Goal: Complete Application Form: Complete application form

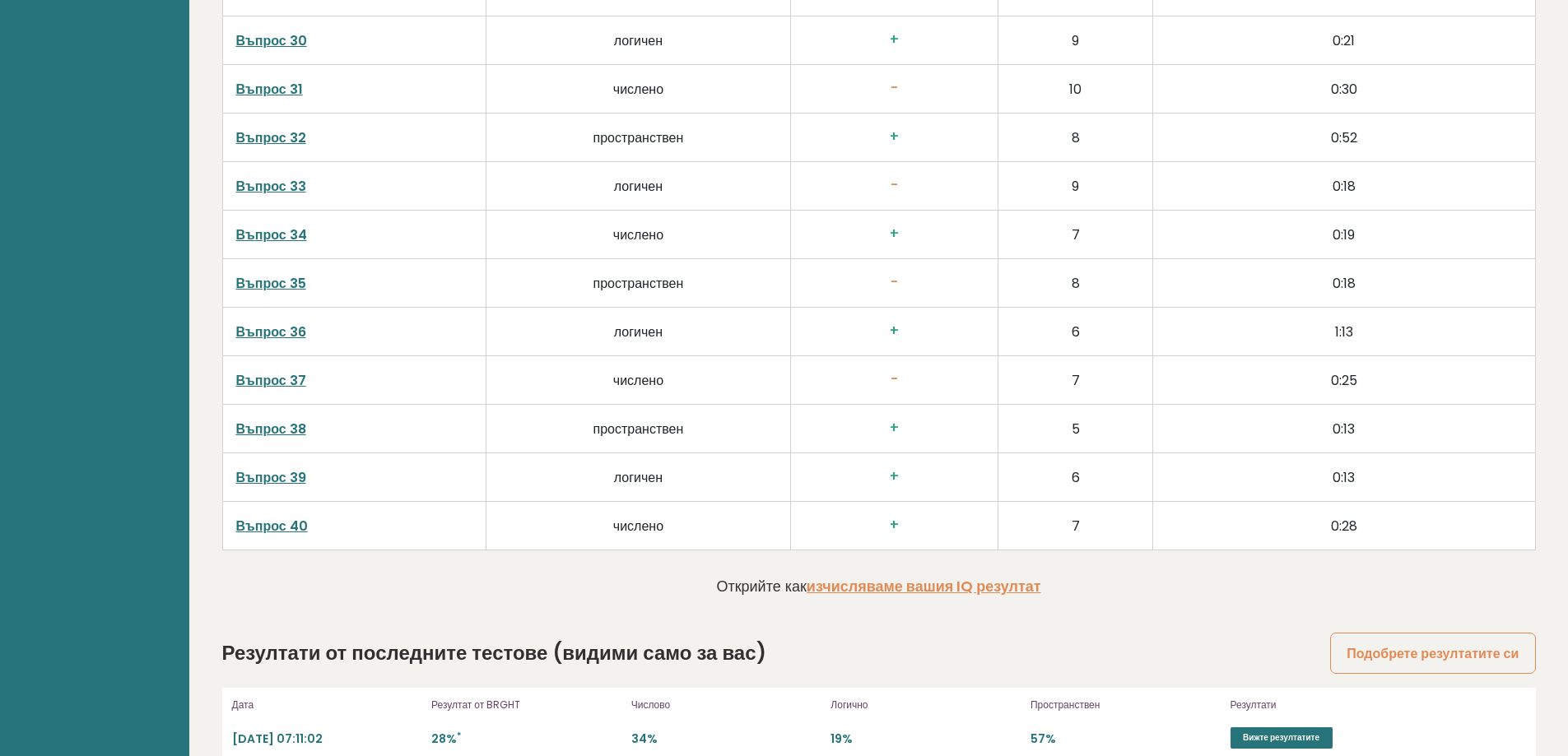
scroll to position [4221, 0]
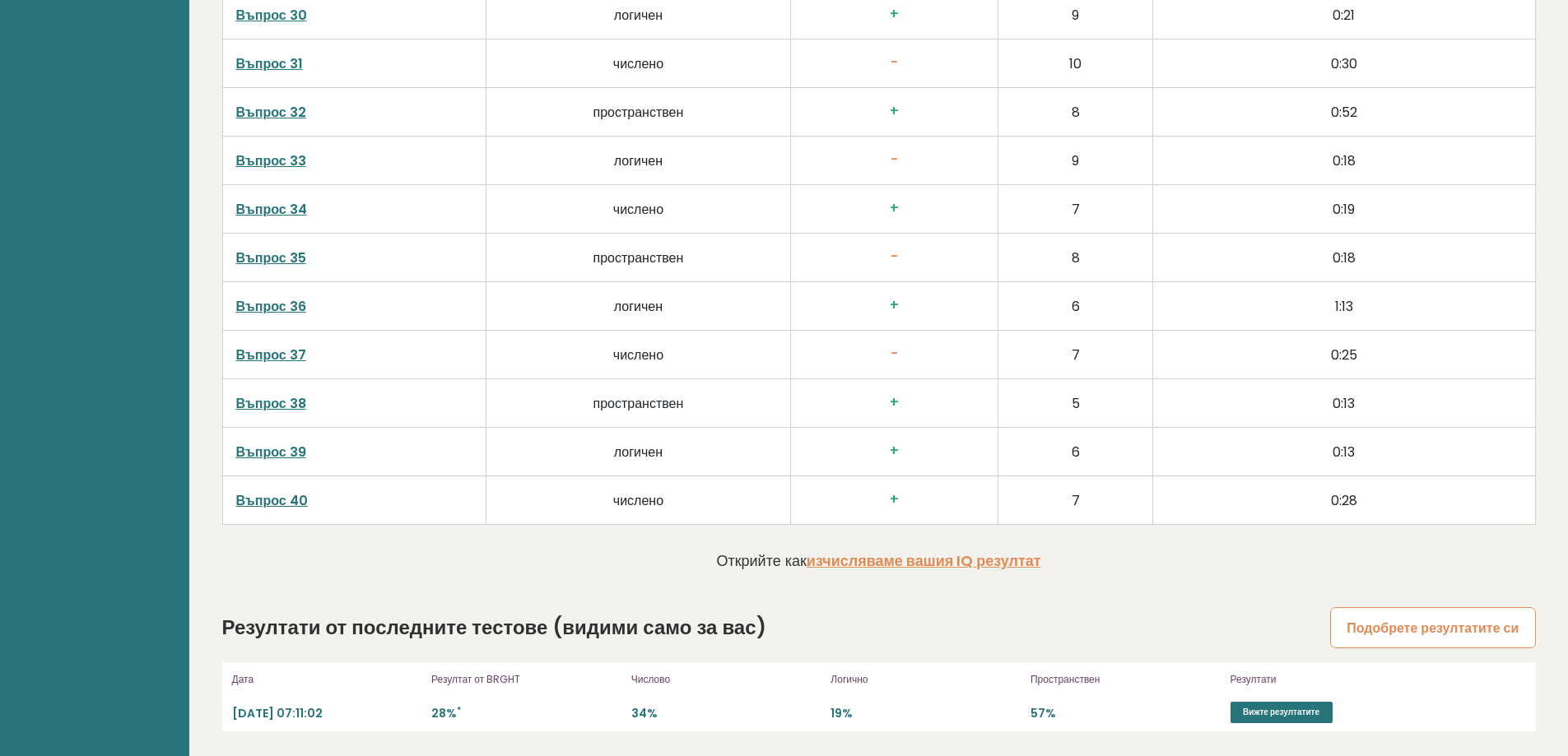
click at [1453, 619] on font "Подобрете резултатите си" at bounding box center [1432, 627] width 172 height 19
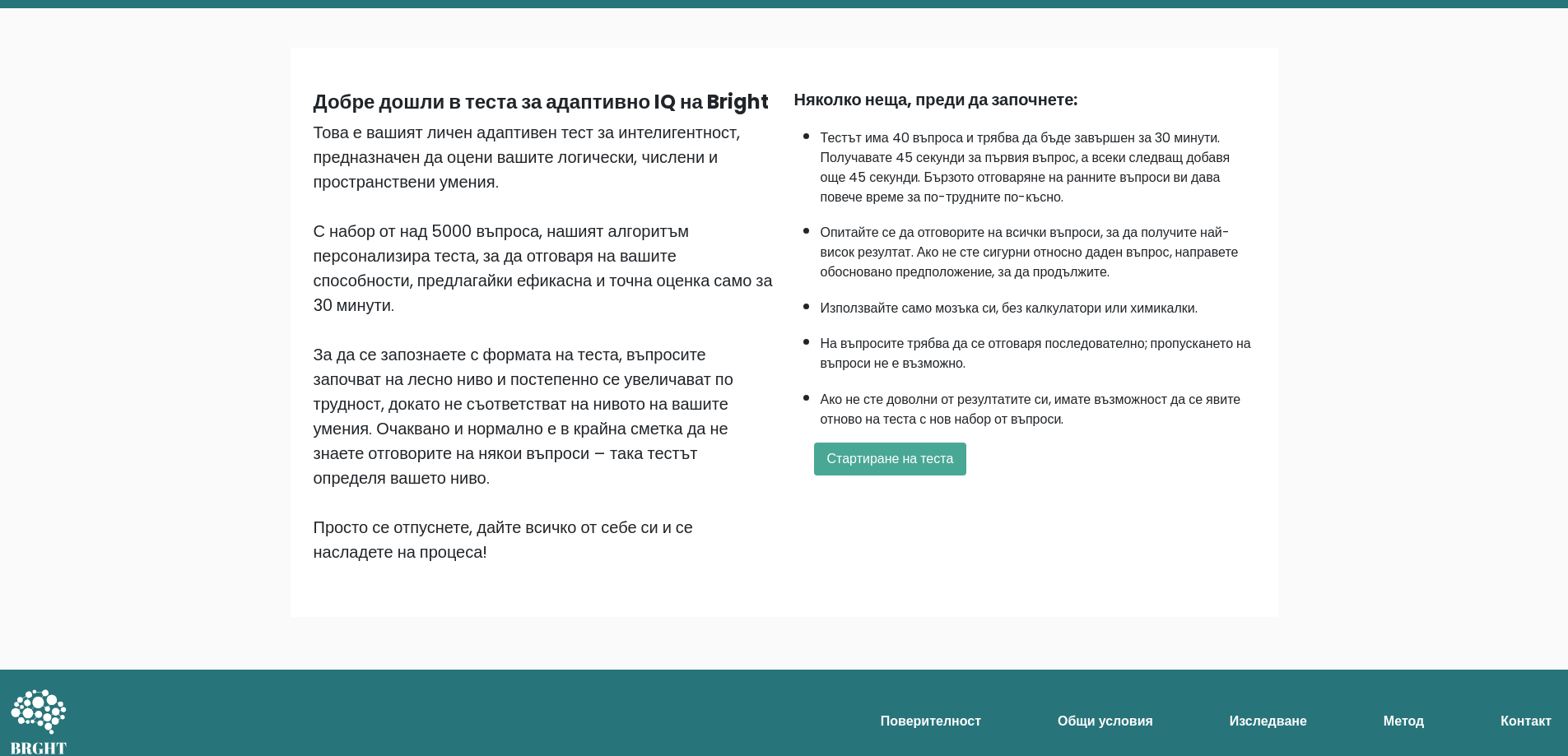
scroll to position [97, 0]
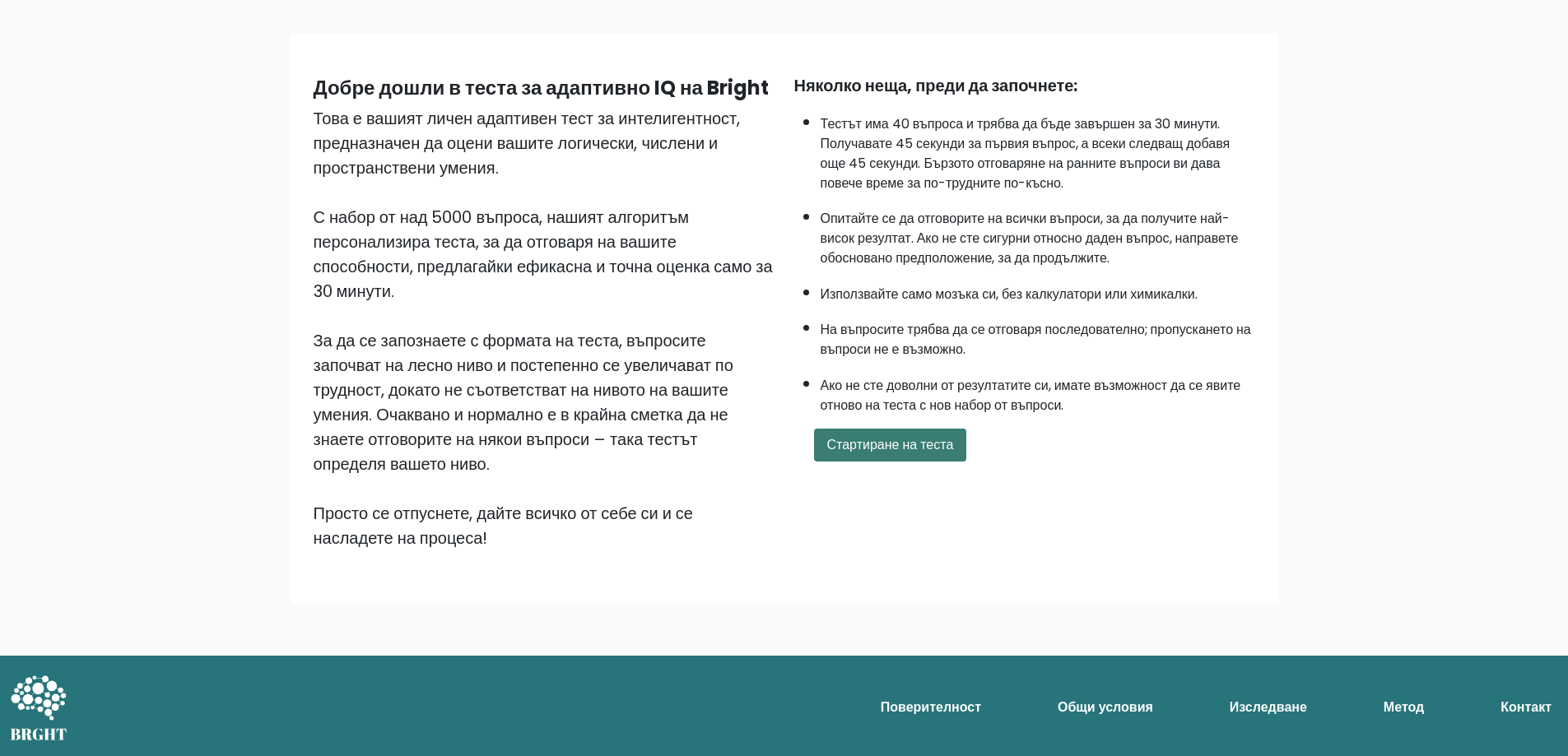
click at [868, 441] on font "Стартиране на теста" at bounding box center [890, 445] width 127 height 19
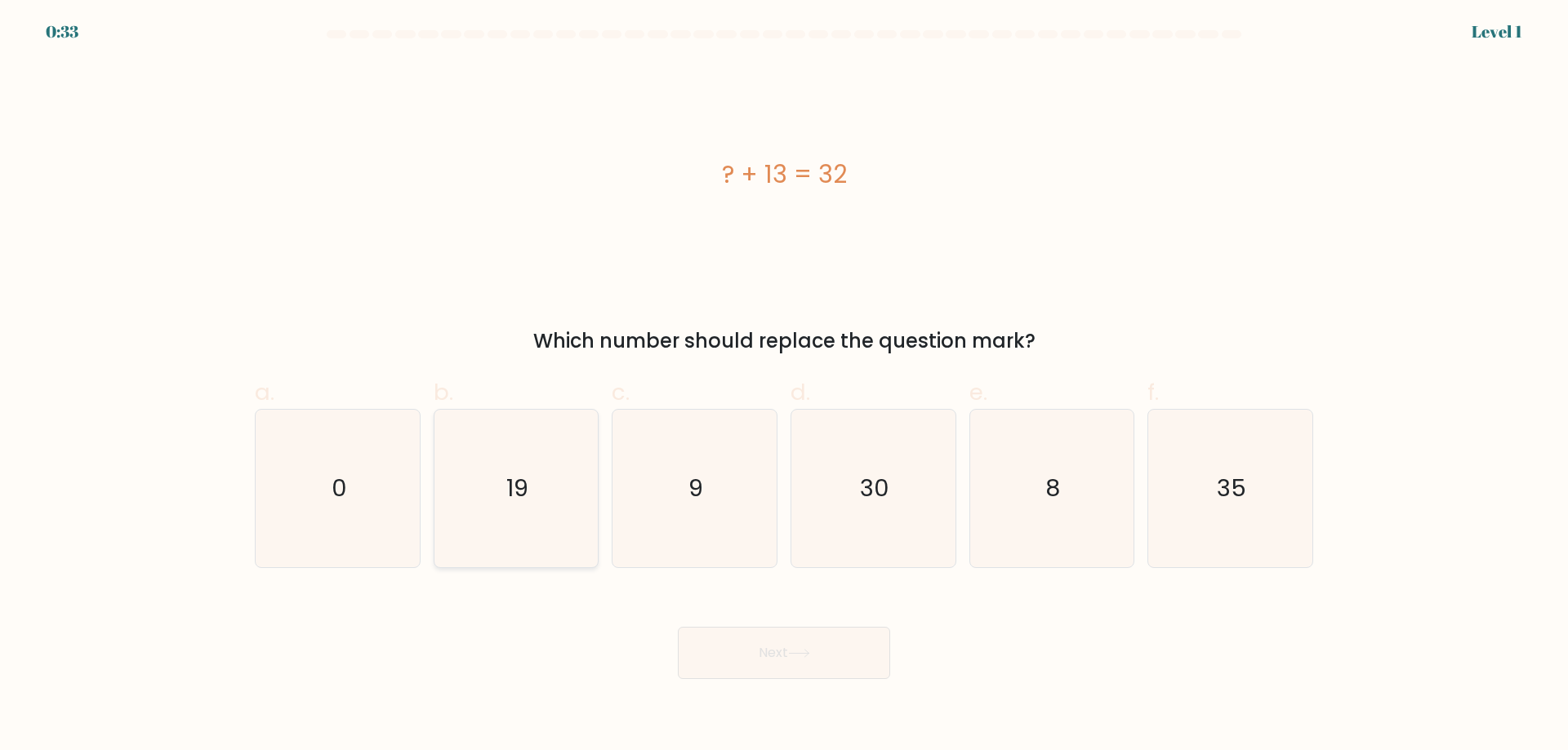
click at [514, 494] on text "19" at bounding box center [518, 488] width 22 height 33
click at [784, 386] on input "b. 19" at bounding box center [784, 380] width 1 height 10
radio input "true"
click at [760, 651] on button "Next" at bounding box center [784, 653] width 212 height 52
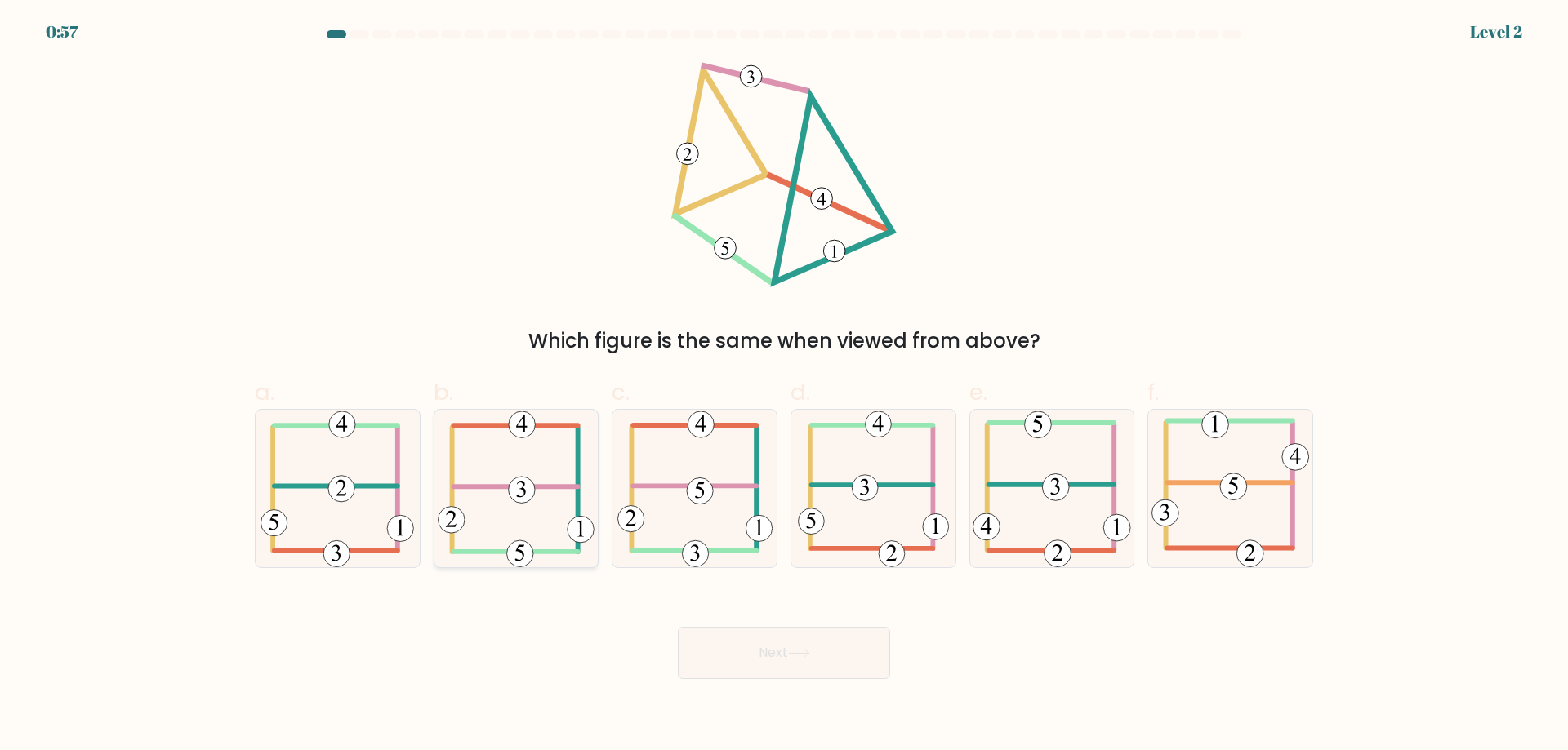
click at [522, 474] on icon at bounding box center [516, 488] width 156 height 157
click at [784, 386] on input "b." at bounding box center [784, 380] width 1 height 10
radio input "true"
click at [783, 645] on button "Next" at bounding box center [784, 653] width 212 height 52
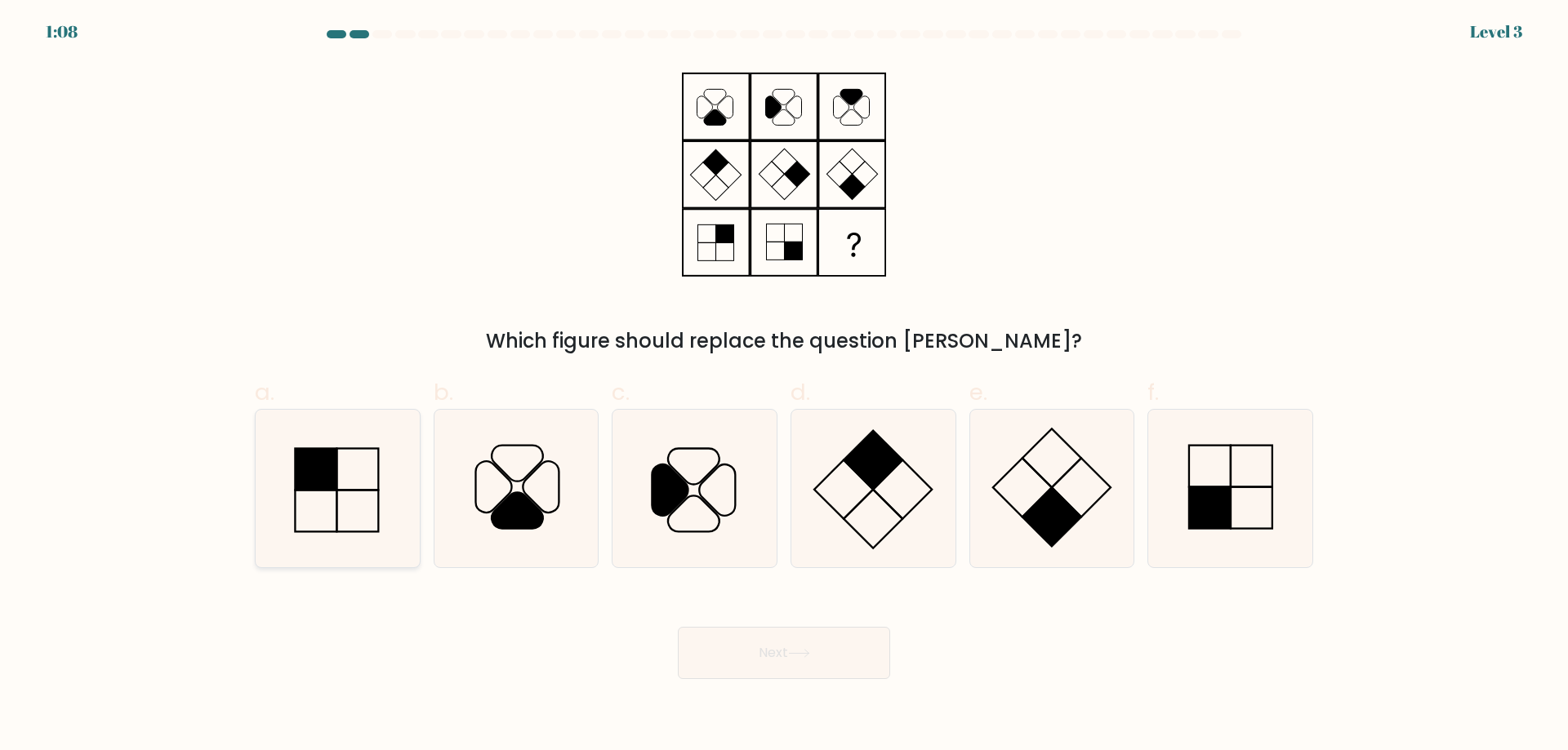
click at [327, 481] on rect at bounding box center [316, 468] width 42 height 42
click at [784, 386] on input "a." at bounding box center [784, 380] width 1 height 10
radio input "true"
click at [774, 658] on button "Next" at bounding box center [784, 653] width 212 height 52
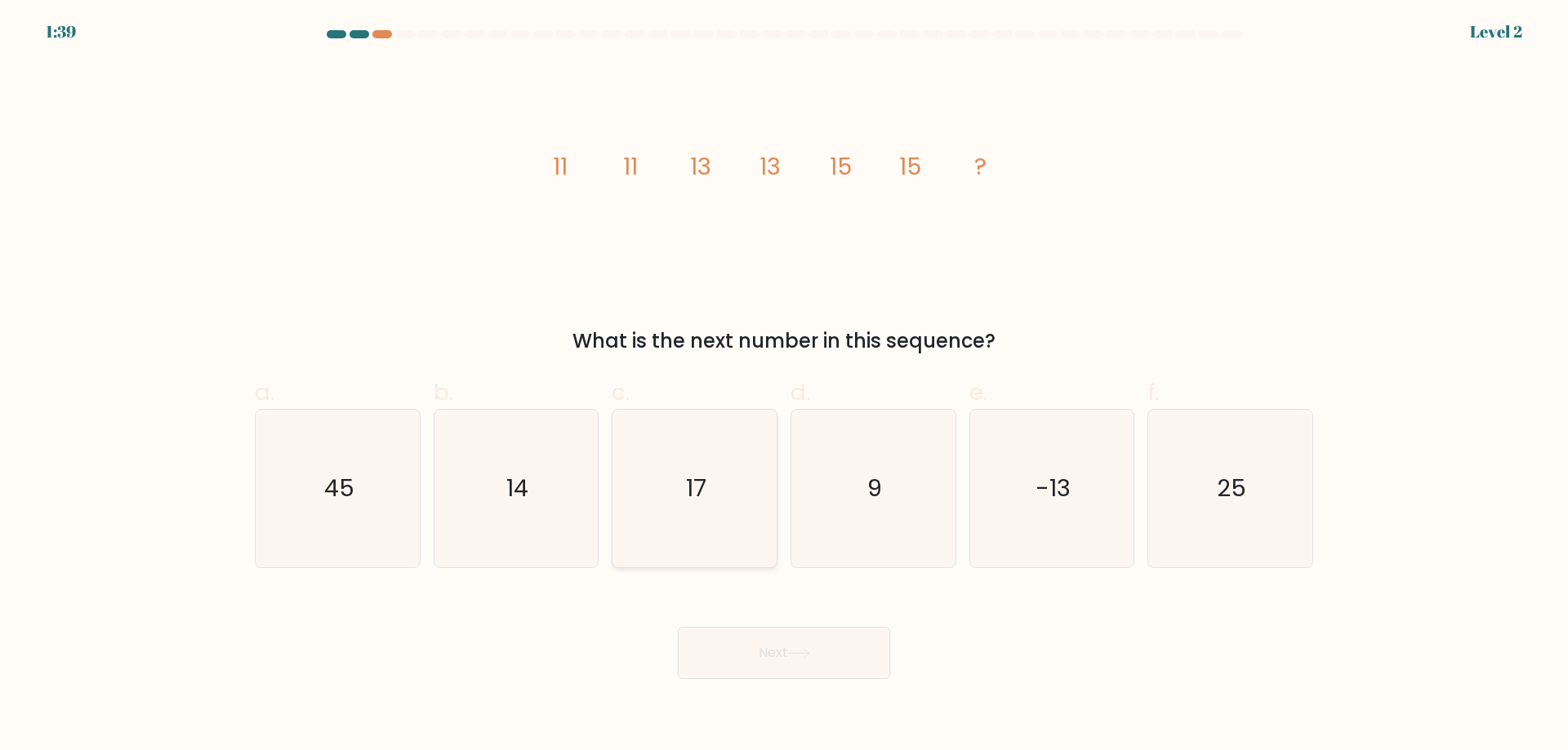
click at [690, 487] on text "17" at bounding box center [696, 488] width 20 height 33
click at [784, 386] on input "c. 17" at bounding box center [784, 380] width 1 height 10
radio input "true"
click at [750, 650] on button "Next" at bounding box center [784, 653] width 212 height 52
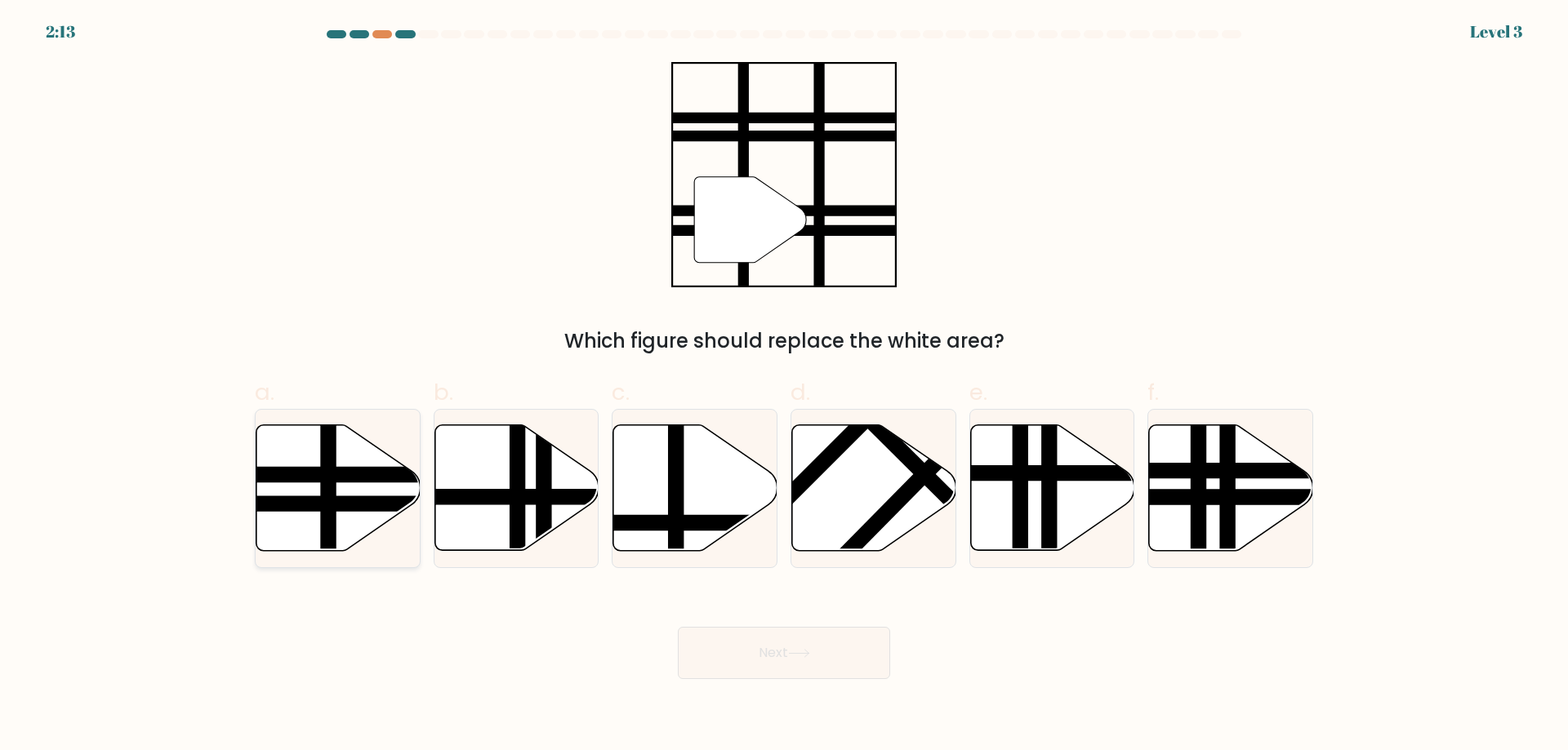
click at [330, 475] on line at bounding box center [387, 475] width 331 height 0
click at [784, 386] on input "a." at bounding box center [784, 380] width 1 height 10
radio input "true"
click at [800, 661] on button "Next" at bounding box center [784, 653] width 212 height 52
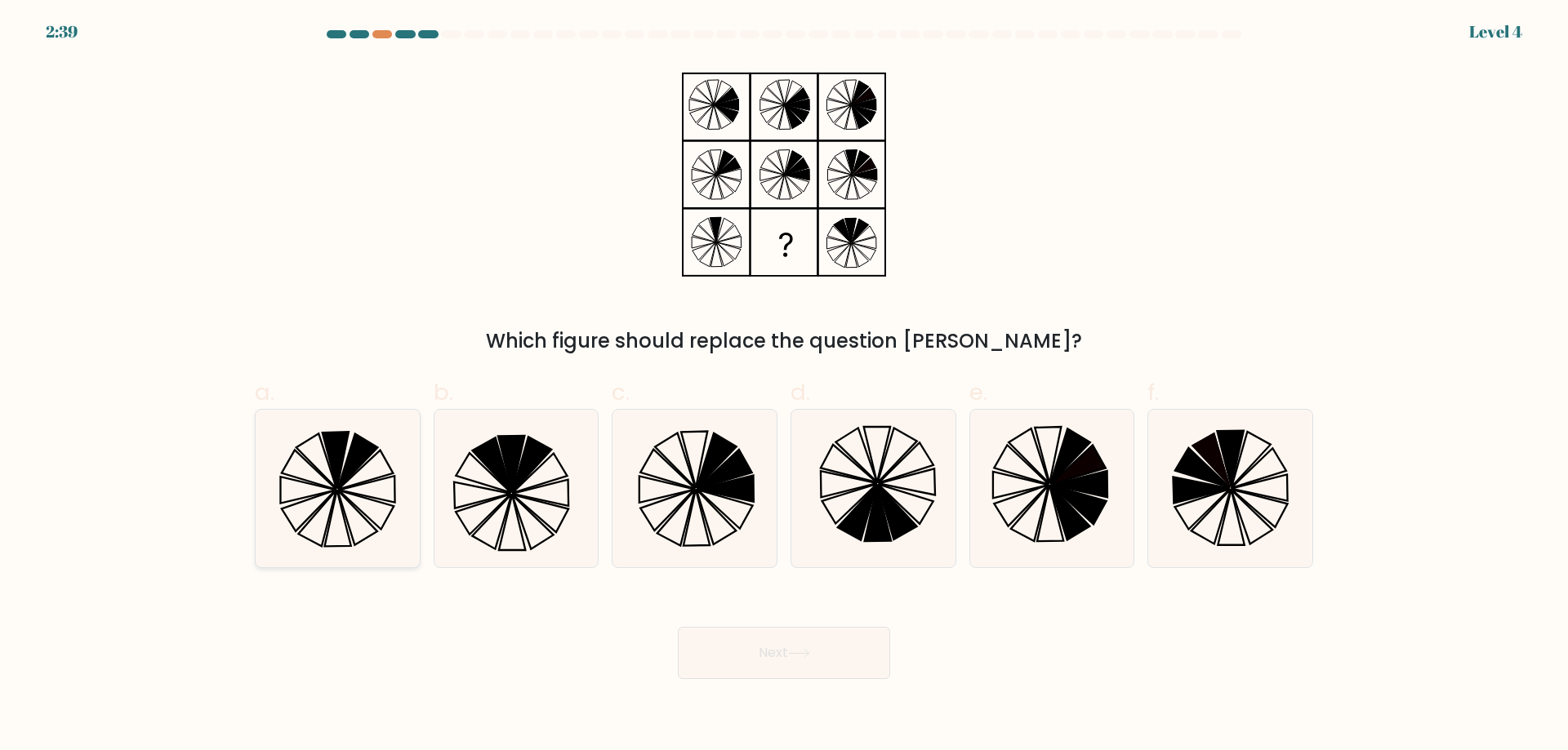
click at [360, 489] on icon at bounding box center [337, 488] width 157 height 157
click at [784, 386] on input "a." at bounding box center [784, 380] width 1 height 10
radio input "true"
click at [818, 662] on button "Next" at bounding box center [784, 653] width 212 height 52
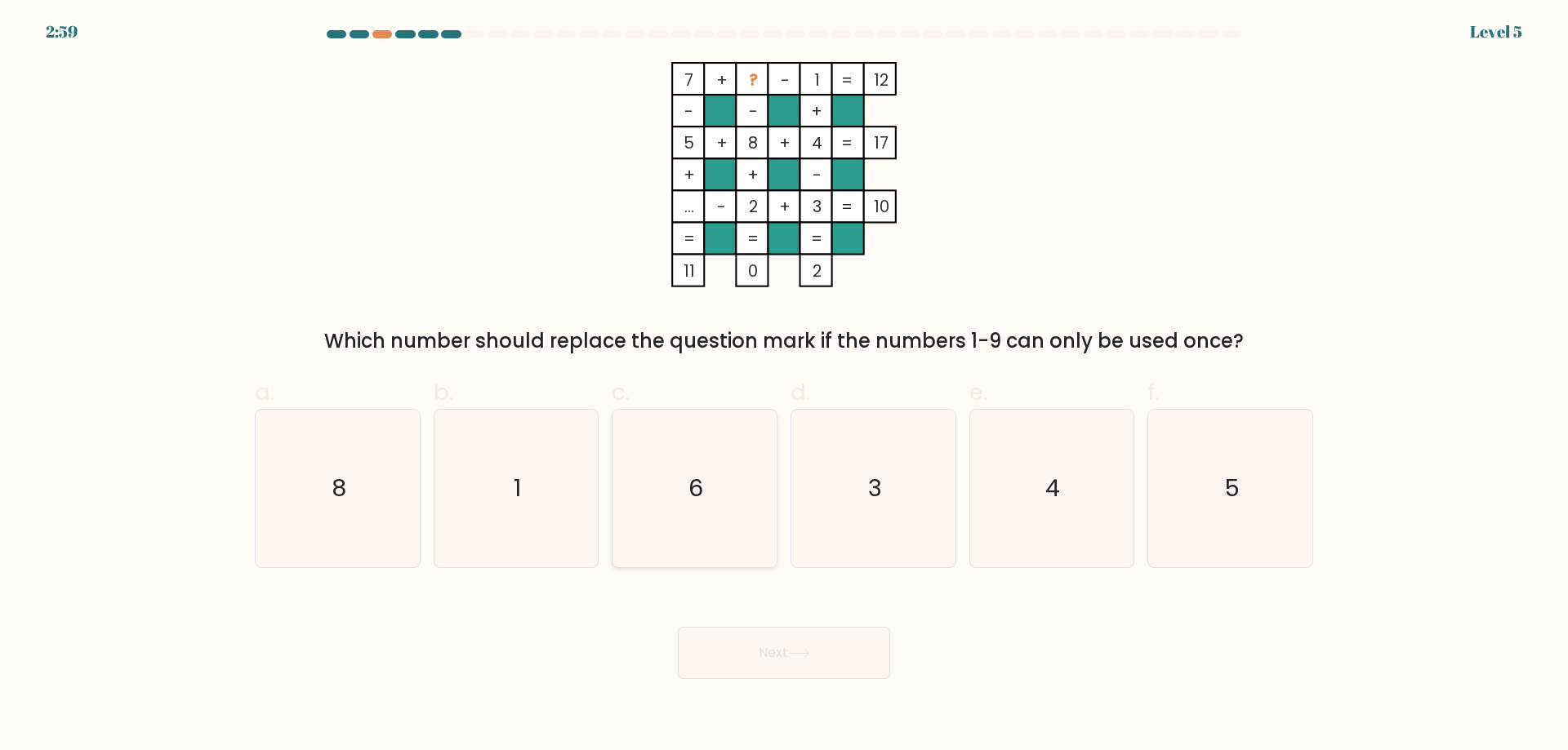
click at [674, 481] on icon "6" at bounding box center [694, 488] width 157 height 157
click at [784, 386] on input "c. 6" at bounding box center [784, 380] width 1 height 10
radio input "true"
click at [756, 653] on button "Next" at bounding box center [784, 653] width 212 height 52
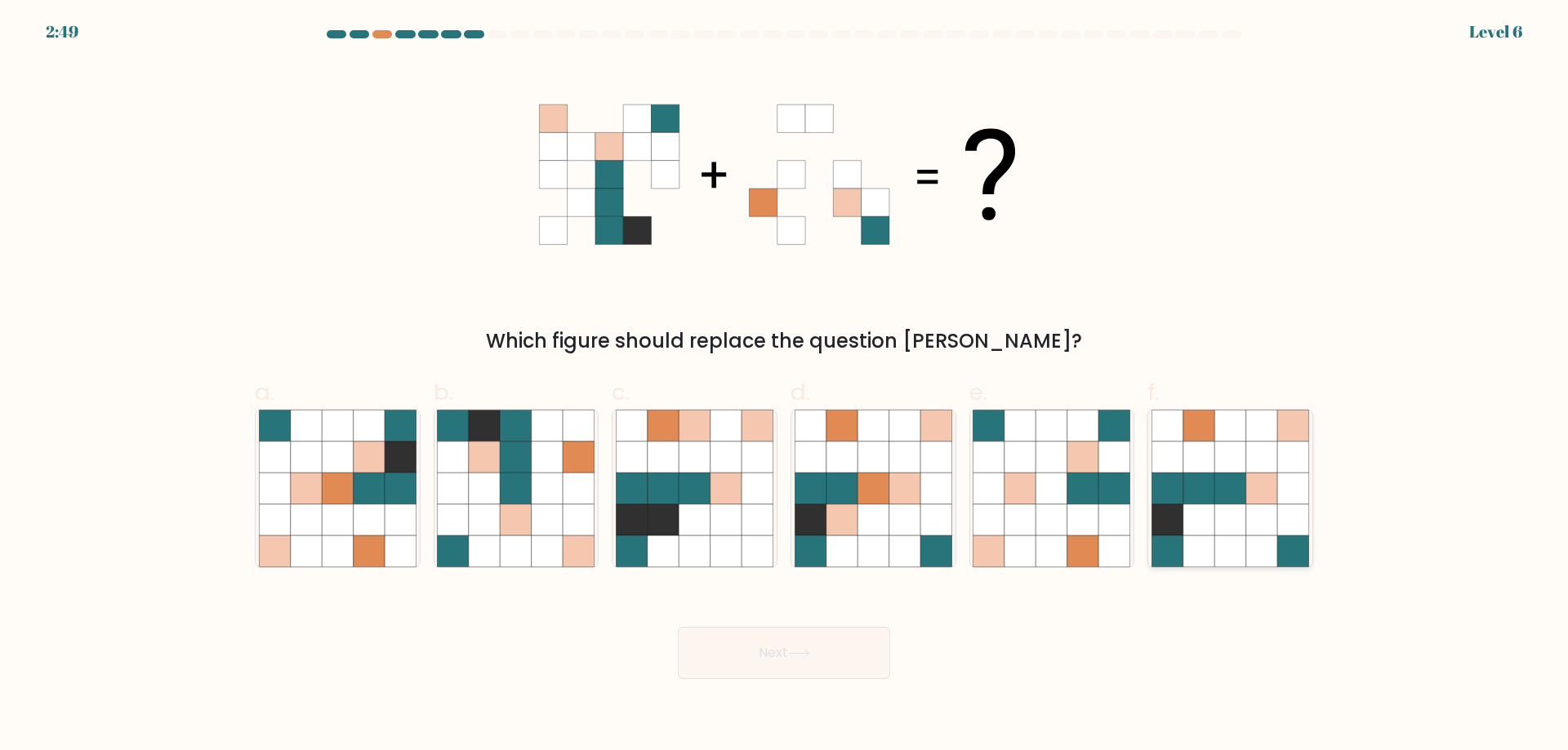
click at [1232, 488] on icon at bounding box center [1229, 488] width 31 height 31
click at [785, 386] on input "f." at bounding box center [784, 380] width 1 height 10
radio input "true"
click at [800, 650] on icon at bounding box center [799, 653] width 22 height 9
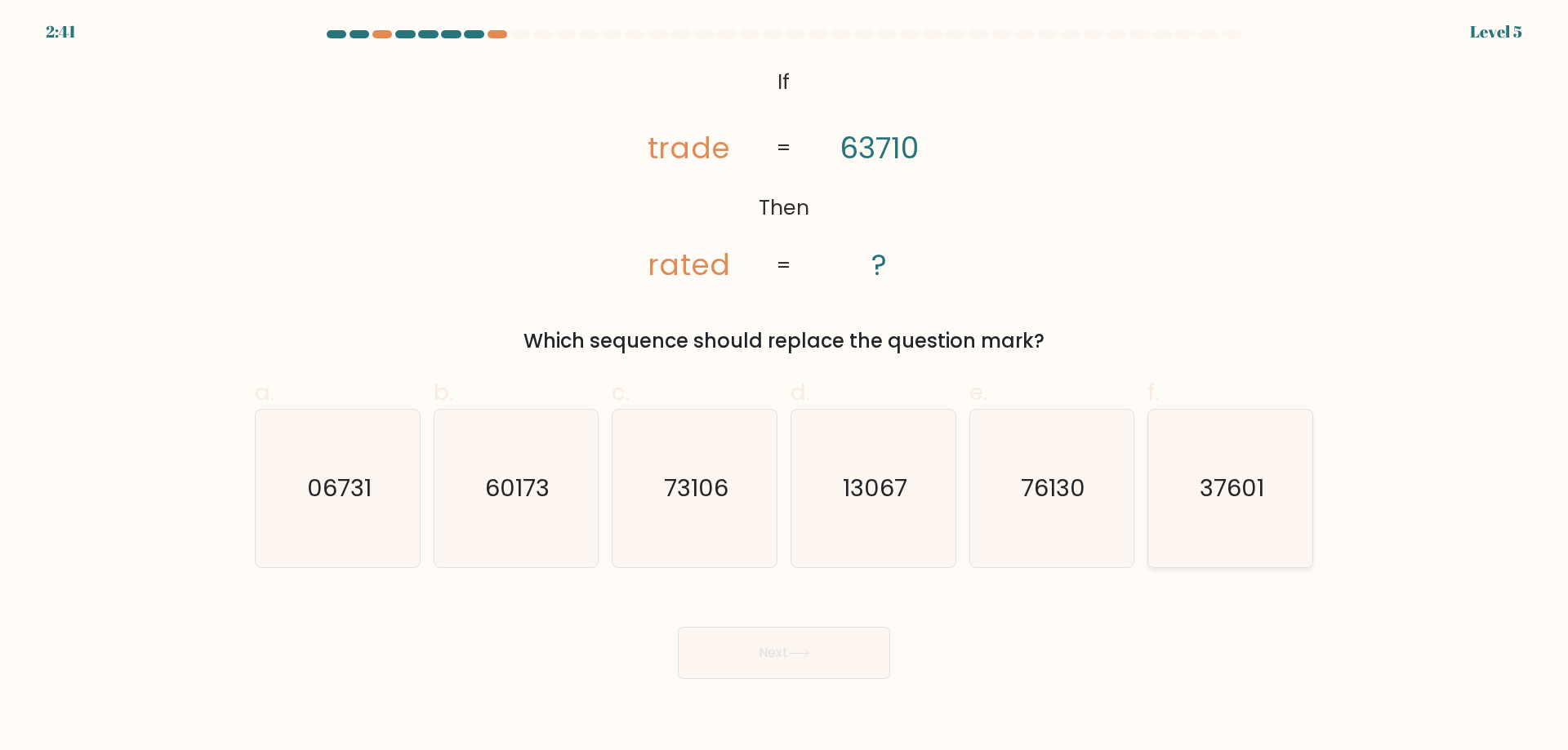
click at [1235, 488] on text "37601" at bounding box center [1231, 488] width 64 height 33
click at [785, 386] on input "f. 37601" at bounding box center [784, 380] width 1 height 10
radio input "true"
click at [764, 643] on button "Next" at bounding box center [784, 653] width 212 height 52
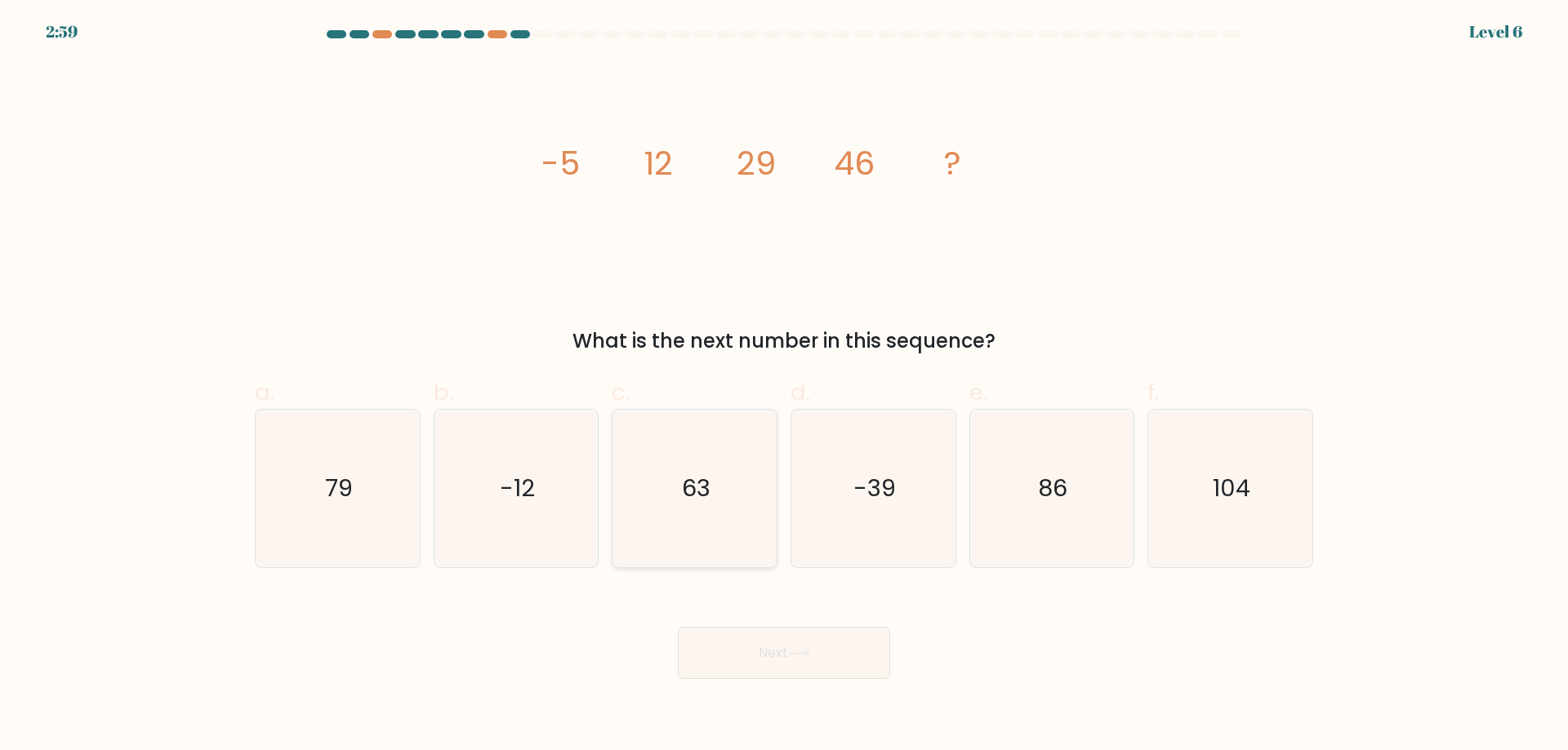
click at [703, 495] on text "63" at bounding box center [696, 488] width 29 height 33
click at [784, 386] on input "c. 63" at bounding box center [784, 380] width 1 height 10
radio input "true"
click at [759, 650] on button "Next" at bounding box center [784, 653] width 212 height 52
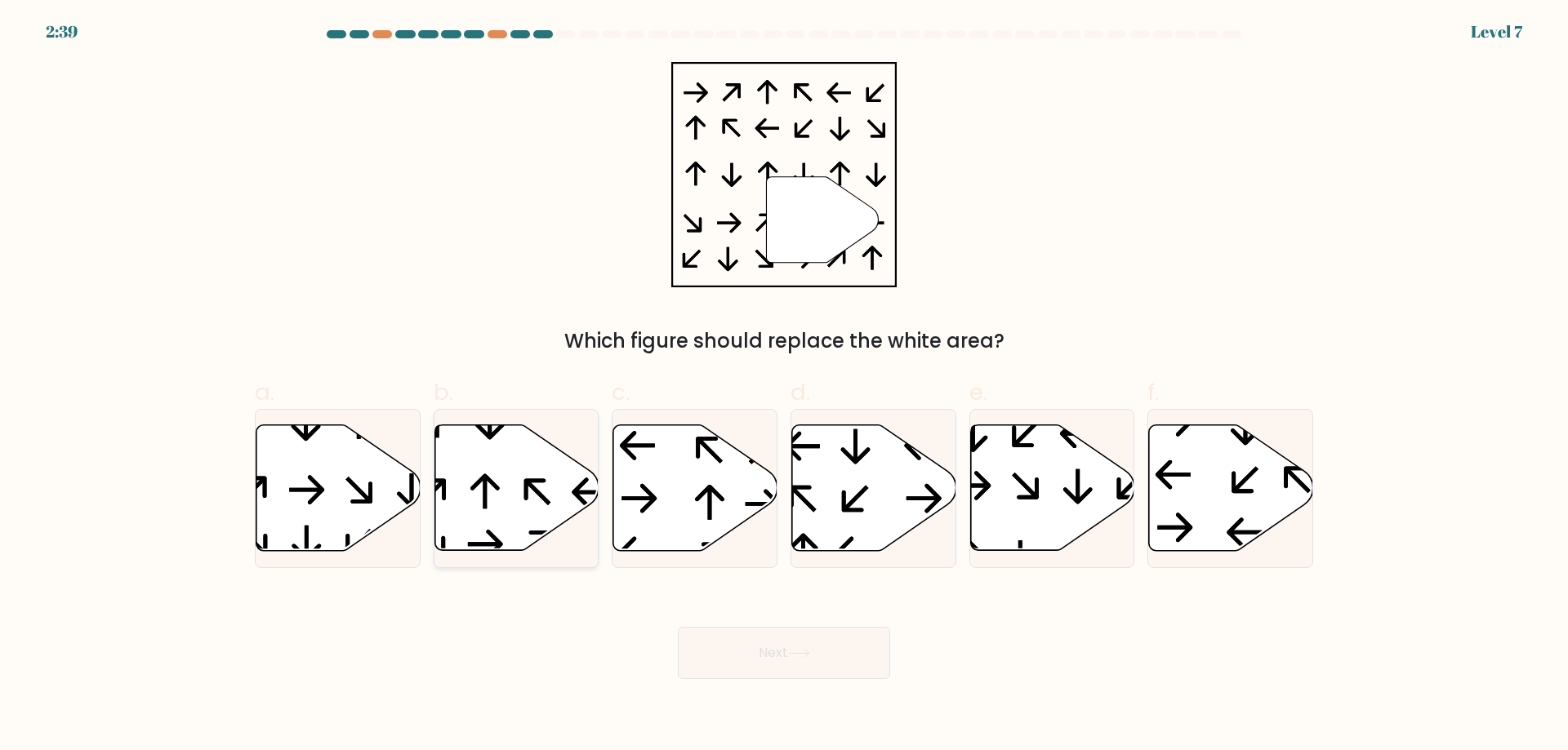
click at [500, 474] on icon at bounding box center [517, 488] width 164 height 126
click at [784, 386] on input "b." at bounding box center [784, 380] width 1 height 10
radio input "true"
click at [751, 676] on button "Next" at bounding box center [784, 653] width 212 height 52
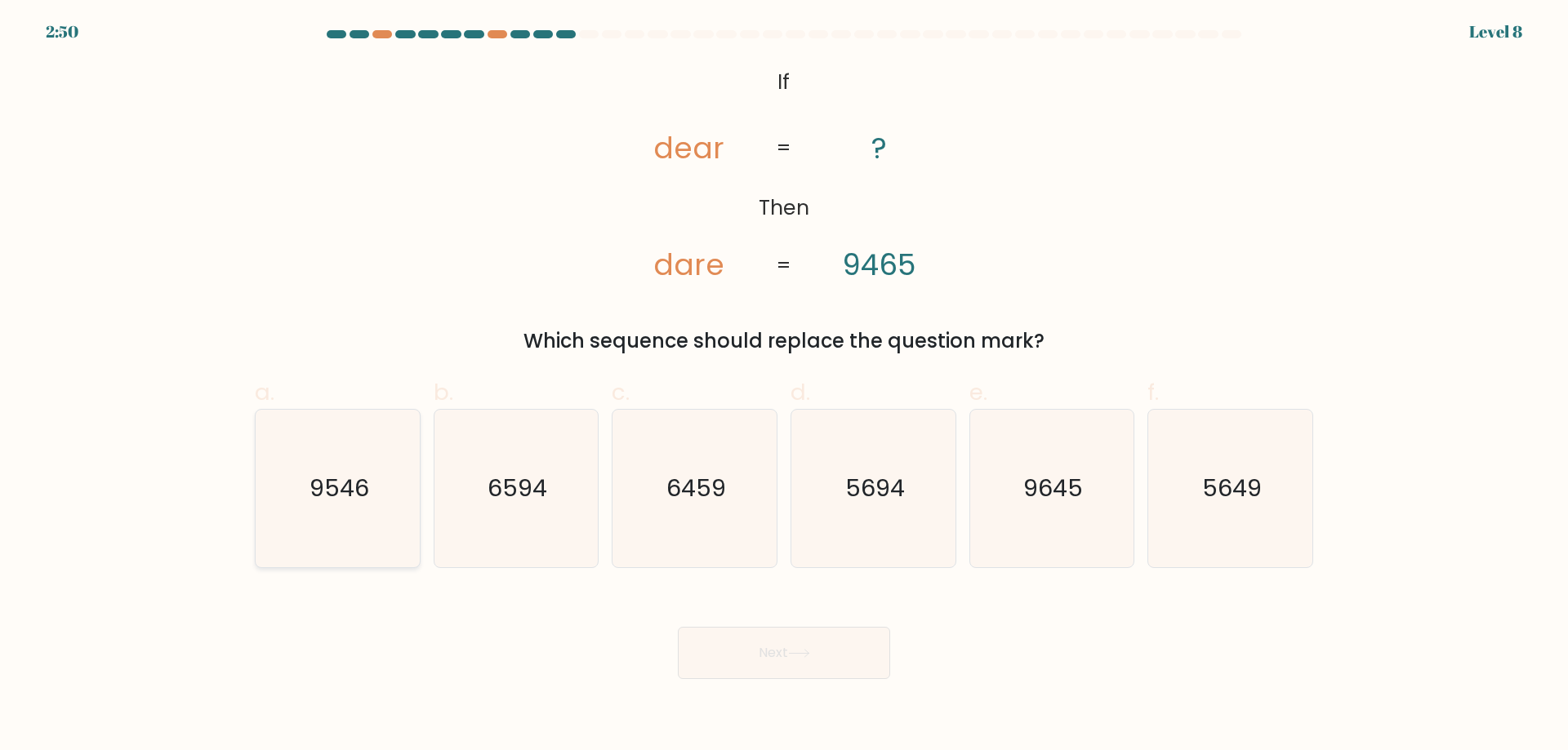
click at [321, 489] on text "9546" at bounding box center [339, 488] width 60 height 33
click at [784, 386] on input "a. 9546" at bounding box center [784, 380] width 1 height 10
radio input "true"
click at [769, 647] on button "Next" at bounding box center [784, 653] width 212 height 52
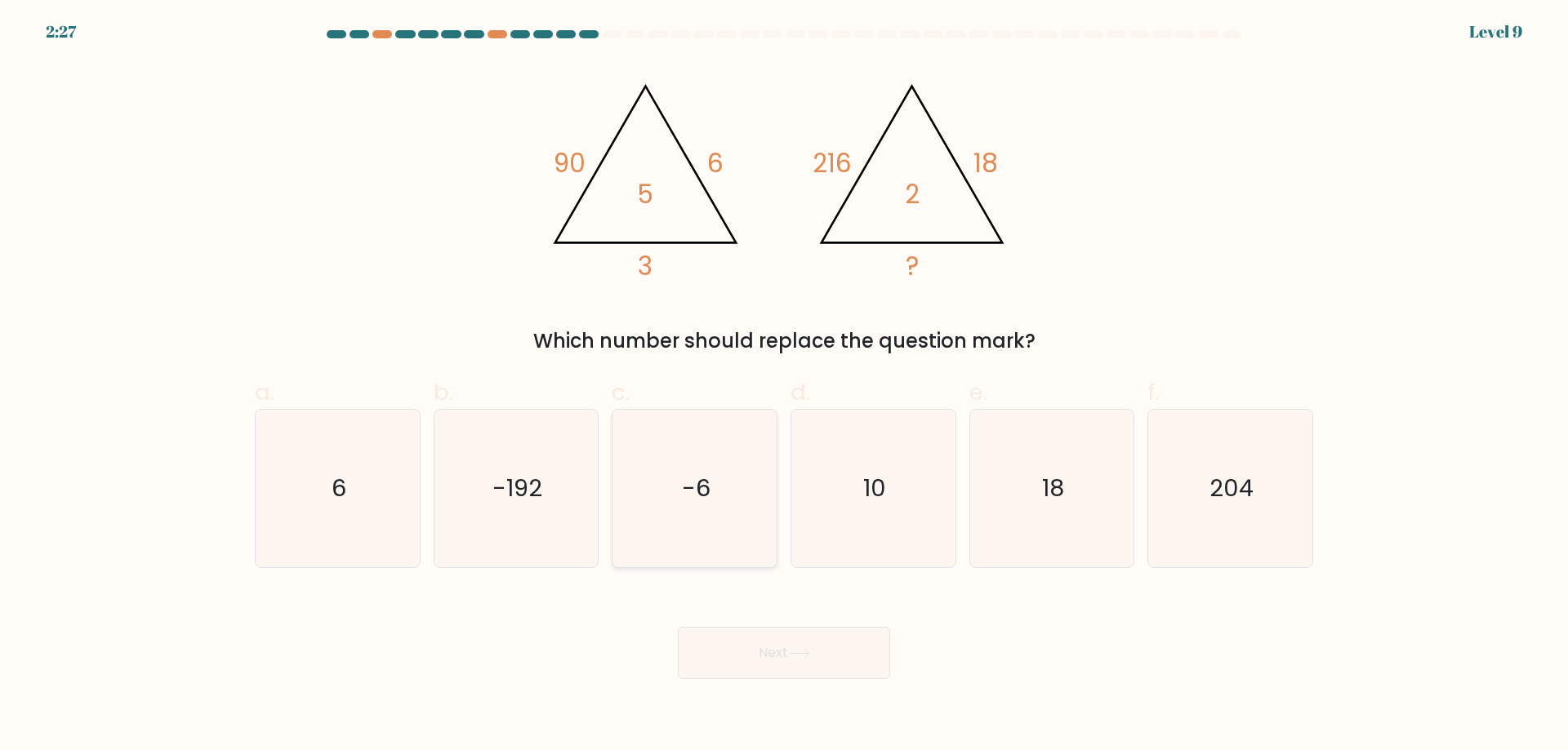
click at [698, 479] on text "-6" at bounding box center [696, 488] width 29 height 33
click at [784, 386] on input "c. -6" at bounding box center [784, 380] width 1 height 10
radio input "true"
click at [760, 661] on button "Next" at bounding box center [784, 653] width 212 height 52
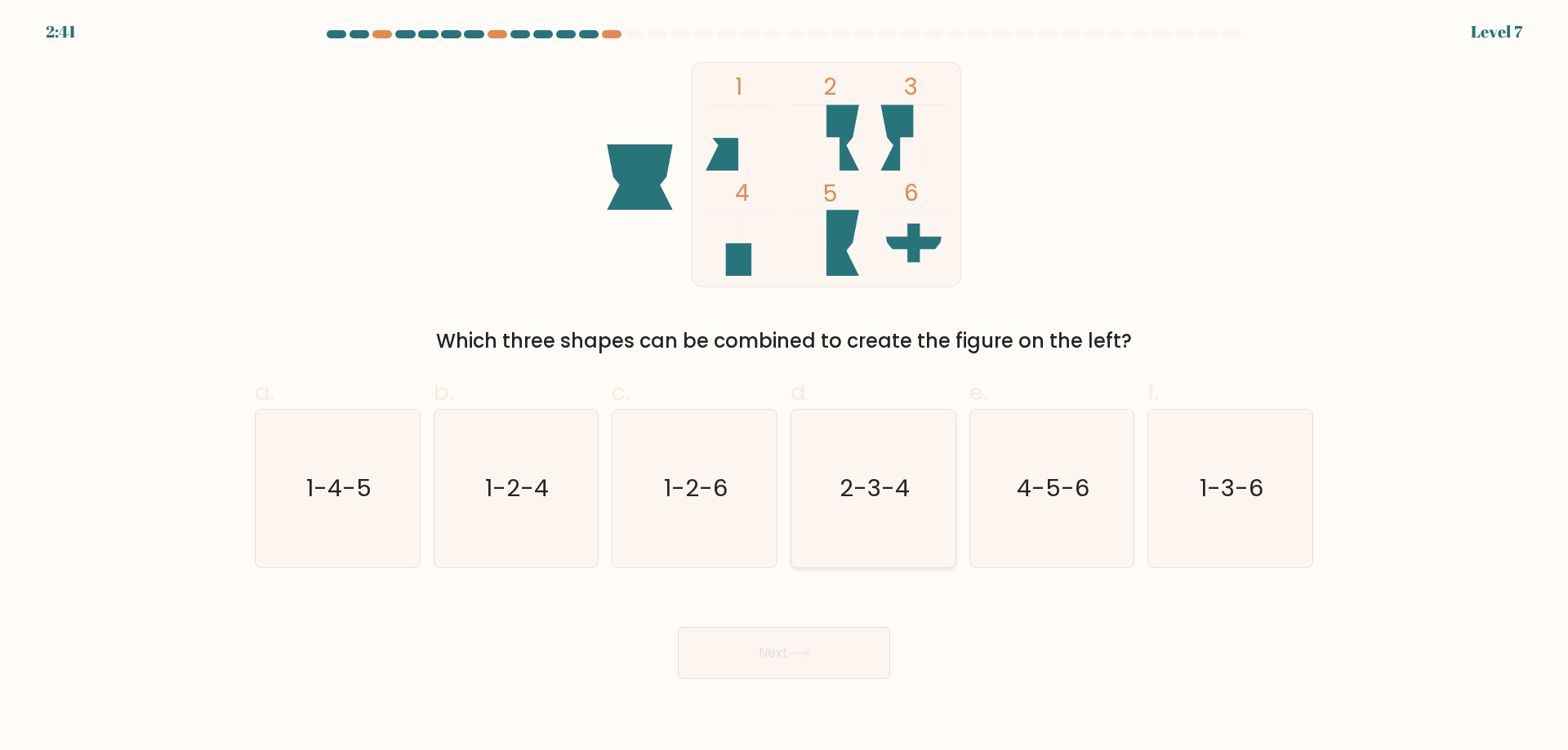
click at [885, 502] on text "2-3-4" at bounding box center [874, 488] width 70 height 33
click at [785, 386] on input "d. 2-3-4" at bounding box center [784, 380] width 1 height 10
radio input "true"
click at [760, 659] on button "Next" at bounding box center [784, 653] width 212 height 52
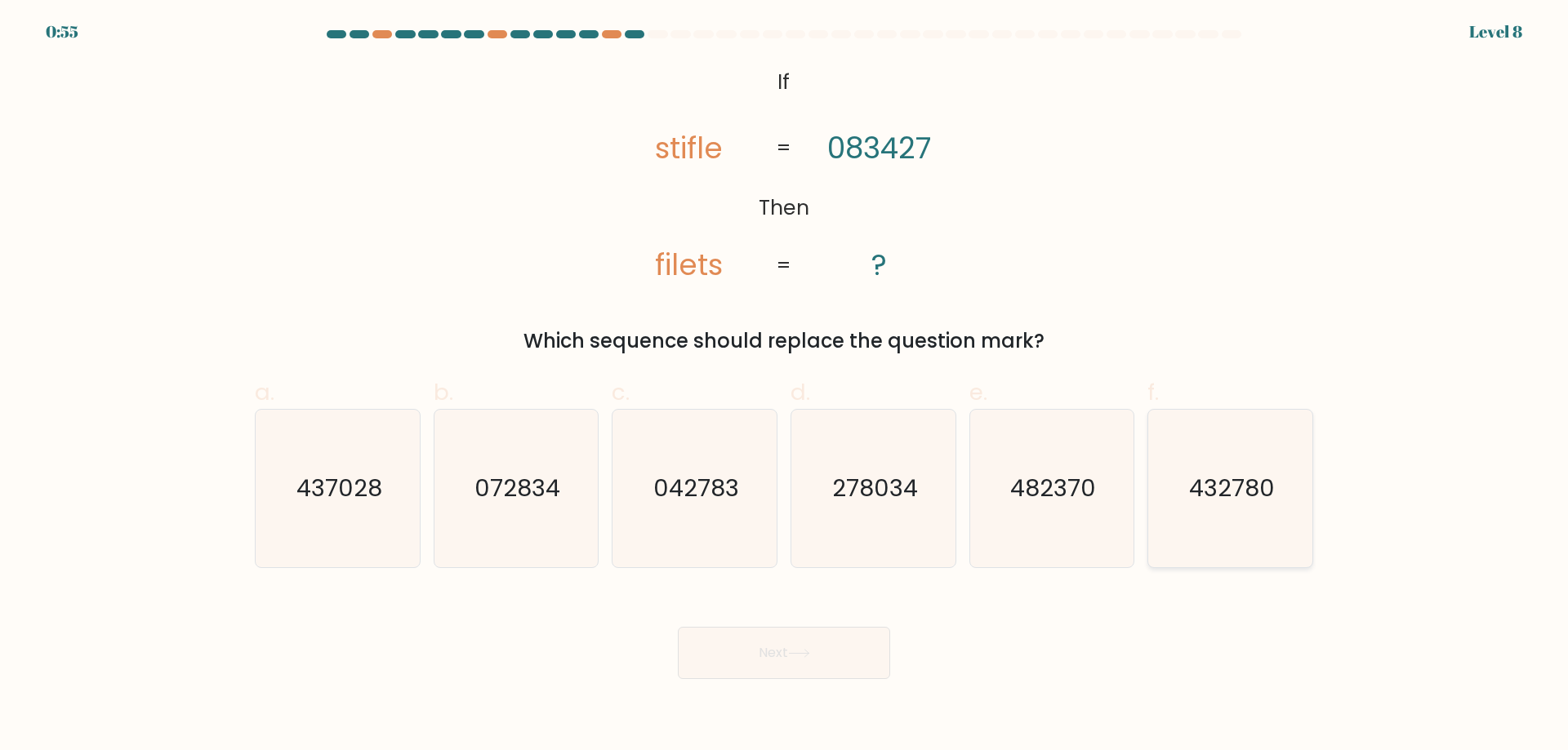
click at [1269, 498] on text "432780" at bounding box center [1232, 488] width 86 height 33
click at [785, 386] on input "f. 432780" at bounding box center [784, 380] width 1 height 10
radio input "true"
click at [770, 666] on button "Next" at bounding box center [784, 653] width 212 height 52
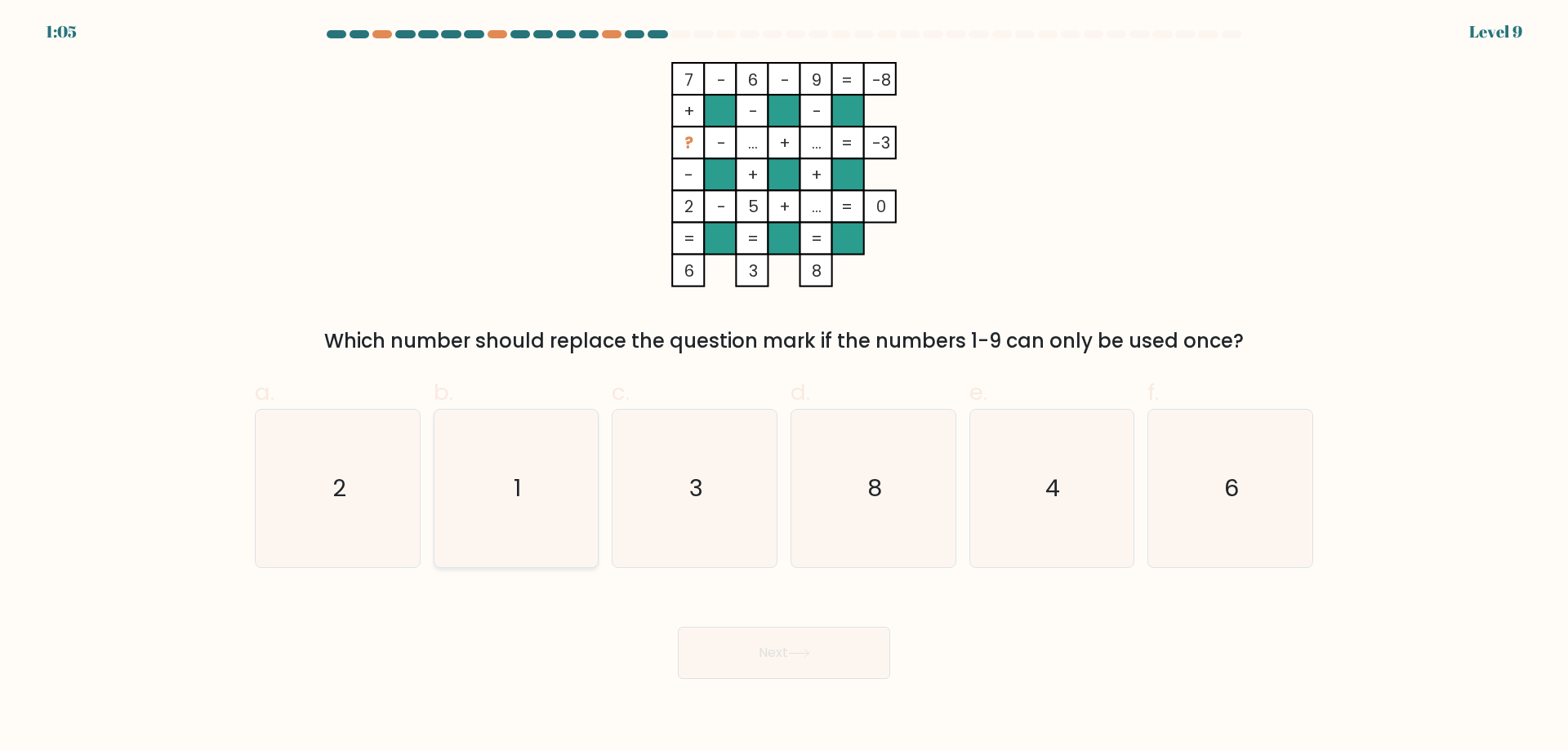
click at [534, 454] on icon "1" at bounding box center [515, 488] width 157 height 157
click at [784, 386] on input "b. 1" at bounding box center [784, 380] width 1 height 10
radio input "true"
click at [800, 645] on button "Next" at bounding box center [784, 653] width 212 height 52
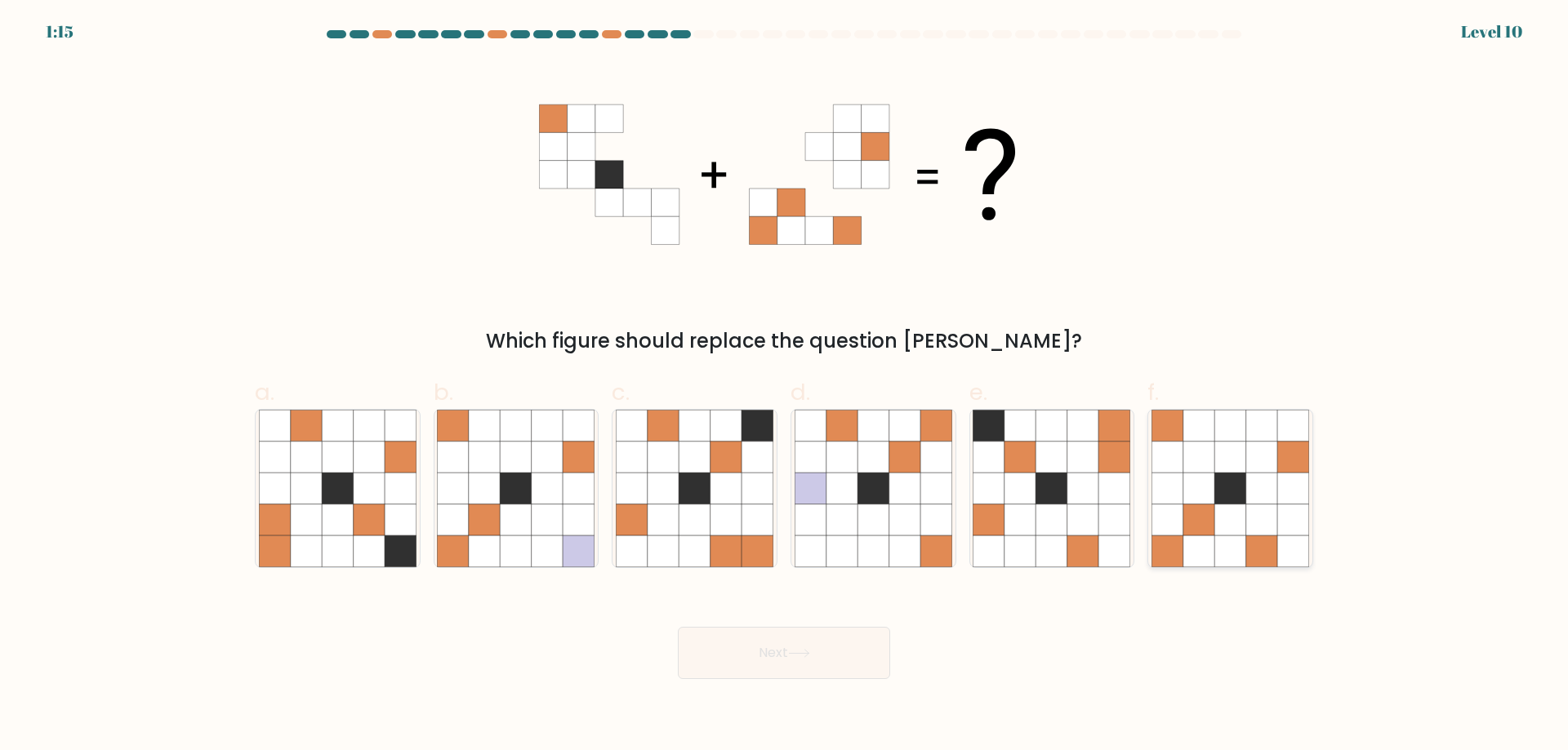
click at [1198, 527] on icon at bounding box center [1198, 519] width 31 height 31
click at [785, 386] on input "f." at bounding box center [784, 380] width 1 height 10
radio input "true"
click at [752, 653] on button "Next" at bounding box center [784, 653] width 212 height 52
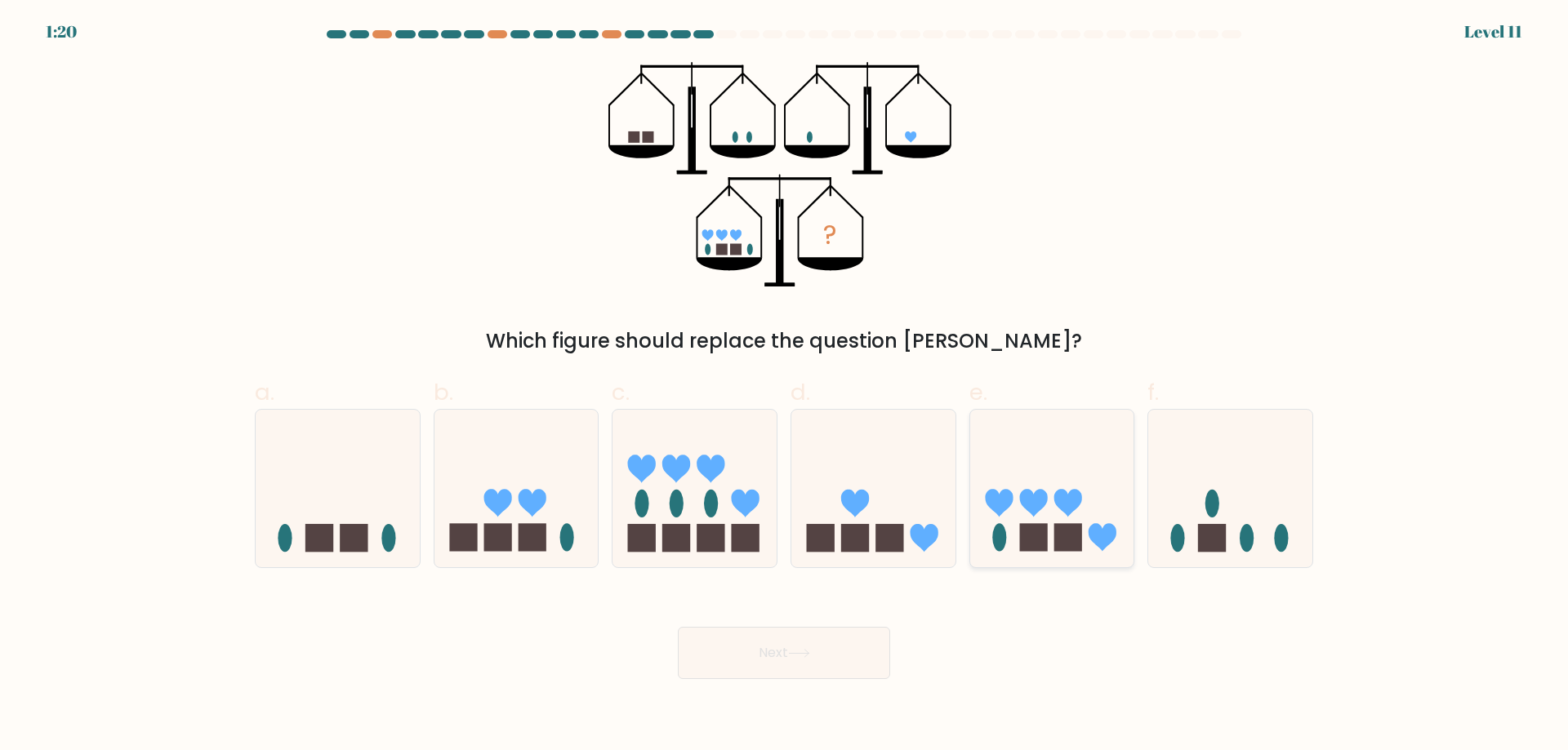
click at [1034, 533] on rect at bounding box center [1034, 538] width 28 height 28
click at [785, 386] on input "e." at bounding box center [784, 380] width 1 height 10
radio input "true"
click at [769, 650] on button "Next" at bounding box center [784, 653] width 212 height 52
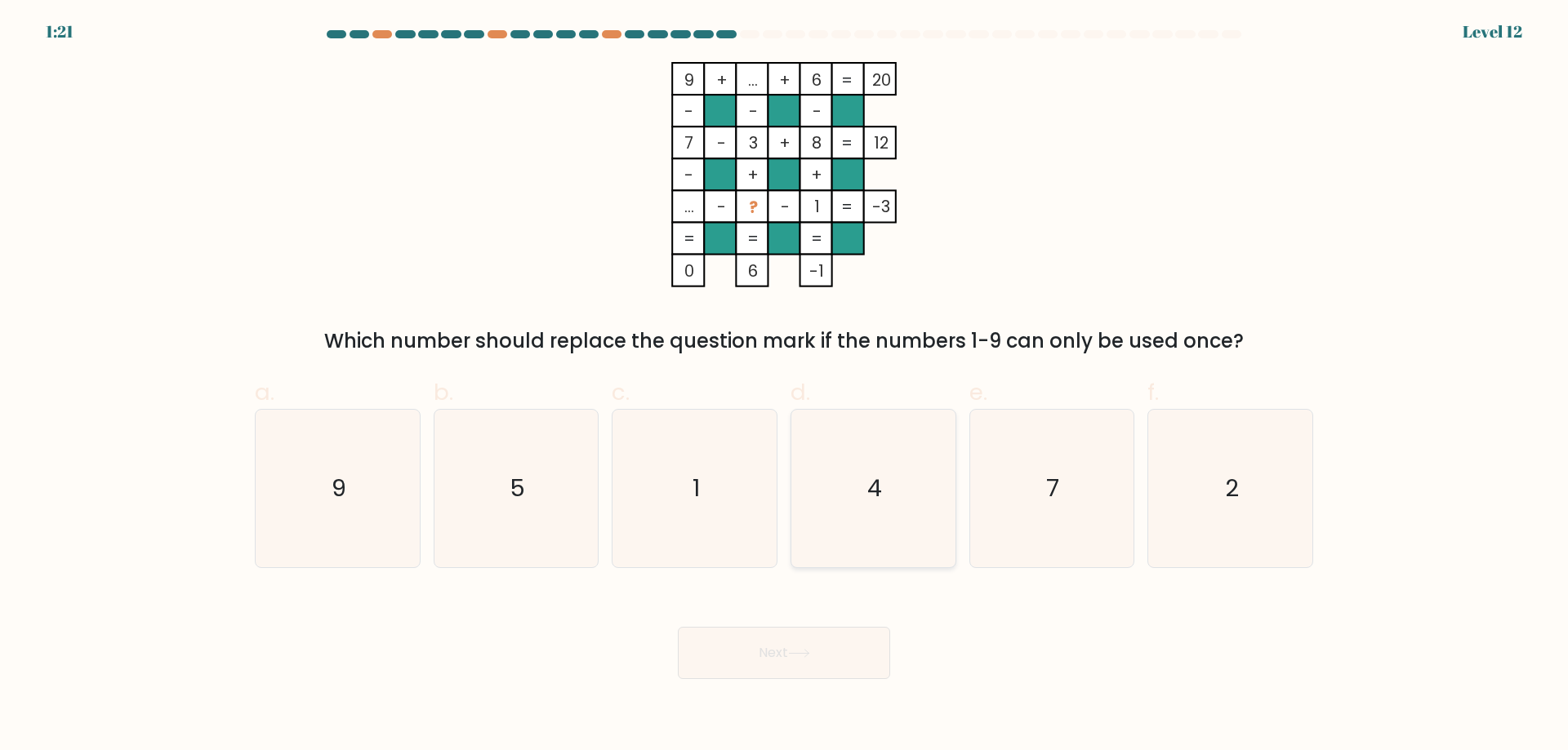
click at [859, 471] on icon "4" at bounding box center [872, 488] width 157 height 157
click at [785, 386] on input "d. 4" at bounding box center [784, 380] width 1 height 10
radio input "true"
click at [781, 651] on button "Next" at bounding box center [784, 653] width 212 height 52
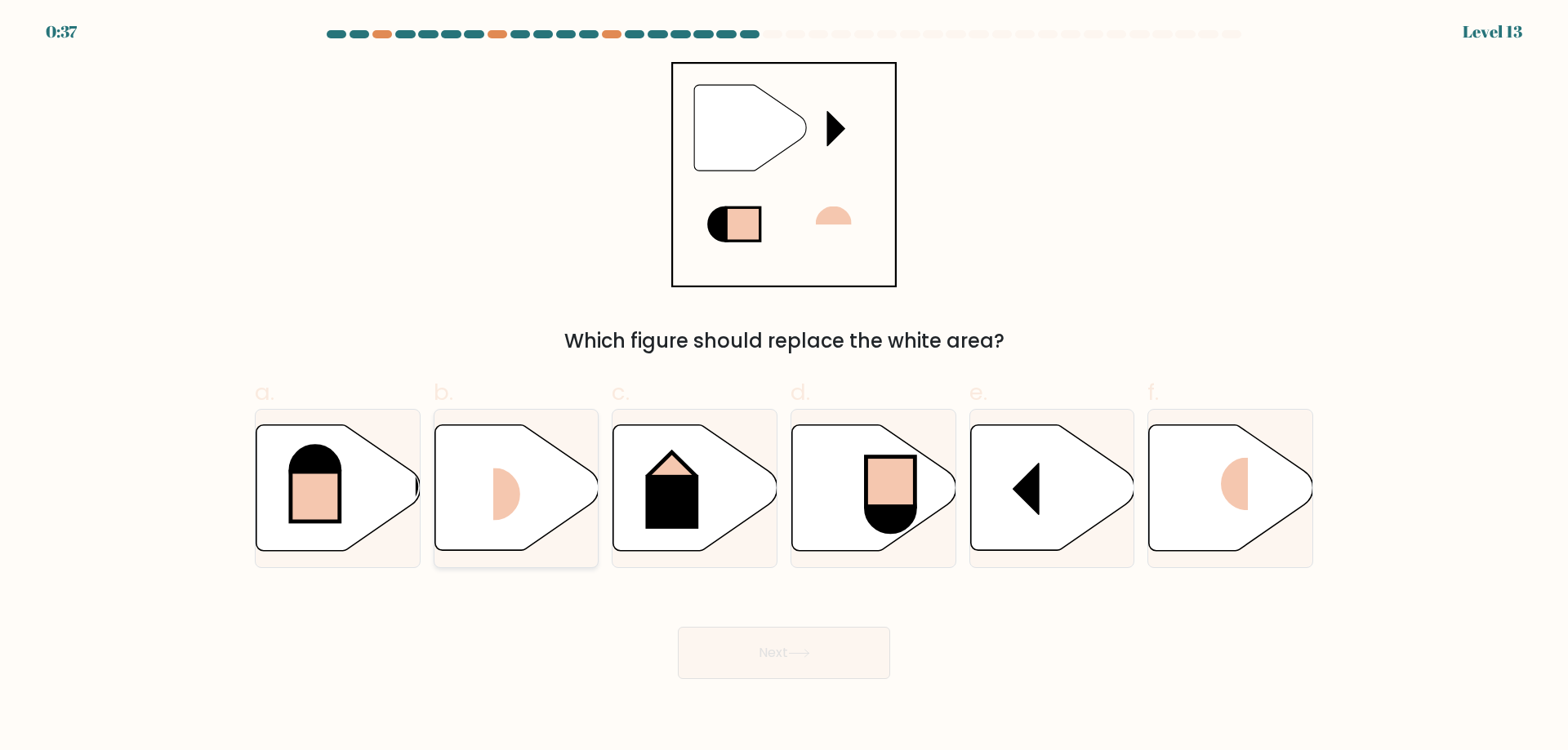
click at [509, 485] on rect at bounding box center [520, 494] width 55 height 53
click at [784, 386] on input "b." at bounding box center [784, 380] width 1 height 10
radio input "true"
click at [747, 655] on button "Next" at bounding box center [784, 653] width 212 height 52
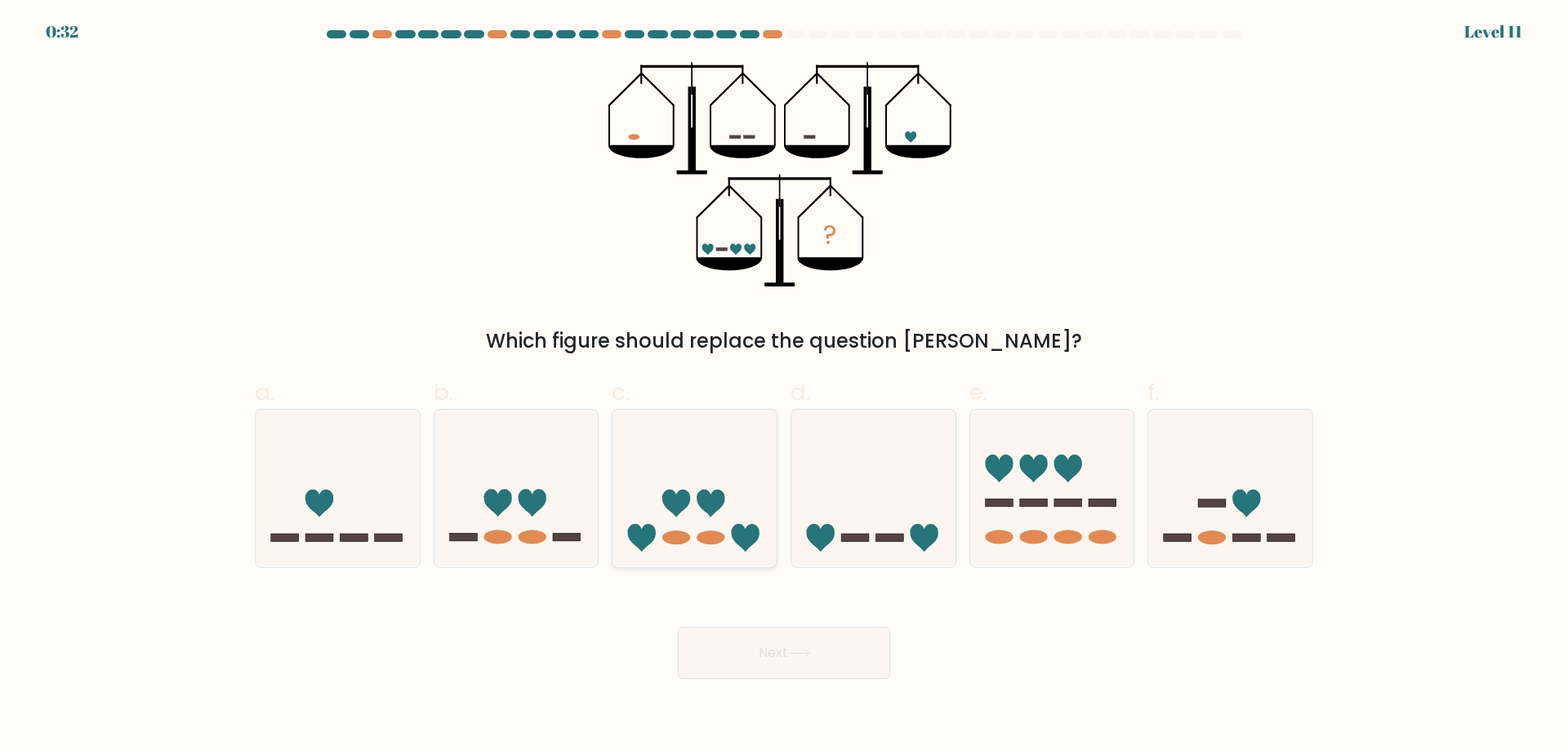
click at [696, 545] on icon at bounding box center [695, 489] width 164 height 136
click at [784, 386] on input "c." at bounding box center [784, 380] width 1 height 10
radio input "true"
click at [728, 659] on button "Next" at bounding box center [784, 653] width 212 height 52
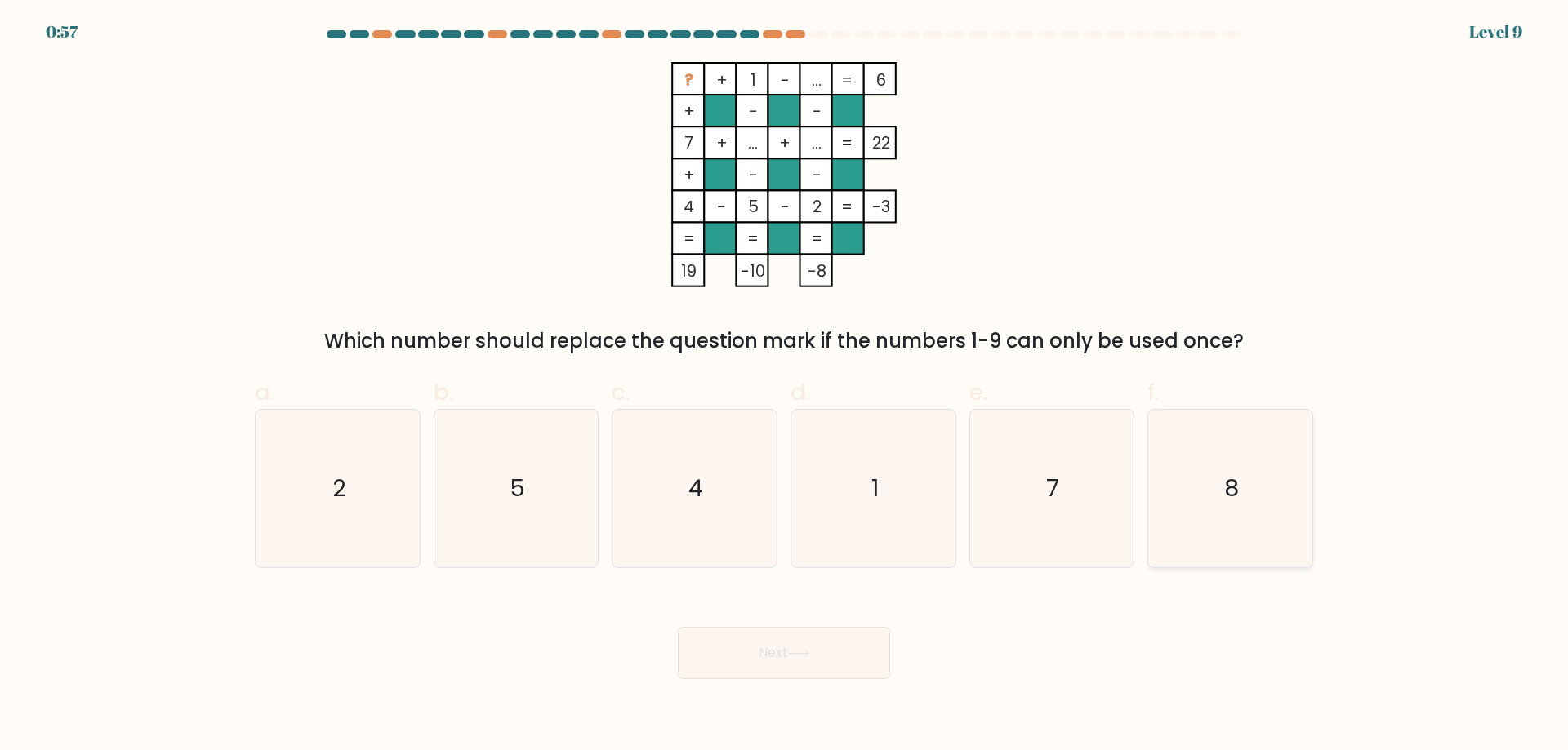
click at [1217, 488] on icon "8" at bounding box center [1230, 488] width 157 height 157
click at [785, 386] on input "f. 8" at bounding box center [784, 380] width 1 height 10
radio input "true"
click at [845, 648] on button "Next" at bounding box center [784, 653] width 212 height 52
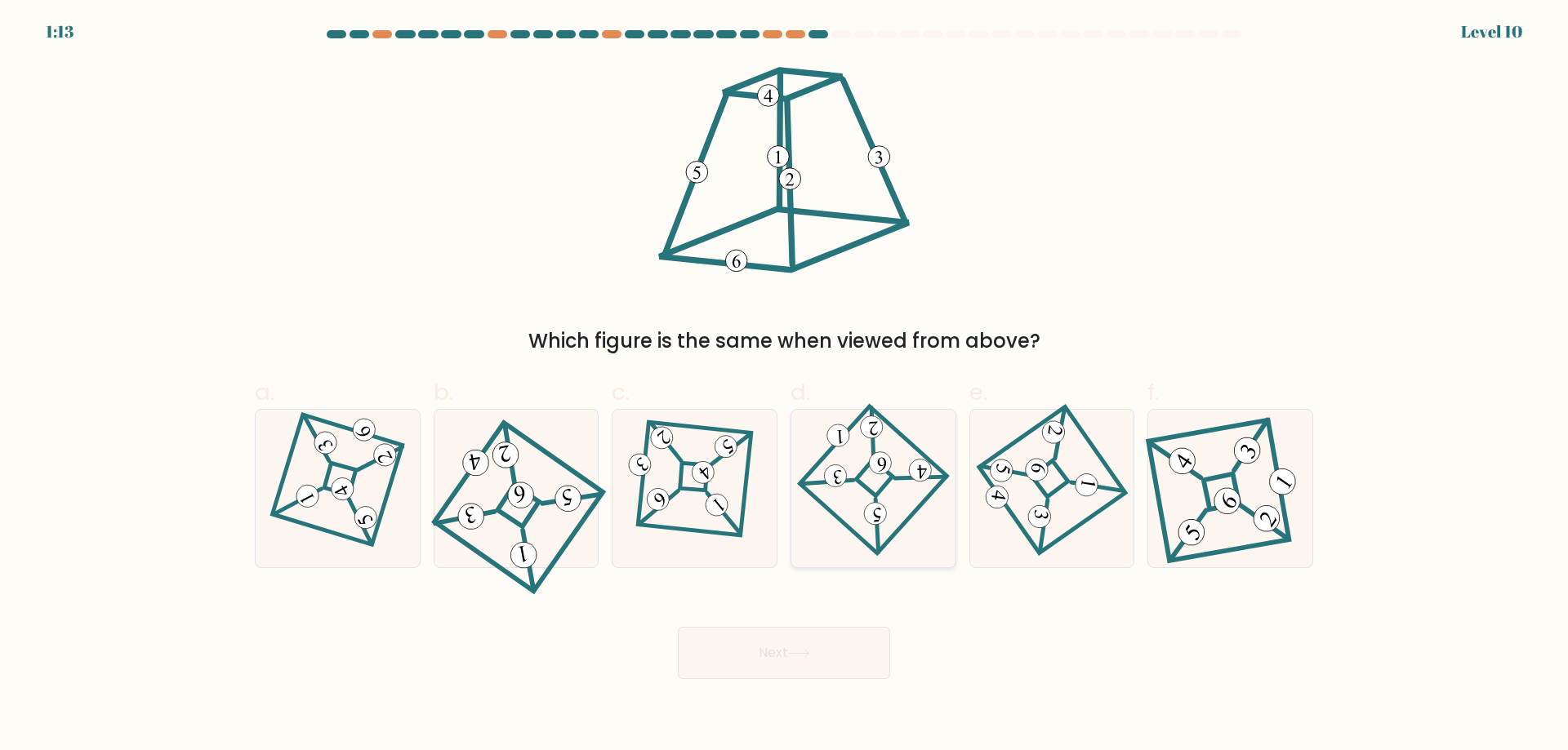
click at [867, 506] on icon at bounding box center [873, 488] width 109 height 126
click at [785, 386] on input "d." at bounding box center [784, 380] width 1 height 10
radio input "true"
click at [793, 666] on button "Next" at bounding box center [784, 653] width 212 height 52
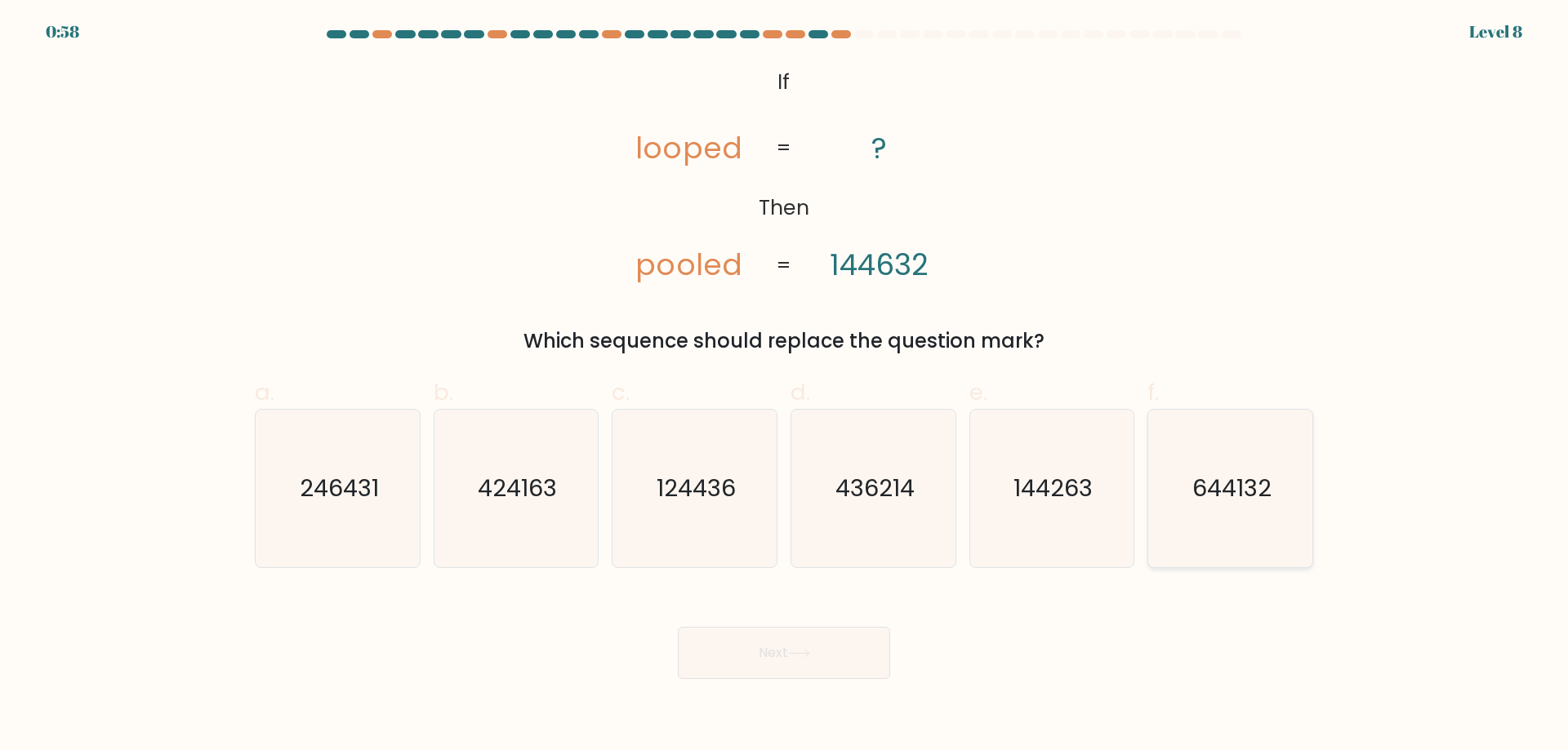
click at [1260, 487] on text "644132" at bounding box center [1231, 488] width 79 height 33
click at [785, 386] on input "f. 644132" at bounding box center [784, 380] width 1 height 10
radio input "true"
click at [801, 648] on button "Next" at bounding box center [784, 653] width 212 height 52
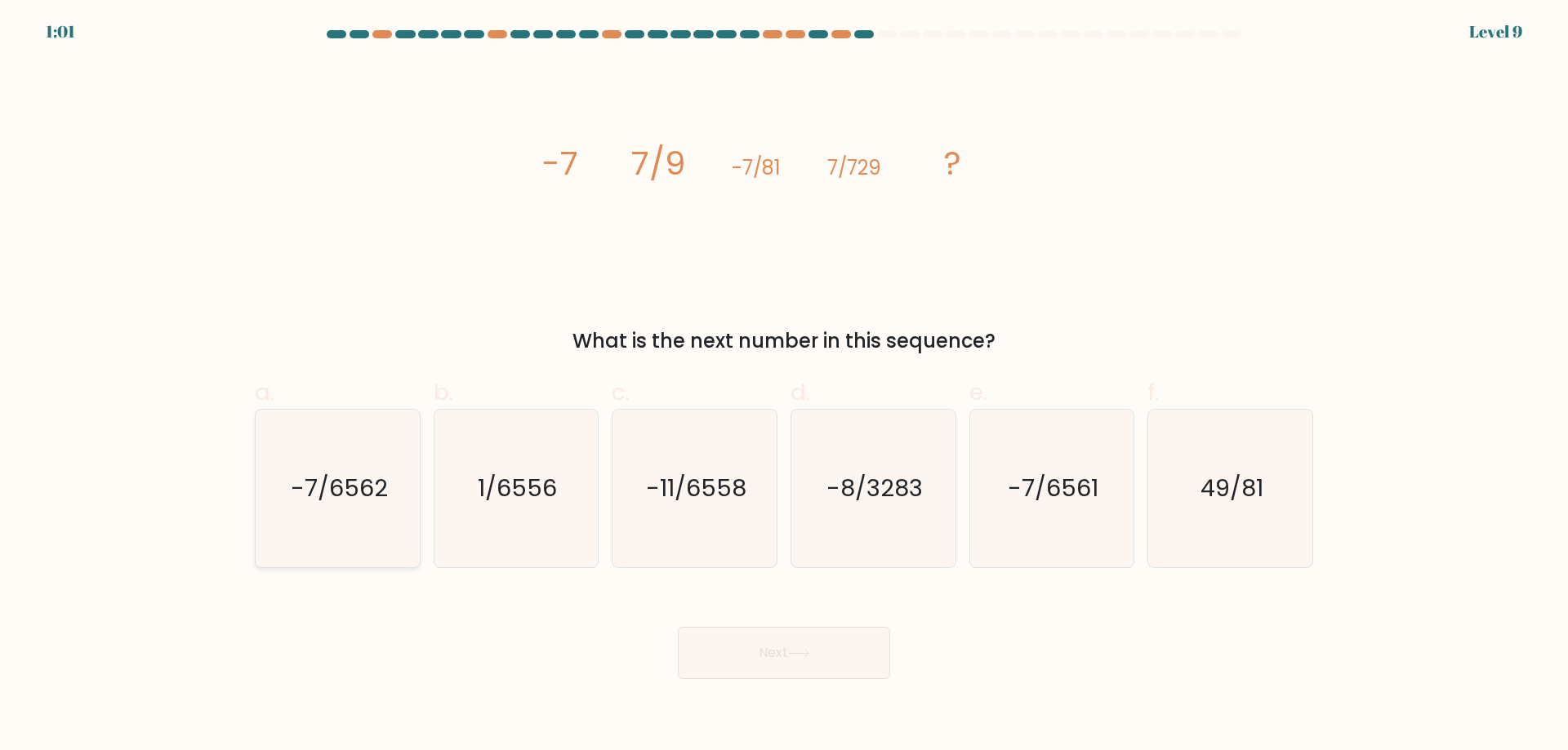
click at [346, 485] on text "-7/6562" at bounding box center [339, 488] width 97 height 33
click at [784, 386] on input "a. -7/6562" at bounding box center [784, 380] width 1 height 10
radio input "true"
click at [756, 652] on button "Next" at bounding box center [784, 653] width 212 height 52
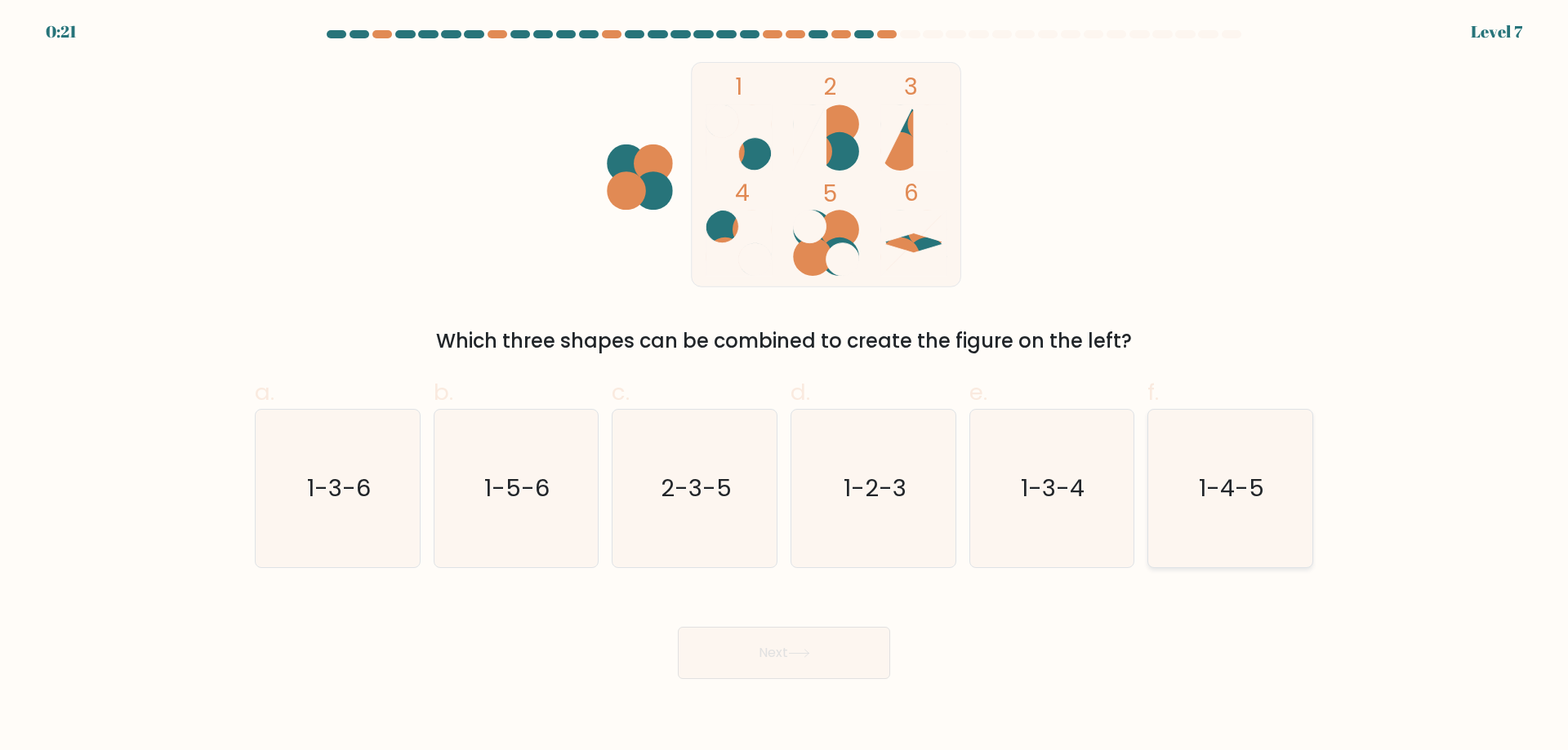
click at [1219, 493] on text "1-4-5" at bounding box center [1232, 488] width 65 height 33
click at [785, 386] on input "f. 1-4-5" at bounding box center [784, 380] width 1 height 10
radio input "true"
click at [806, 650] on icon at bounding box center [799, 653] width 22 height 9
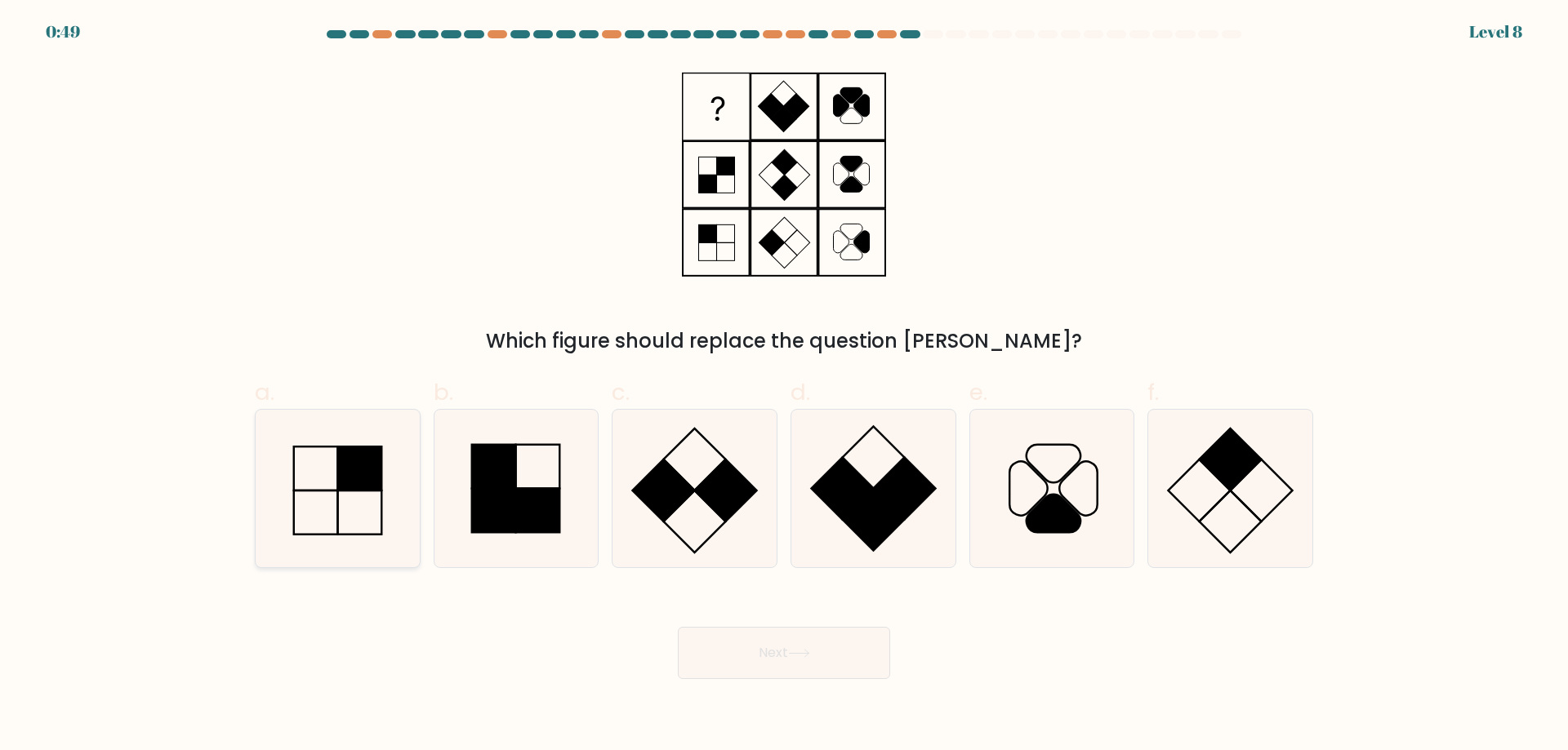
click at [334, 475] on icon at bounding box center [337, 488] width 157 height 157
click at [784, 386] on input "a." at bounding box center [784, 380] width 1 height 10
radio input "true"
click at [784, 658] on button "Next" at bounding box center [784, 653] width 212 height 52
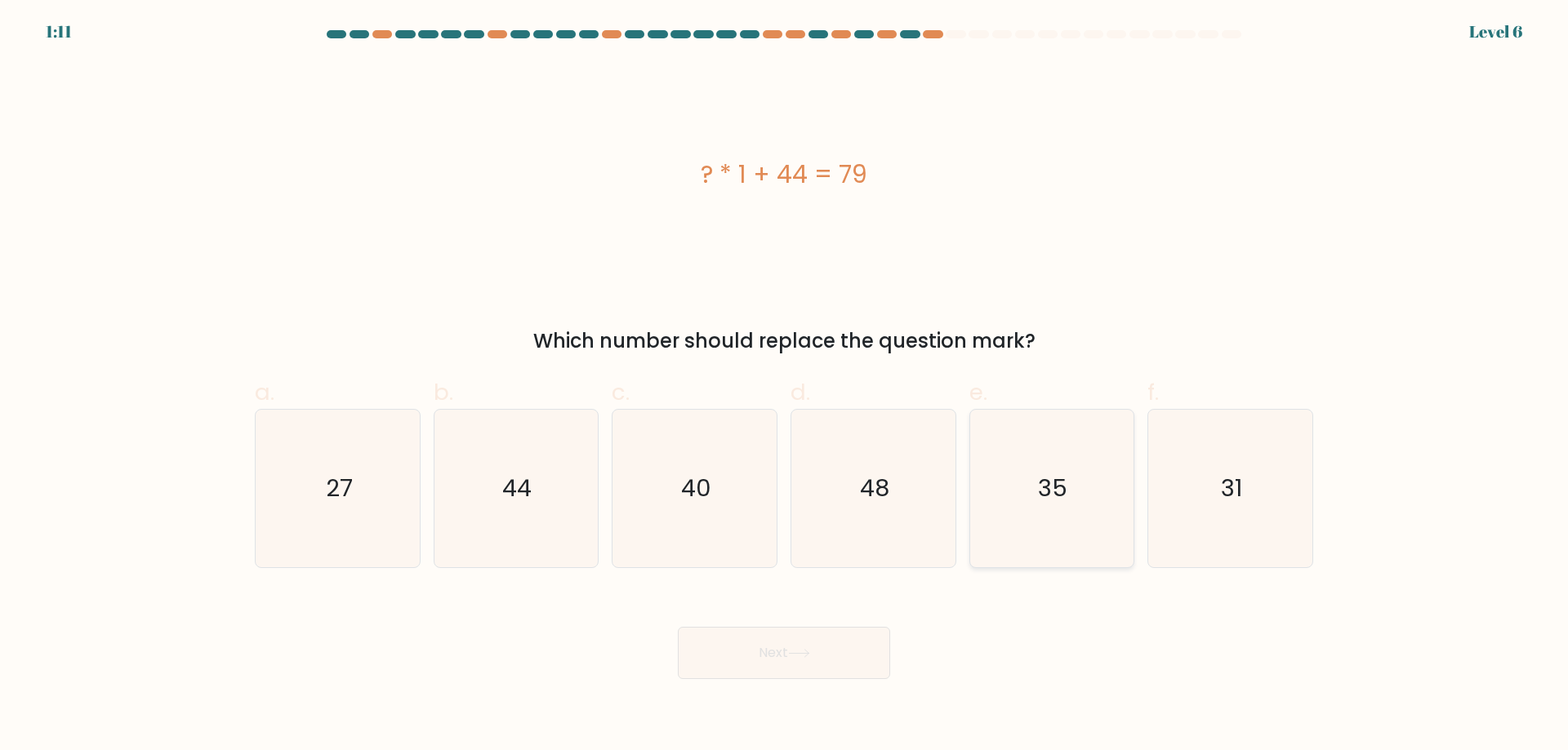
click at [1065, 451] on icon "35" at bounding box center [1051, 488] width 157 height 157
click at [785, 386] on input "e. 35" at bounding box center [784, 380] width 1 height 10
radio input "true"
click at [777, 653] on button "Next" at bounding box center [784, 653] width 212 height 52
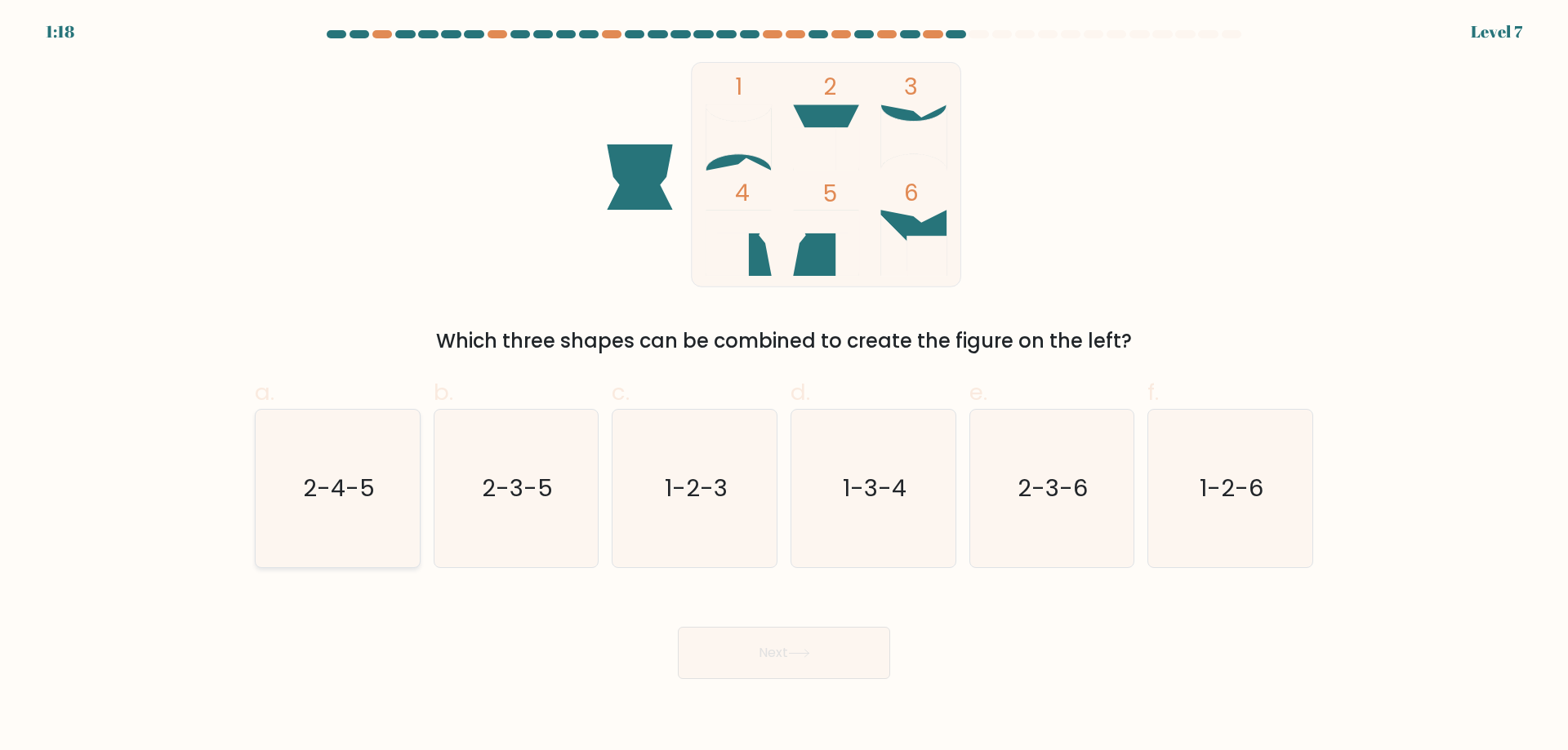
click at [337, 508] on icon "2-4-5" at bounding box center [337, 488] width 157 height 157
click at [784, 386] on input "a. 2-4-5" at bounding box center [784, 380] width 1 height 10
radio input "true"
click at [747, 654] on button "Next" at bounding box center [784, 653] width 212 height 52
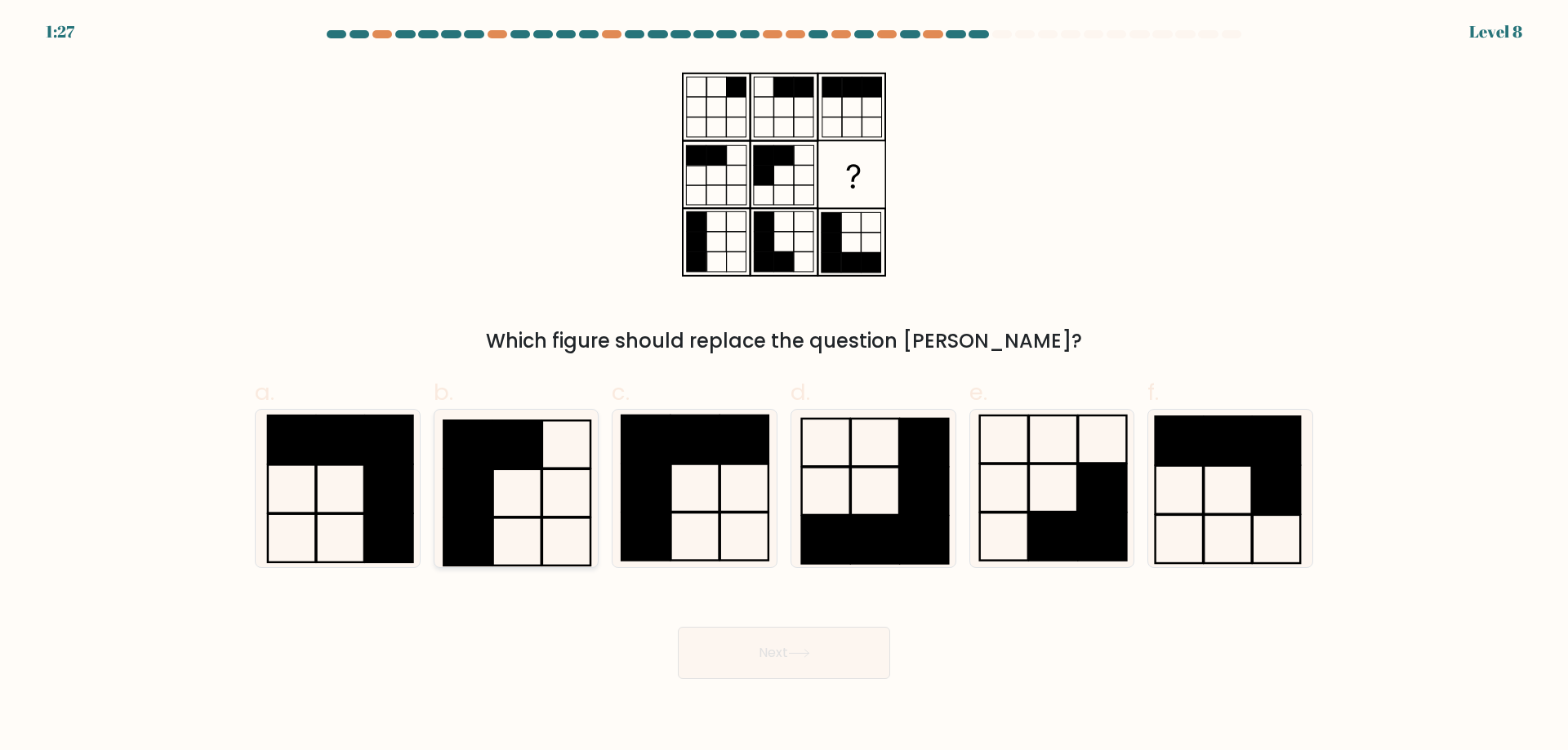
click at [526, 501] on icon at bounding box center [515, 488] width 157 height 157
click at [784, 386] on input "b." at bounding box center [784, 380] width 1 height 10
radio input "true"
click at [773, 662] on button "Next" at bounding box center [784, 653] width 212 height 52
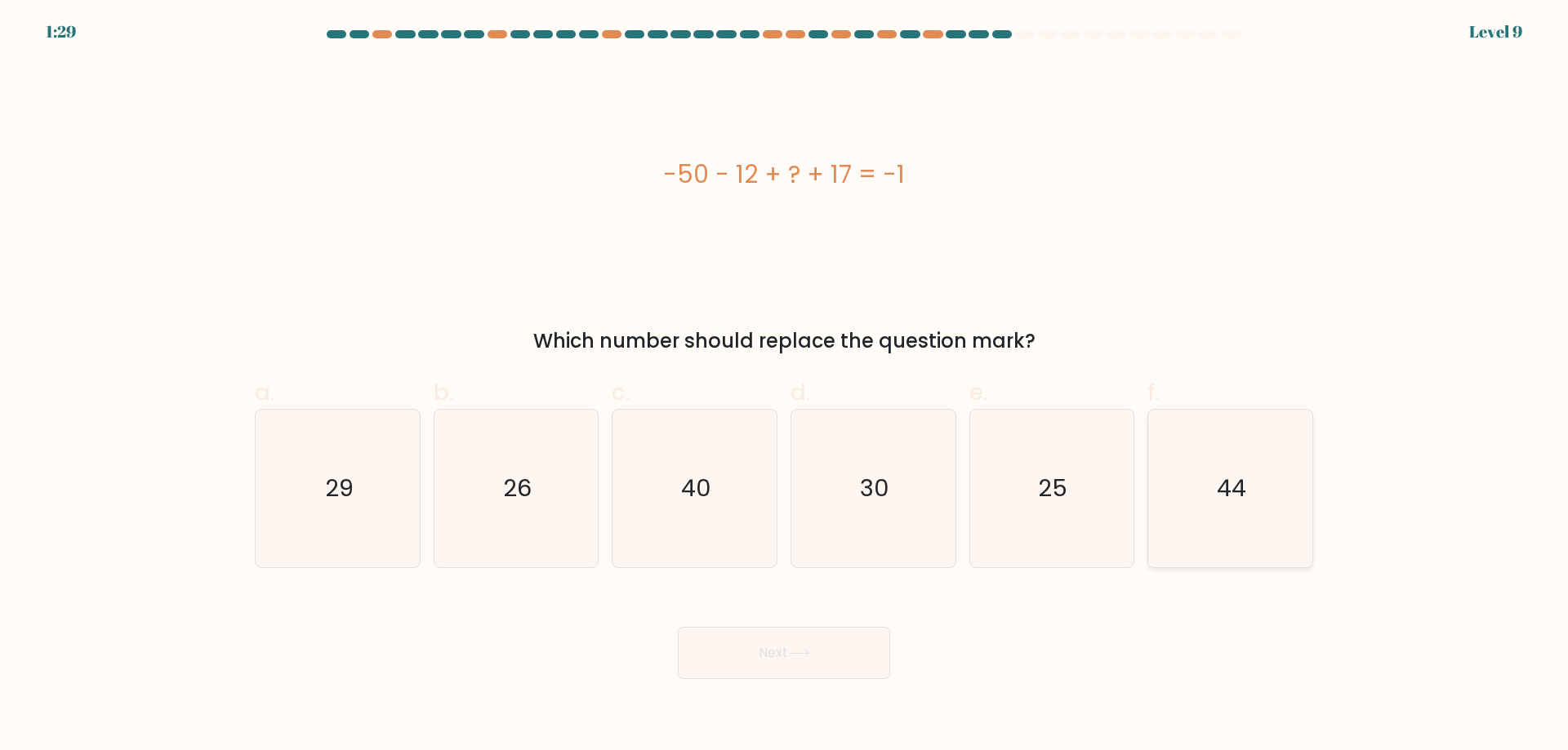
click at [1214, 475] on icon "44" at bounding box center [1230, 488] width 157 height 157
click at [785, 386] on input "f. 44" at bounding box center [784, 380] width 1 height 10
radio input "true"
click at [804, 651] on icon at bounding box center [799, 653] width 22 height 9
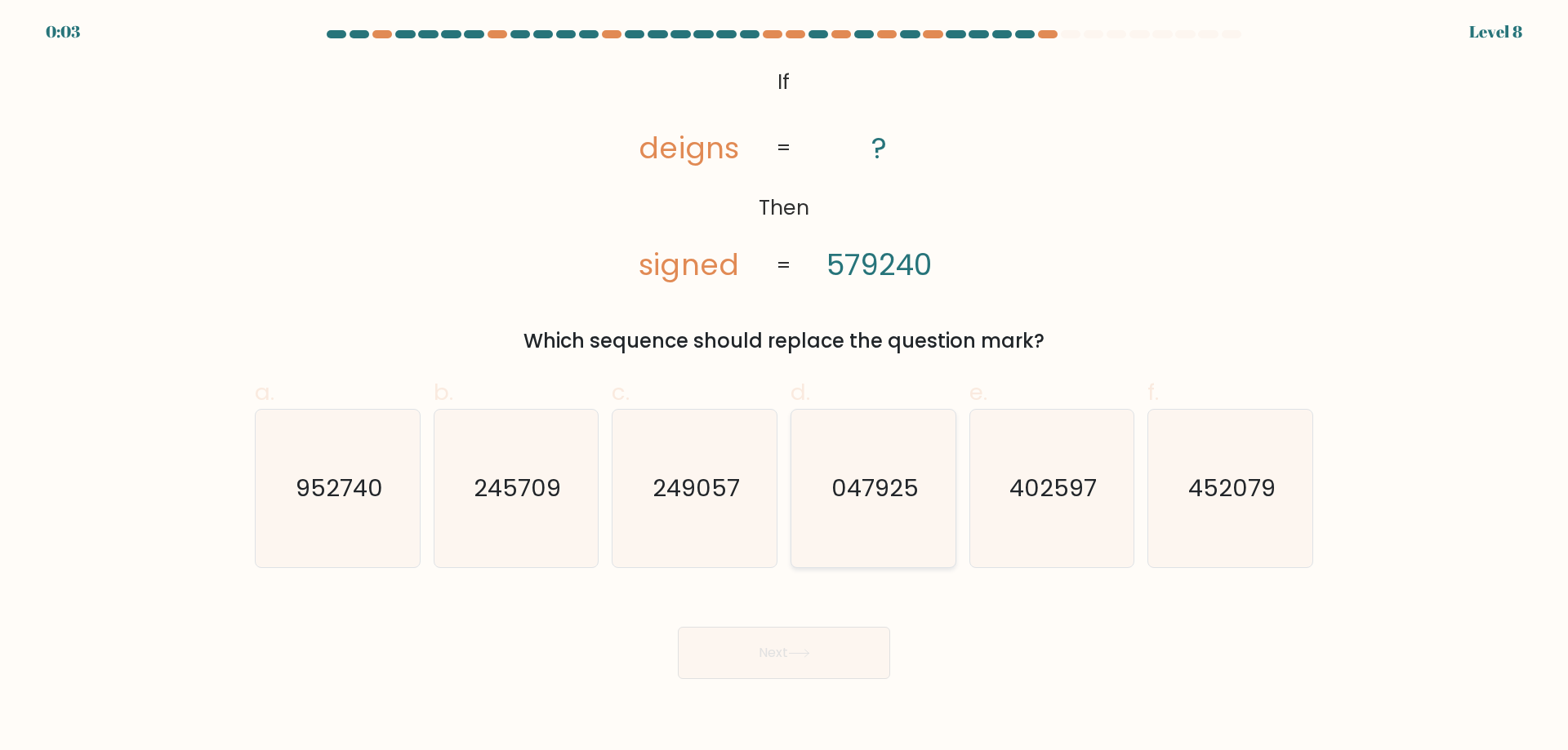
drag, startPoint x: 929, startPoint y: 462, endPoint x: 912, endPoint y: 460, distance: 17.1
click at [912, 460] on icon "047925" at bounding box center [872, 488] width 157 height 157
click at [785, 386] on input "d. 047925" at bounding box center [784, 380] width 1 height 10
radio input "true"
click at [781, 663] on button "Next" at bounding box center [784, 653] width 212 height 52
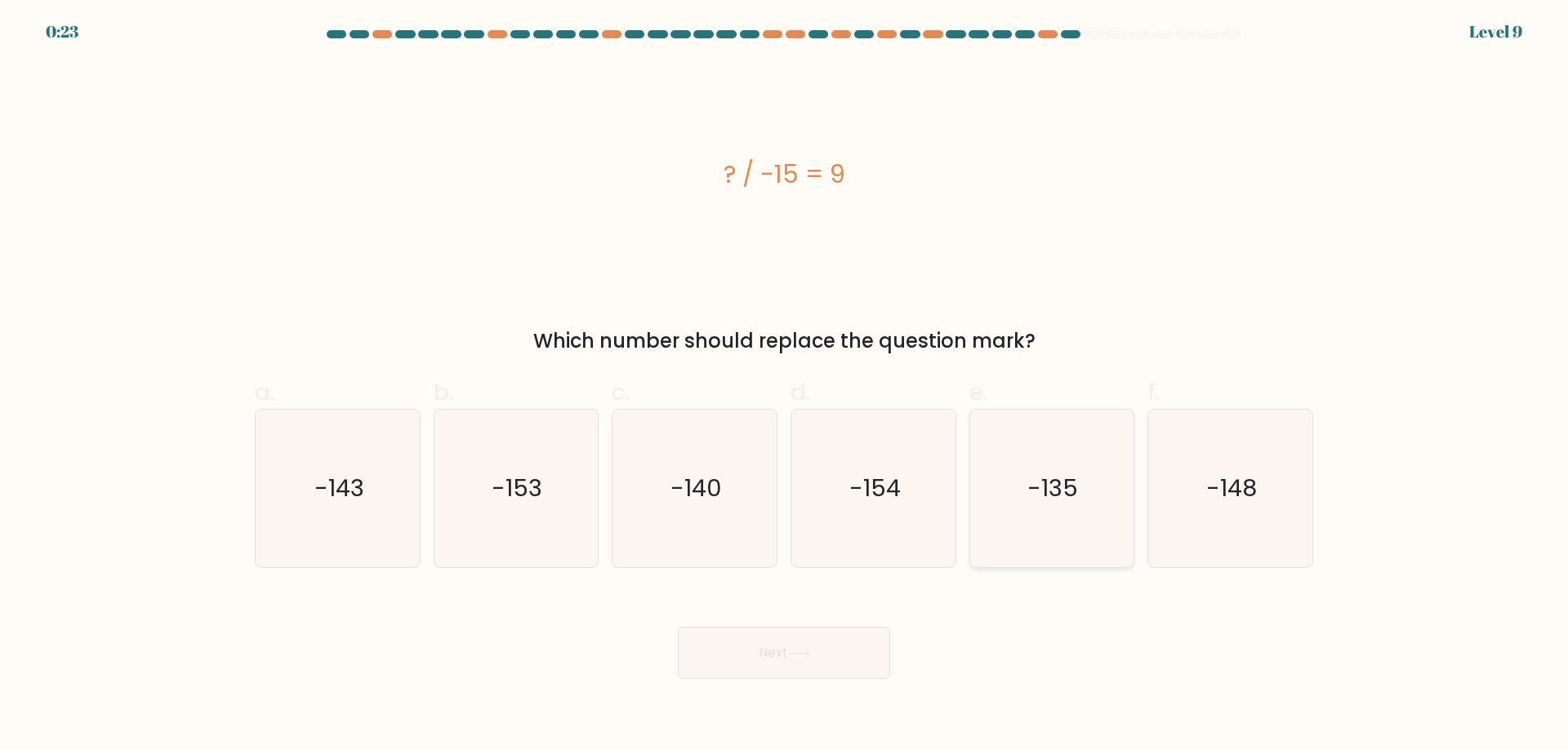
click at [1042, 481] on text "-135" at bounding box center [1053, 488] width 50 height 33
click at [785, 386] on input "e. -135" at bounding box center [784, 380] width 1 height 10
radio input "true"
click at [772, 665] on button "Next" at bounding box center [784, 653] width 212 height 52
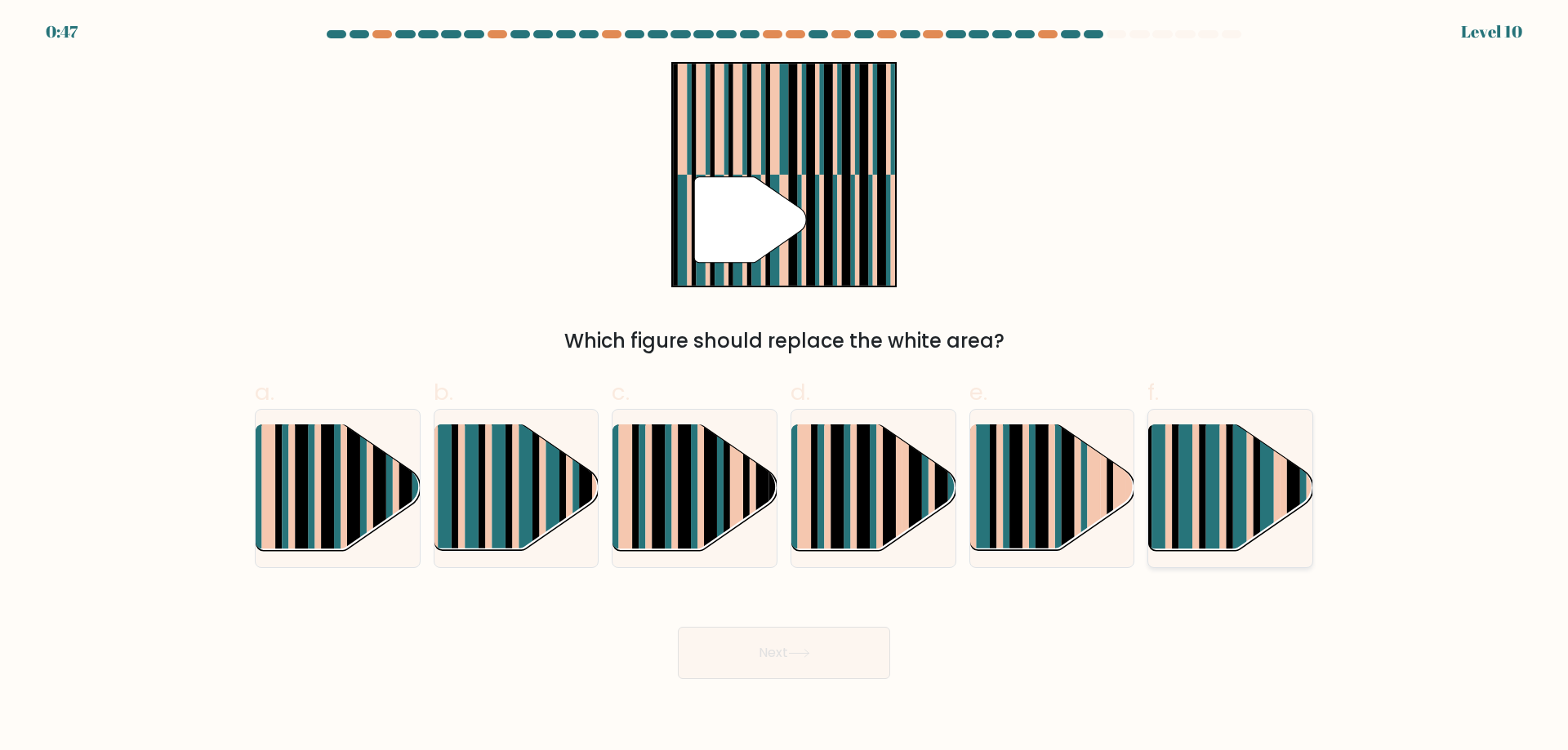
click at [1232, 487] on rect at bounding box center [1229, 502] width 7 height 163
click at [785, 386] on input "f." at bounding box center [784, 380] width 1 height 10
radio input "true"
click at [819, 662] on button "Next" at bounding box center [784, 653] width 212 height 52
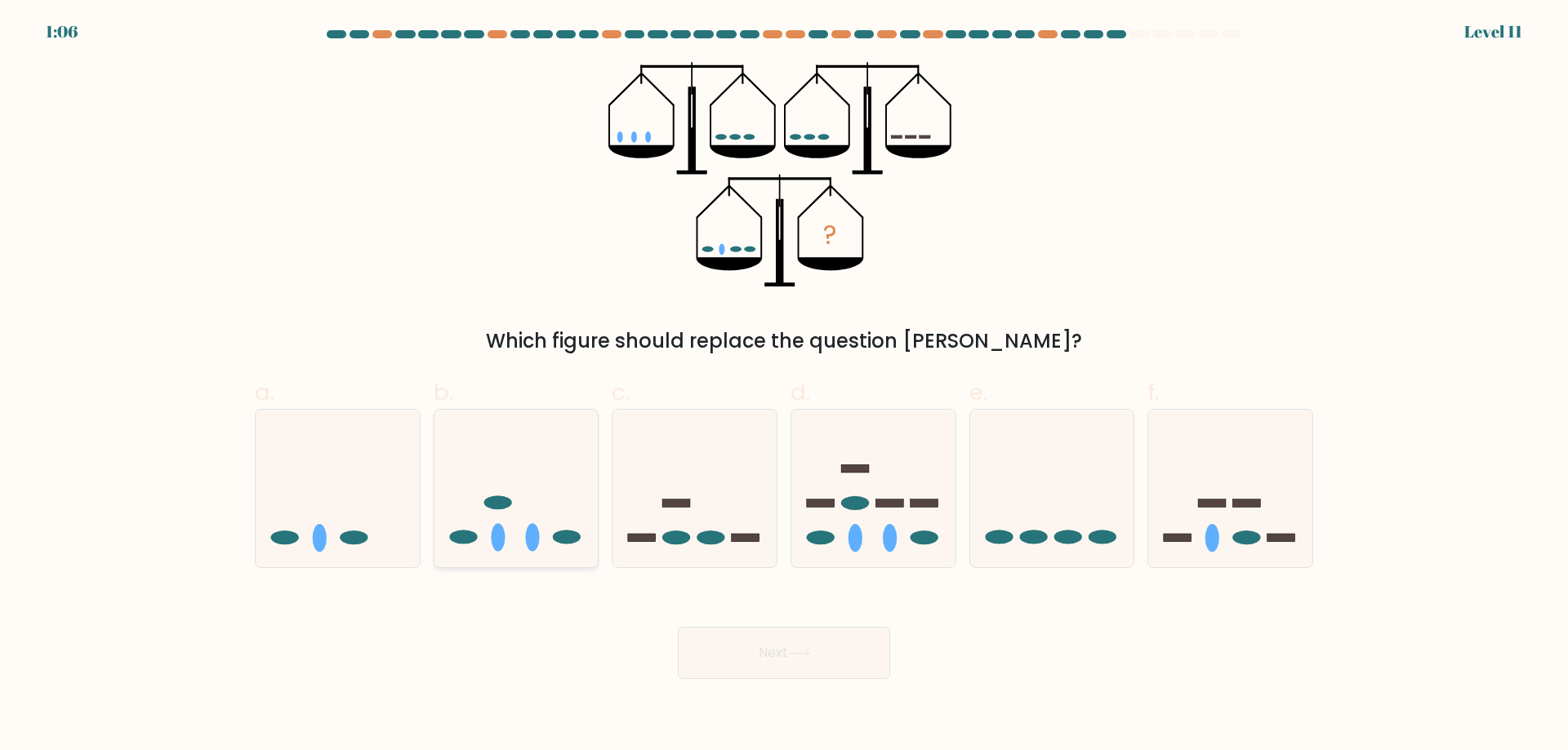
click at [515, 529] on icon at bounding box center [517, 489] width 164 height 136
click at [784, 386] on input "b." at bounding box center [784, 380] width 1 height 10
radio input "true"
click at [787, 673] on button "Next" at bounding box center [784, 653] width 212 height 52
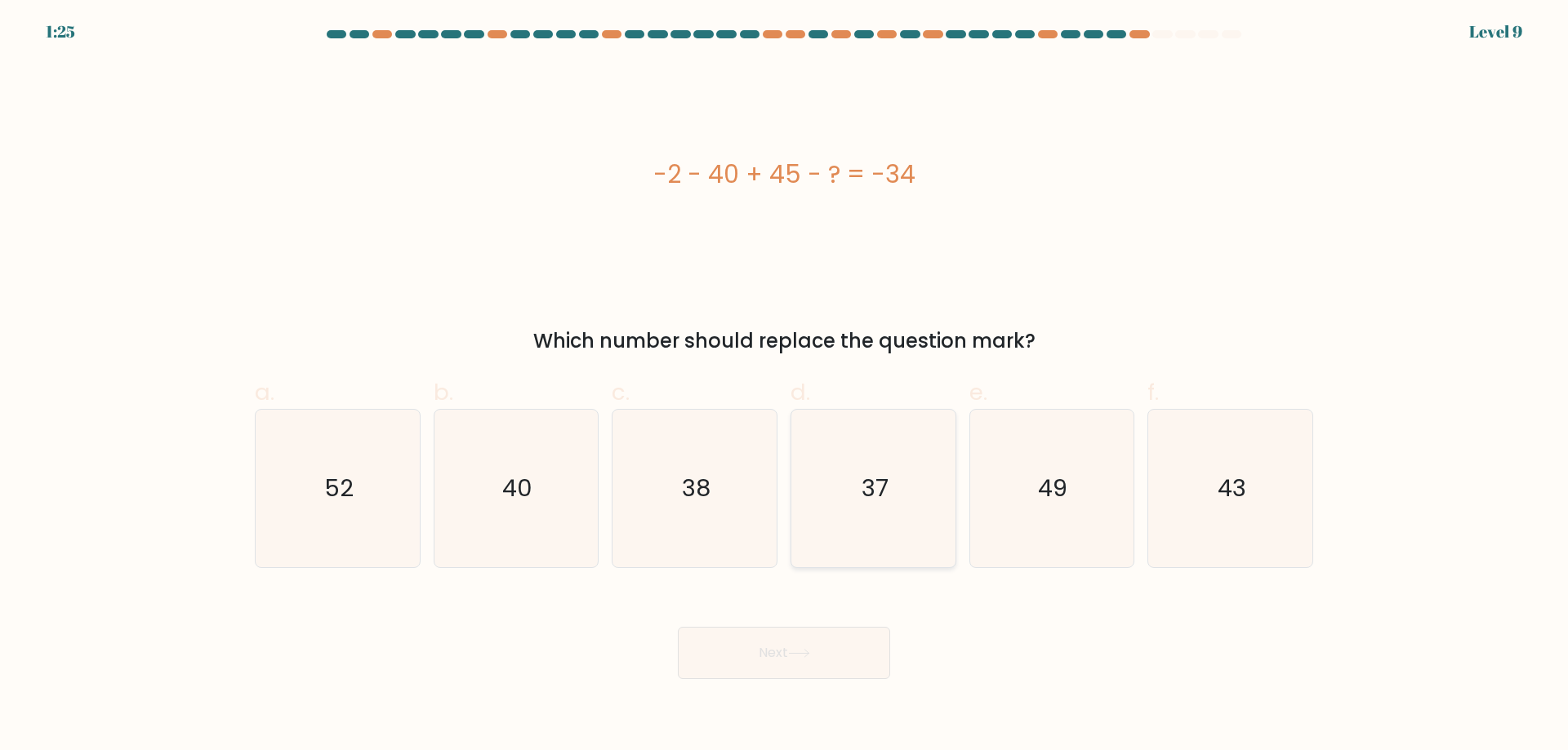
click at [858, 494] on icon "37" at bounding box center [872, 488] width 157 height 157
click at [785, 386] on input "d. 37" at bounding box center [784, 380] width 1 height 10
radio input "true"
click at [762, 656] on button "Next" at bounding box center [784, 653] width 212 height 52
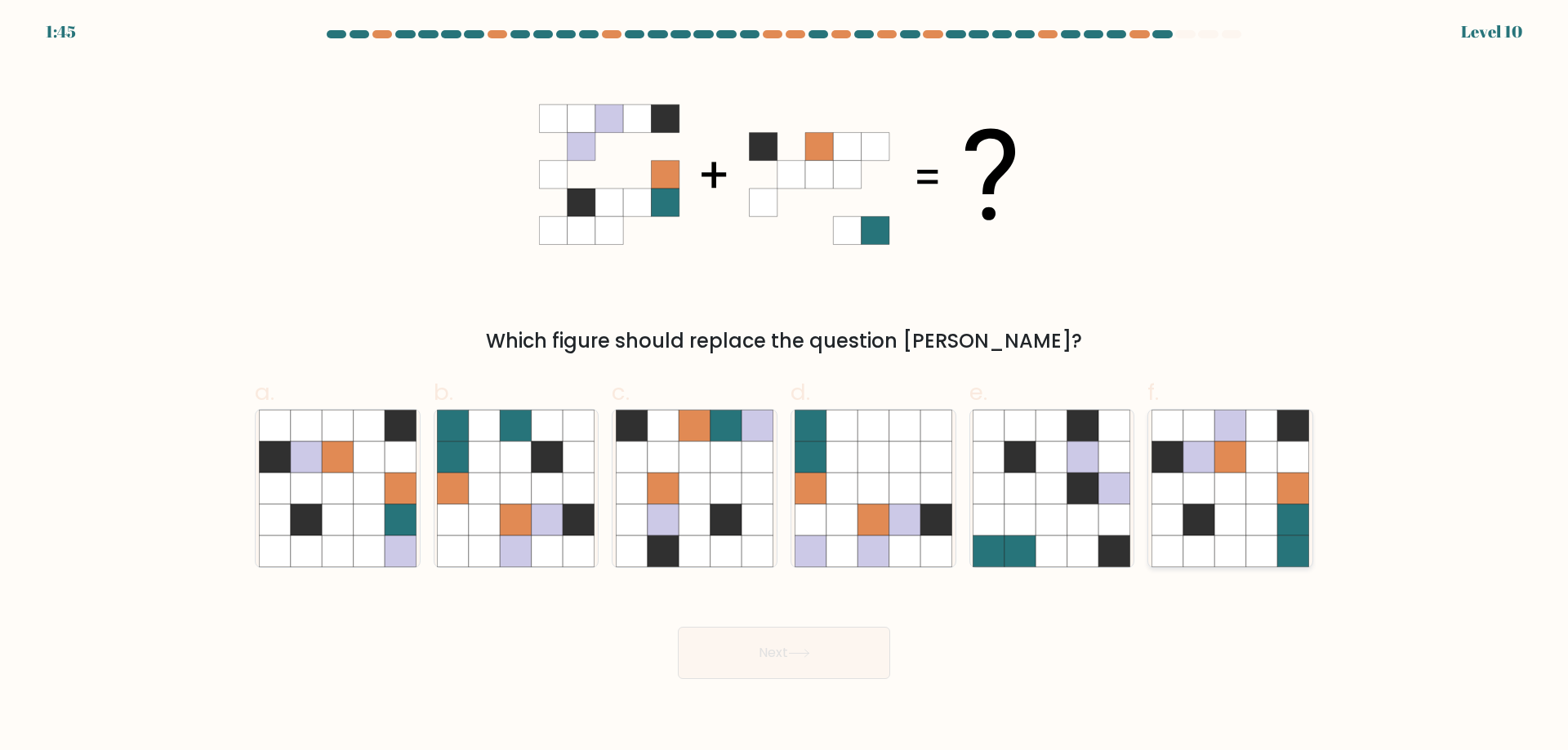
click at [1223, 454] on icon at bounding box center [1229, 456] width 31 height 31
click at [785, 386] on input "f." at bounding box center [784, 380] width 1 height 10
radio input "true"
click at [772, 652] on button "Next" at bounding box center [784, 653] width 212 height 52
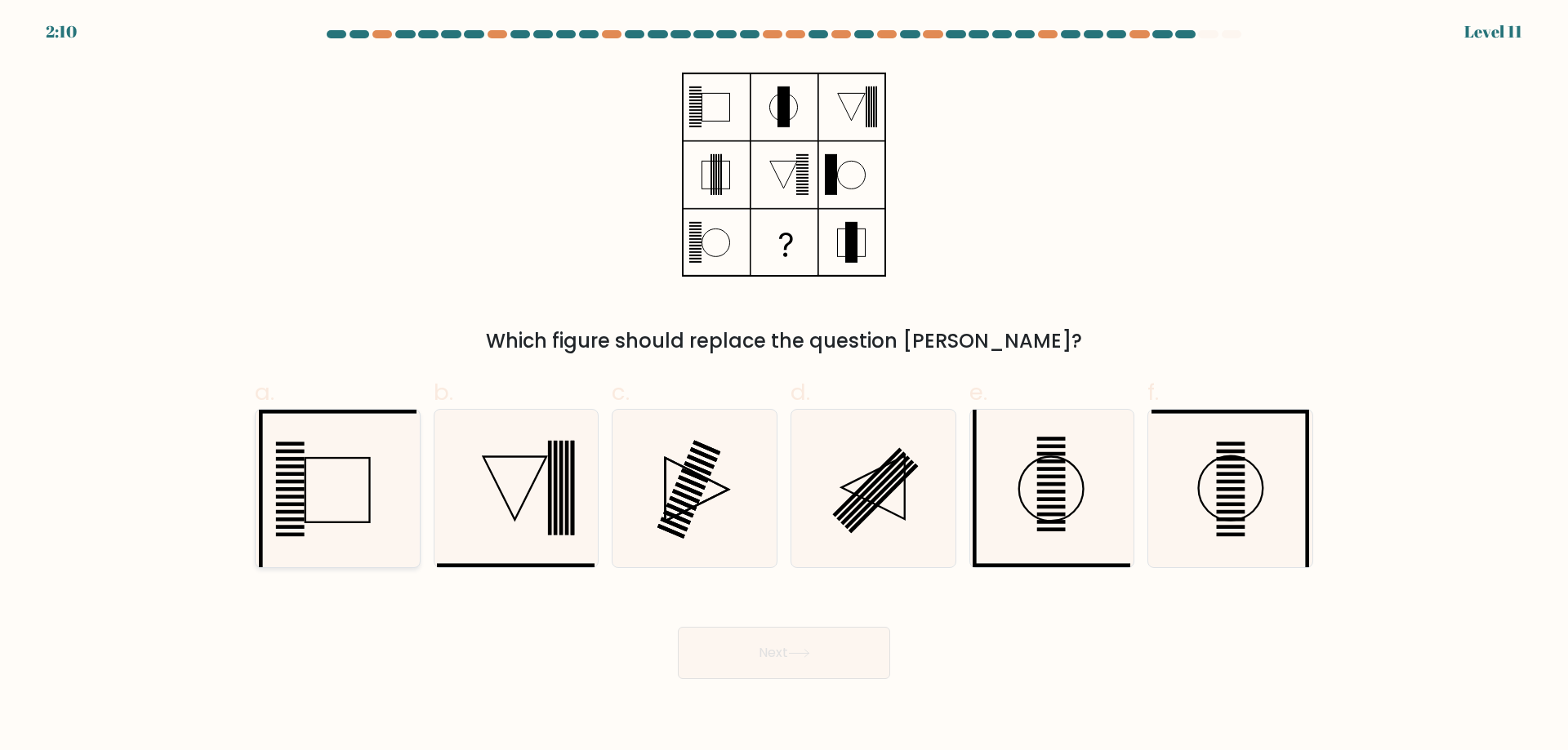
click at [316, 481] on icon at bounding box center [337, 488] width 157 height 157
click at [784, 386] on input "a." at bounding box center [784, 380] width 1 height 10
radio input "true"
click at [774, 652] on button "Next" at bounding box center [784, 653] width 212 height 52
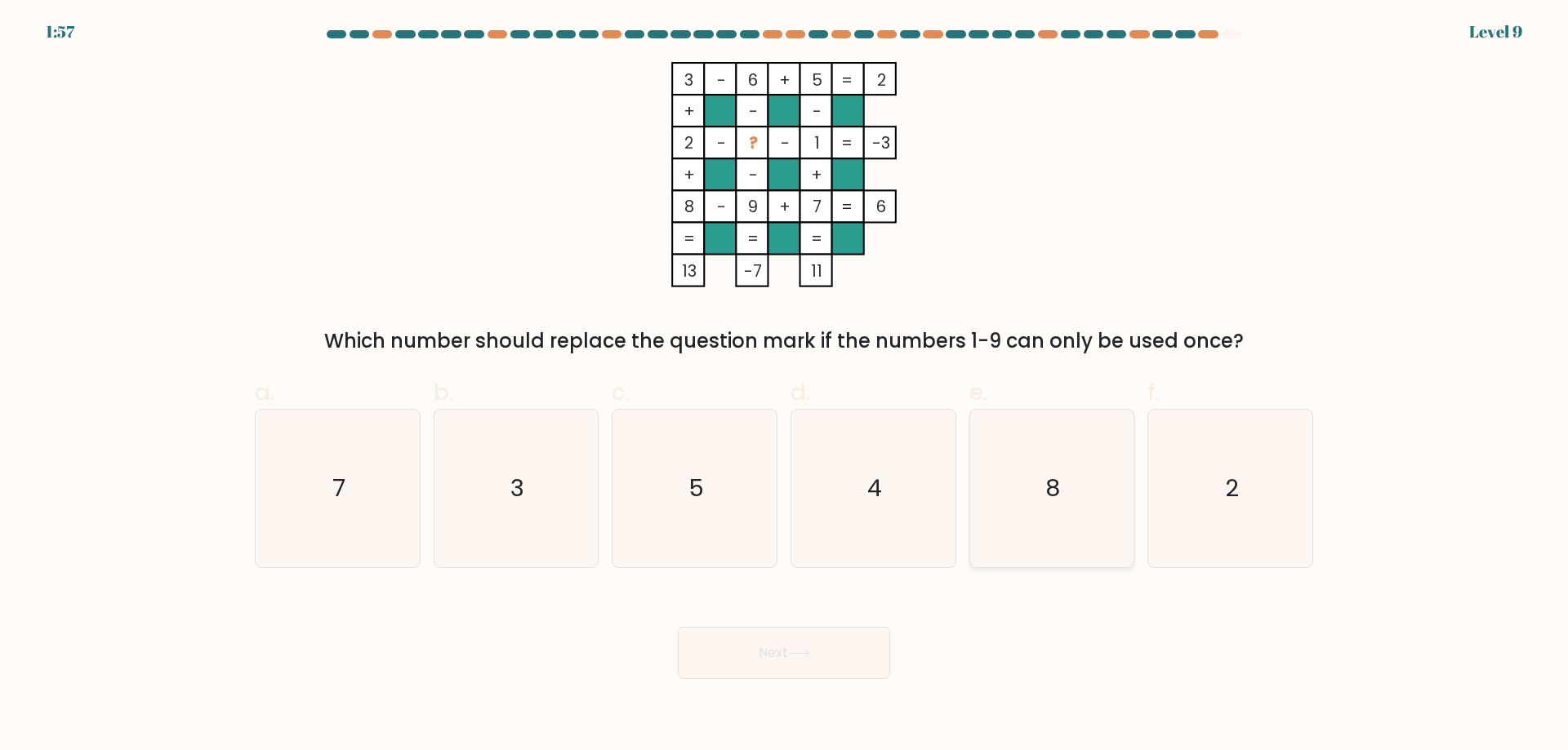
click at [1044, 494] on icon "8" at bounding box center [1051, 488] width 157 height 157
click at [785, 386] on input "e. 8" at bounding box center [784, 380] width 1 height 10
radio input "true"
click at [794, 649] on icon at bounding box center [799, 653] width 22 height 9
click at [764, 659] on button "Next" at bounding box center [784, 653] width 212 height 52
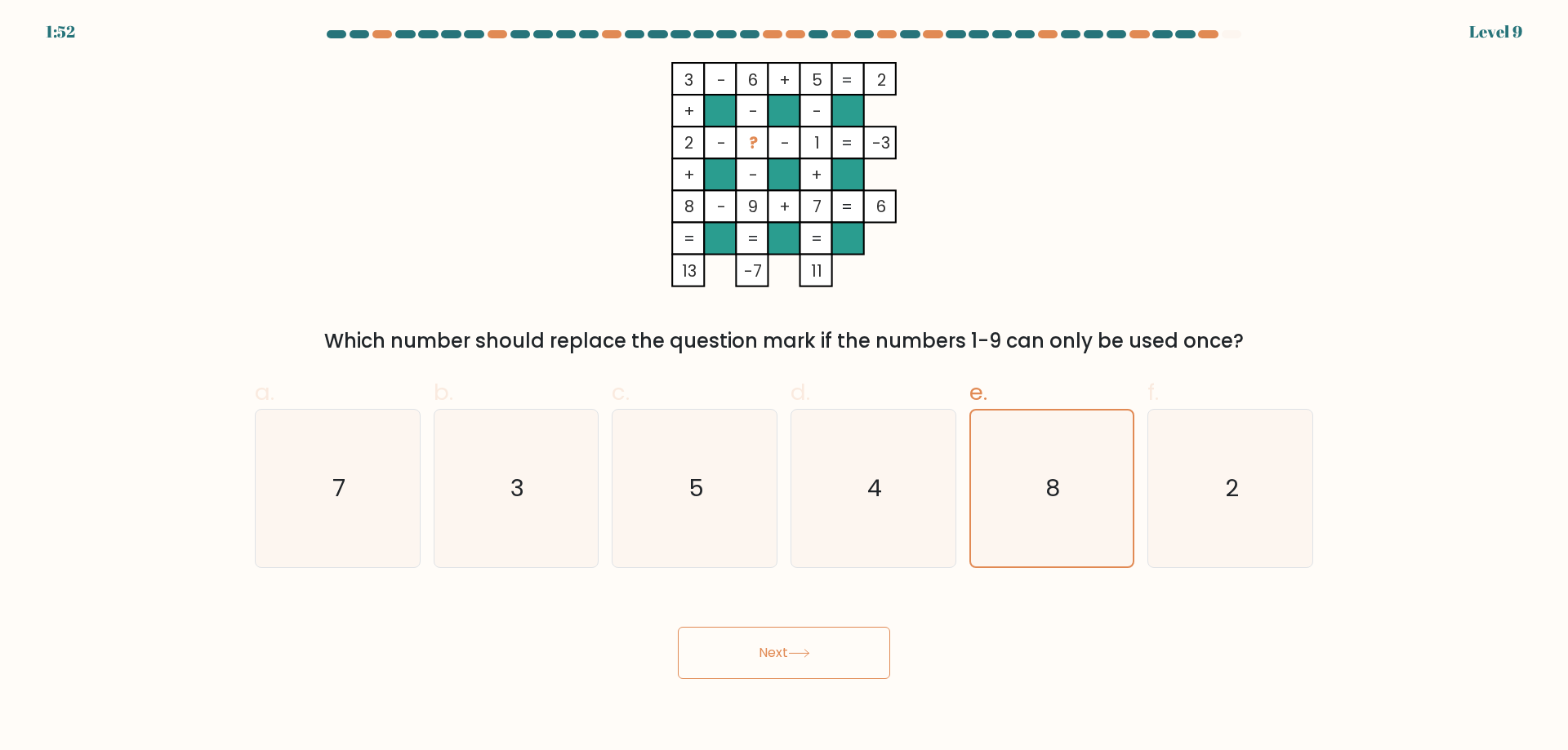
click at [767, 649] on button "Next" at bounding box center [784, 653] width 212 height 52
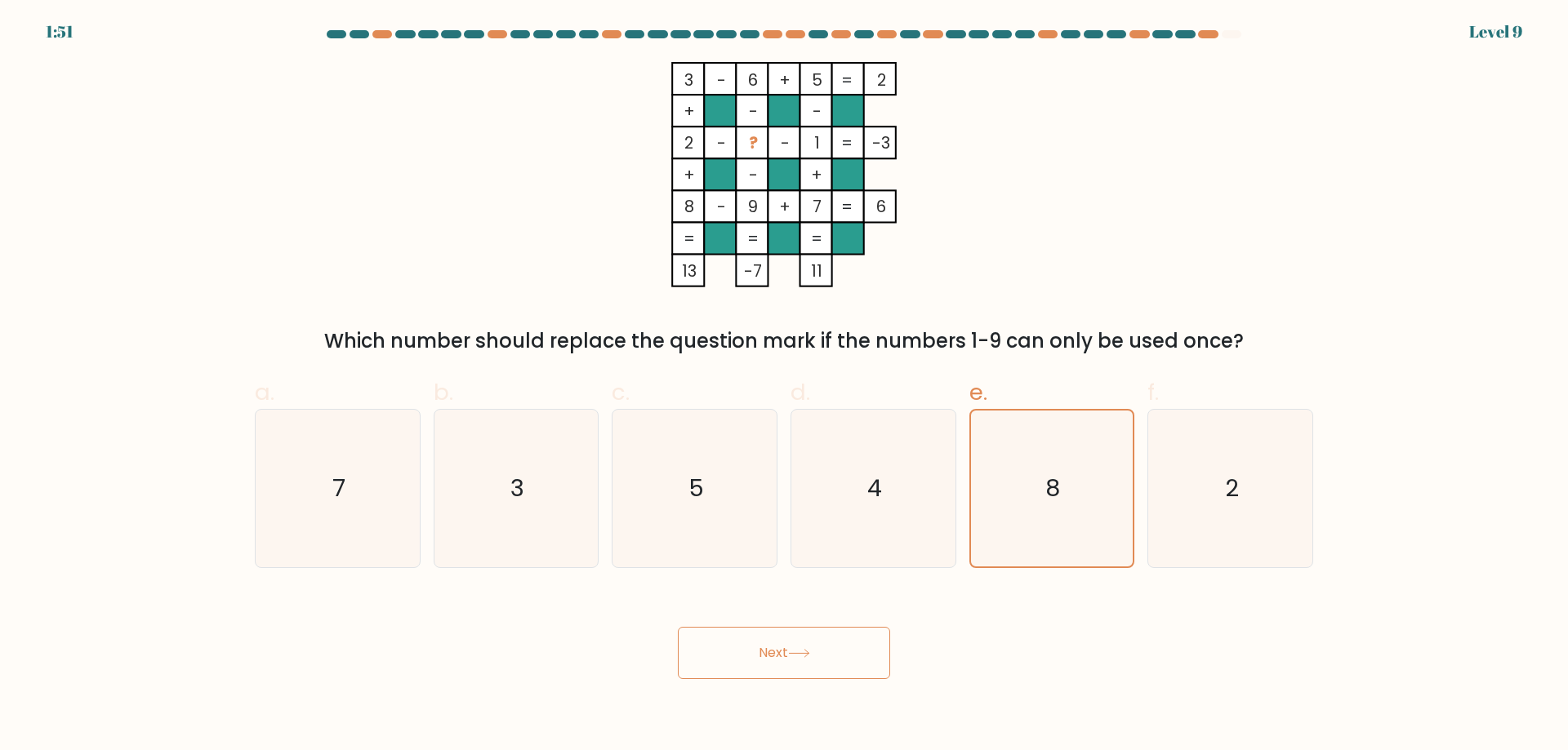
click at [767, 649] on button "Next" at bounding box center [784, 653] width 212 height 52
click at [1053, 496] on text "8" at bounding box center [1053, 488] width 15 height 33
click at [785, 386] on input "e. 8" at bounding box center [784, 380] width 1 height 10
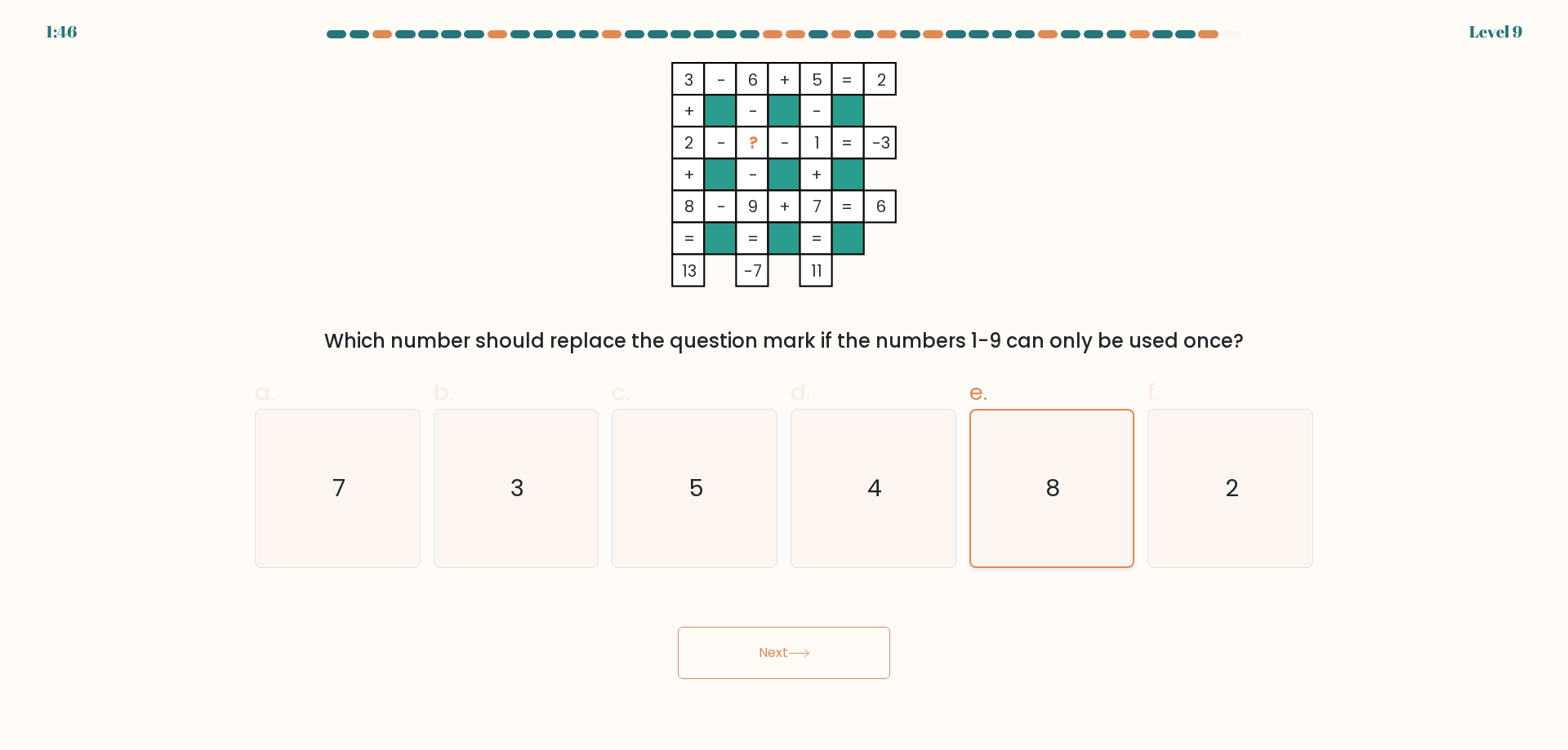
click at [1052, 498] on text "8" at bounding box center [1053, 488] width 15 height 33
click at [785, 386] on input "e. 8" at bounding box center [784, 380] width 1 height 10
drag, startPoint x: 880, startPoint y: 494, endPoint x: 870, endPoint y: 508, distance: 17.2
click at [881, 494] on text "4" at bounding box center [874, 488] width 15 height 33
click at [785, 386] on input "d. 4" at bounding box center [784, 380] width 1 height 10
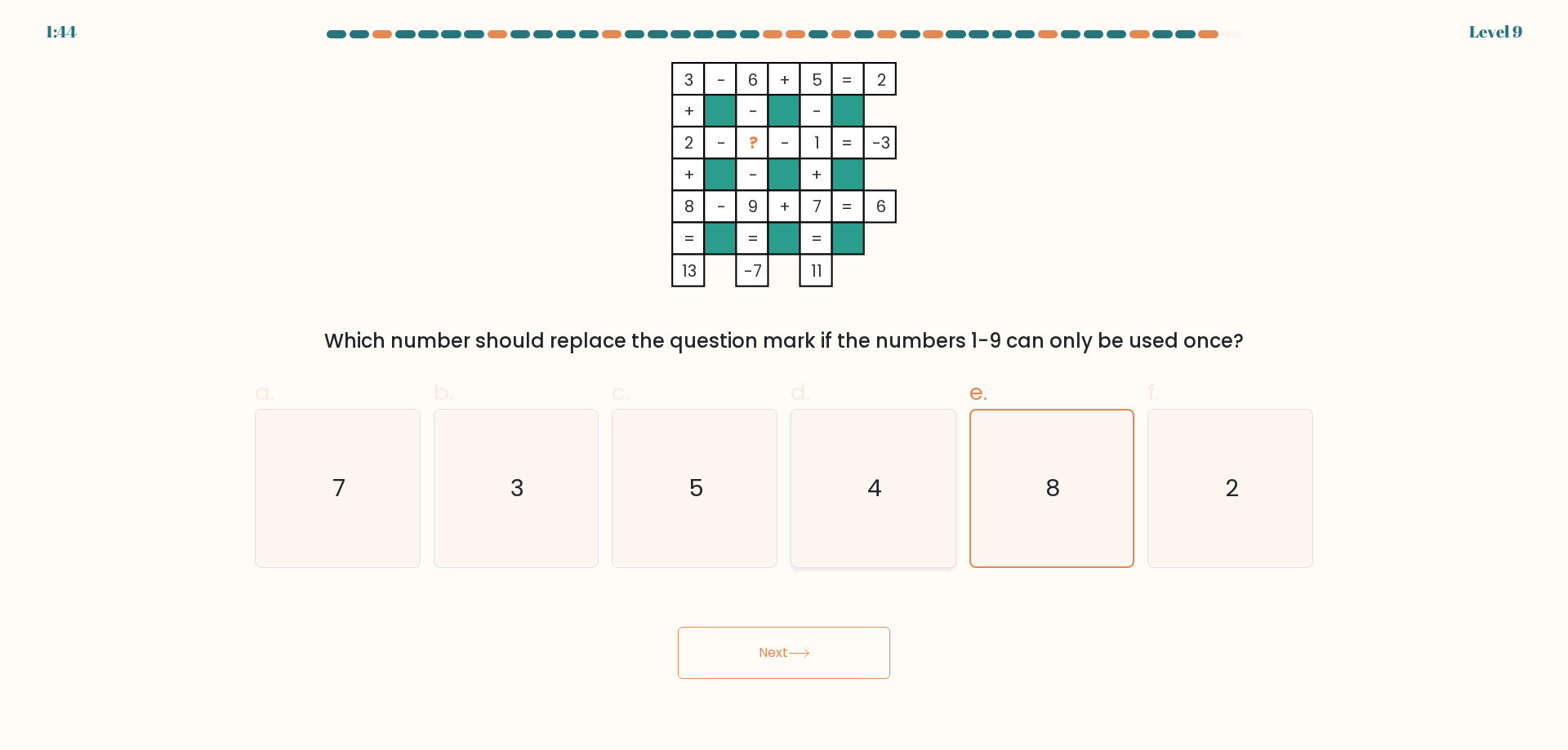
radio input "true"
click at [721, 495] on icon "5" at bounding box center [694, 488] width 157 height 157
click at [784, 386] on input "c. 5" at bounding box center [784, 380] width 1 height 10
radio input "true"
click at [757, 652] on button "Next" at bounding box center [784, 653] width 212 height 52
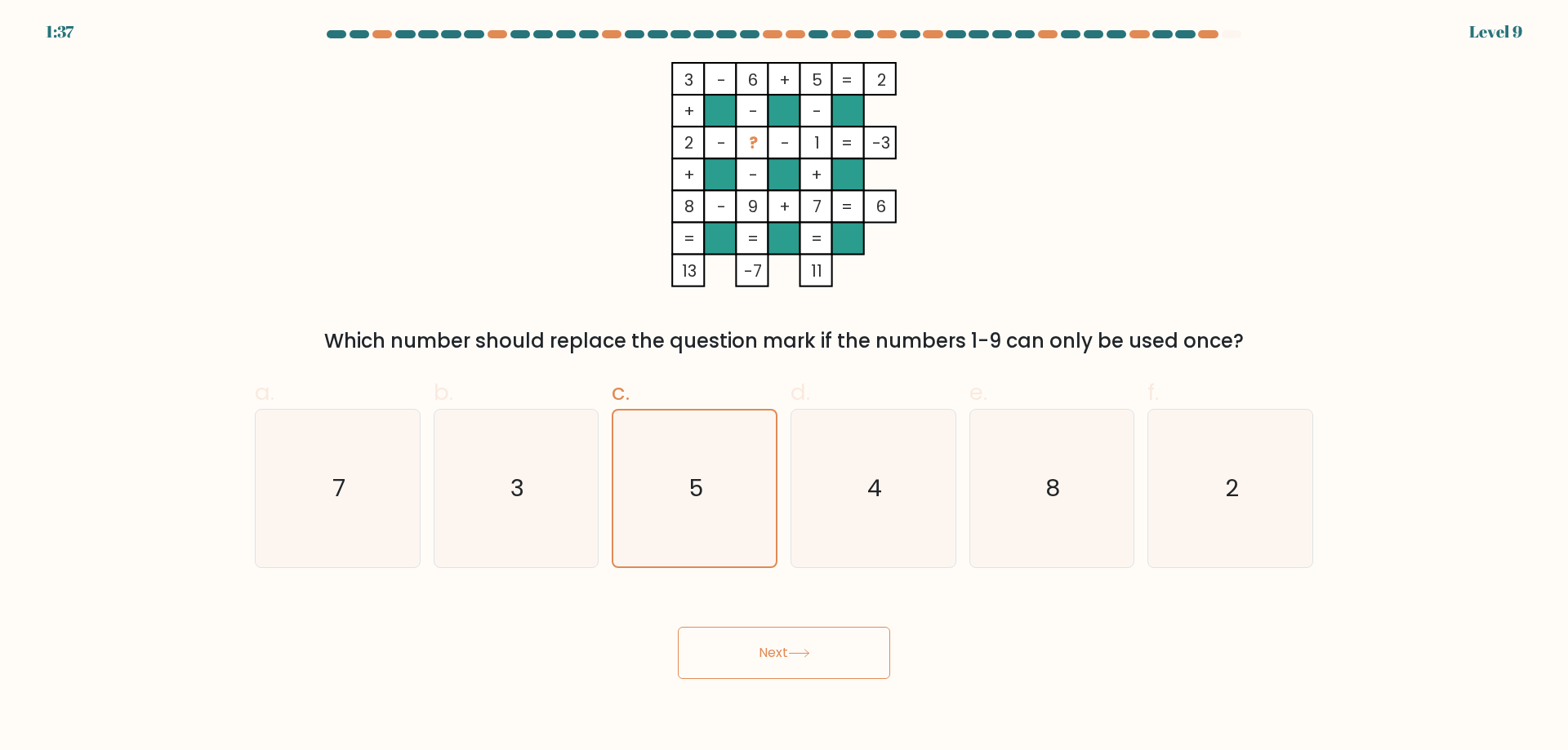
click at [785, 639] on button "Next" at bounding box center [784, 653] width 212 height 52
click at [515, 467] on icon "3" at bounding box center [515, 488] width 157 height 157
click at [784, 386] on input "b. 3" at bounding box center [784, 380] width 1 height 10
radio input "true"
click at [730, 638] on button "Next" at bounding box center [784, 653] width 212 height 52
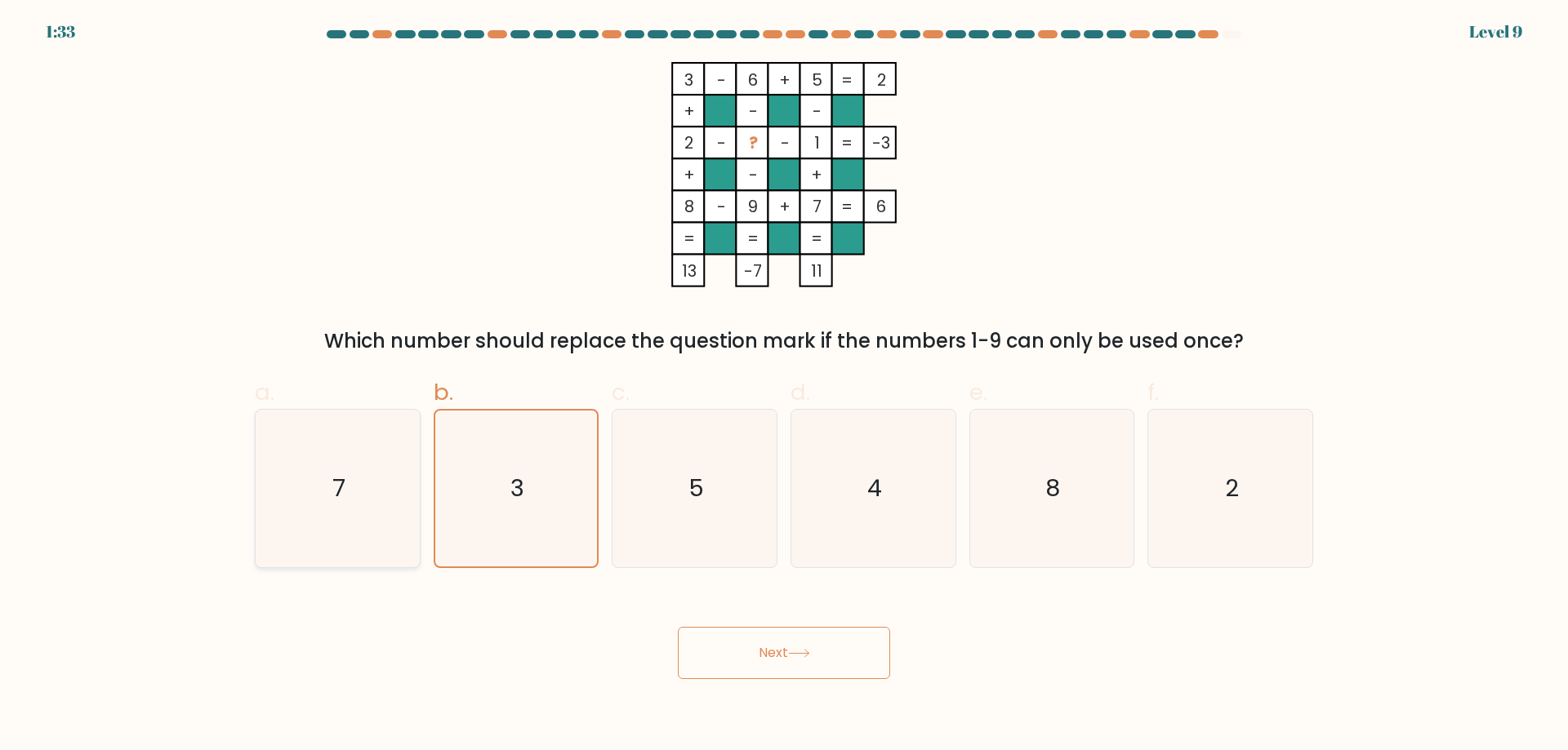
click at [345, 484] on text "7" at bounding box center [339, 488] width 13 height 33
click at [784, 386] on input "a. 7" at bounding box center [784, 380] width 1 height 10
radio input "true"
click at [753, 654] on button "Next" at bounding box center [784, 653] width 212 height 52
click at [797, 661] on button "Next" at bounding box center [784, 653] width 212 height 52
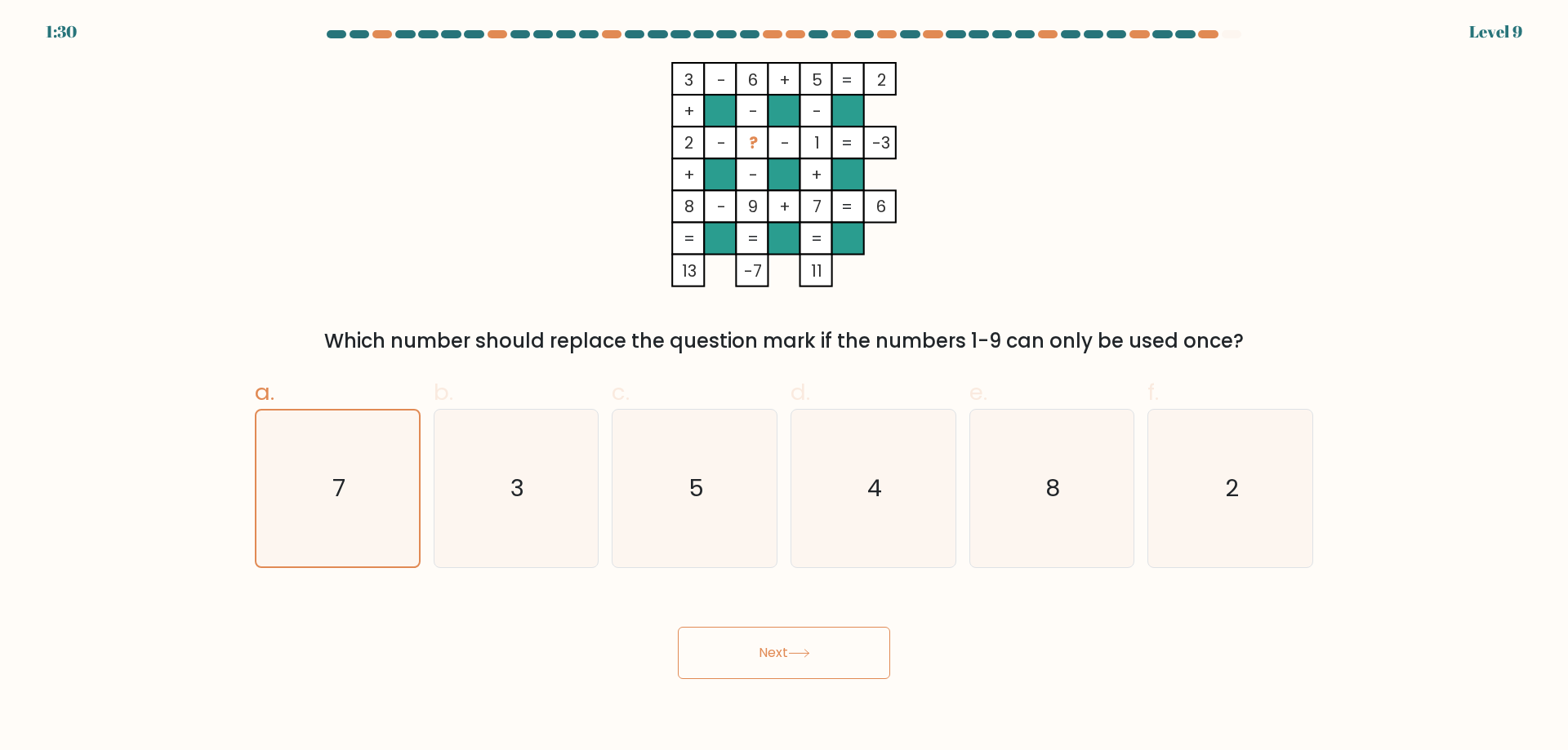
click at [796, 661] on button "Next" at bounding box center [784, 653] width 212 height 52
click at [794, 658] on button "Next" at bounding box center [784, 653] width 212 height 52
click at [788, 653] on button "Next" at bounding box center [784, 653] width 212 height 52
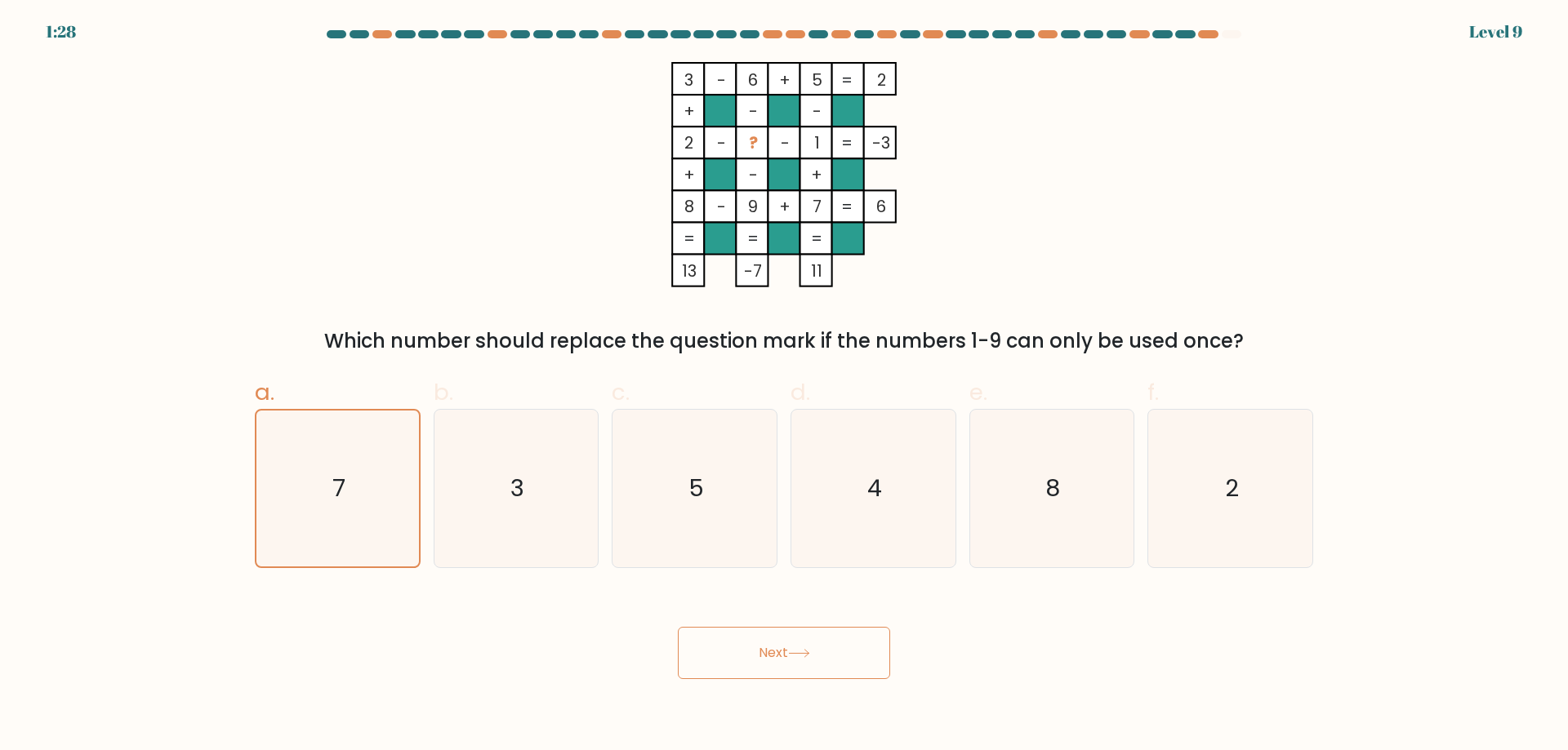
click at [787, 653] on button "Next" at bounding box center [784, 653] width 212 height 52
click at [1197, 501] on icon "2" at bounding box center [1230, 488] width 157 height 157
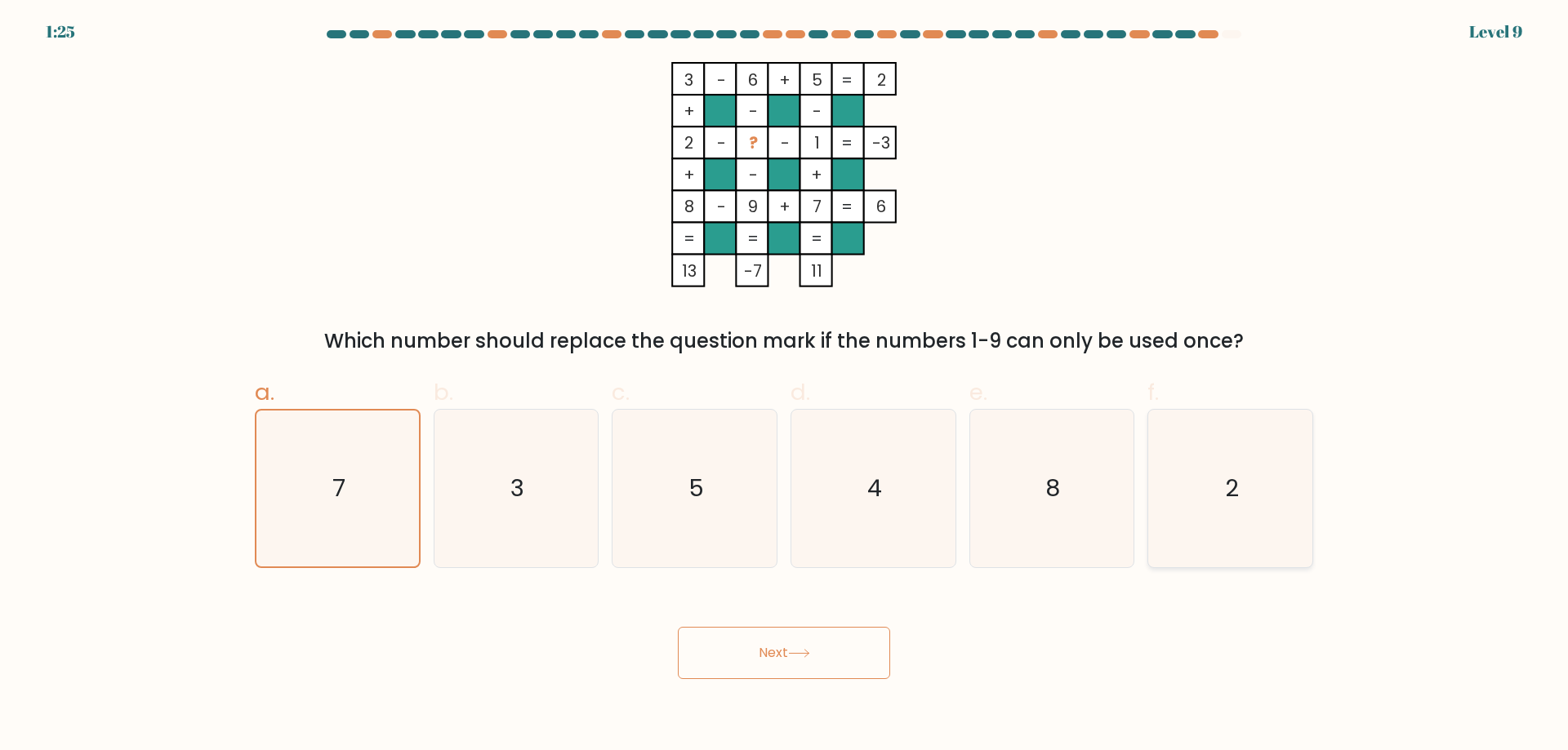
click at [785, 386] on input "f. 2" at bounding box center [784, 380] width 1 height 10
radio input "true"
click at [796, 655] on icon at bounding box center [799, 653] width 22 height 9
click at [845, 502] on icon "4" at bounding box center [872, 488] width 157 height 157
click at [785, 386] on input "d. 4" at bounding box center [784, 380] width 1 height 10
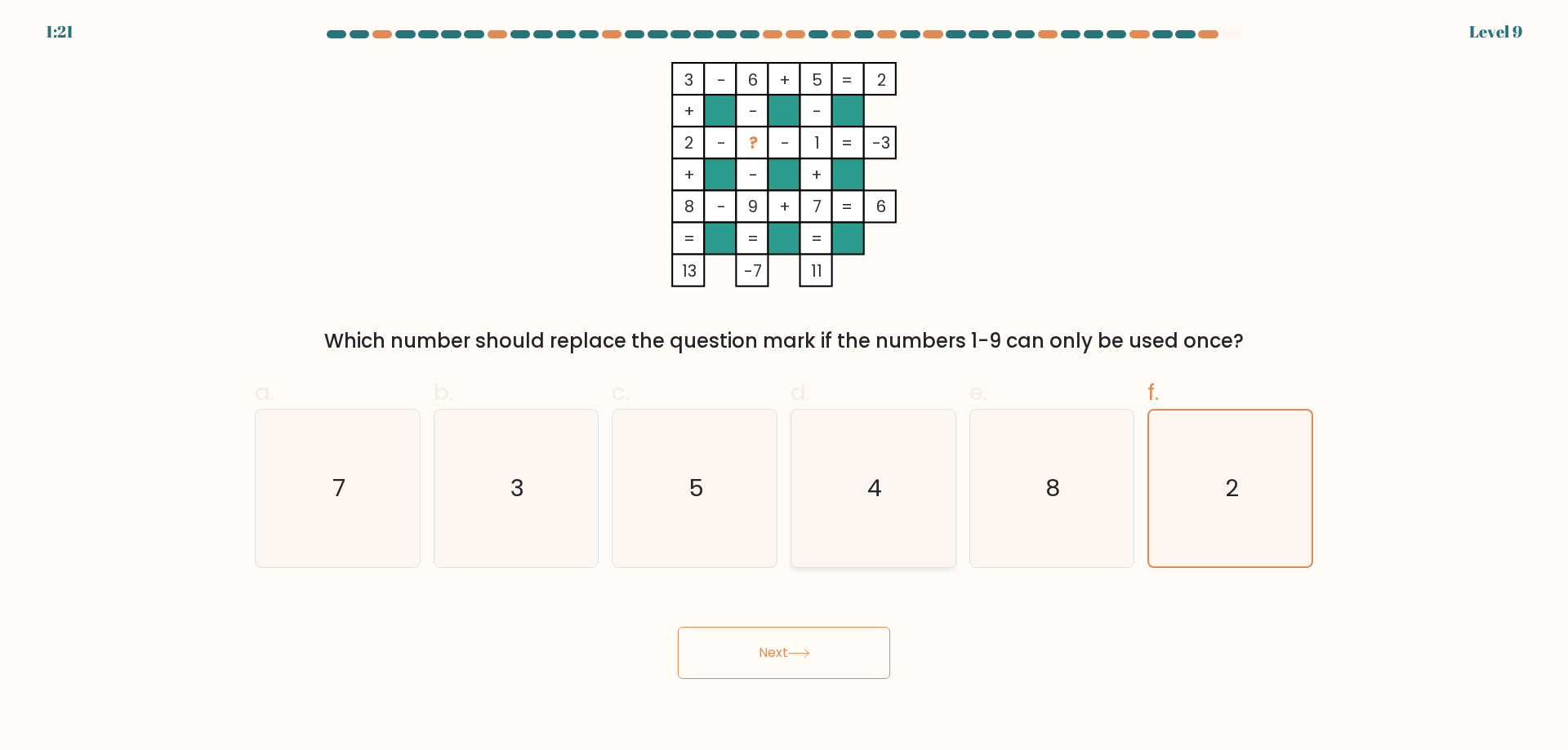
radio input "true"
click at [784, 656] on button "Next" at bounding box center [784, 653] width 212 height 52
click at [778, 653] on button "Next" at bounding box center [784, 653] width 212 height 52
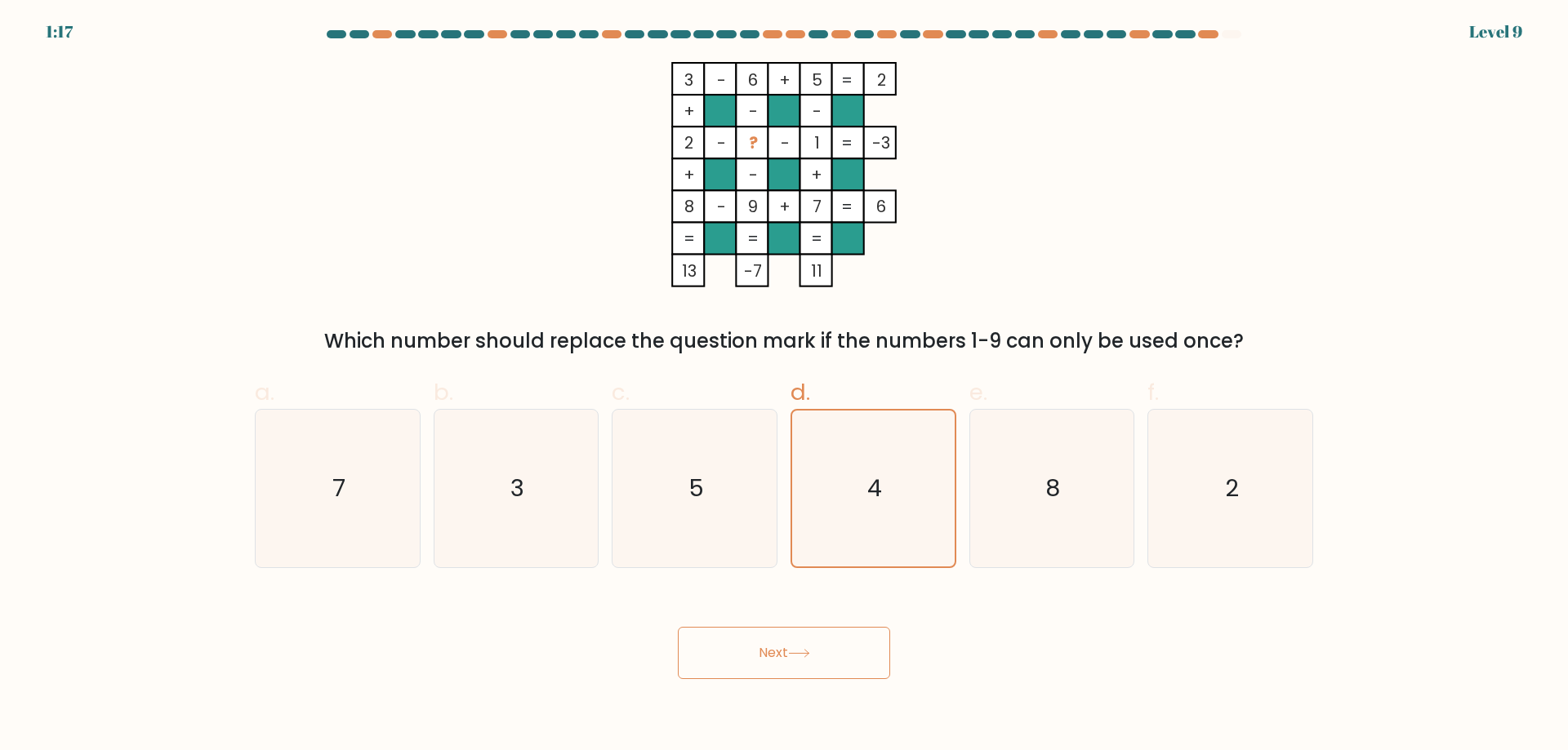
click at [777, 653] on button "Next" at bounding box center [784, 653] width 212 height 52
click at [777, 652] on button "Next" at bounding box center [784, 653] width 212 height 52
click at [719, 480] on icon "5" at bounding box center [694, 488] width 157 height 157
click at [784, 386] on input "c. 5" at bounding box center [784, 380] width 1 height 10
radio input "true"
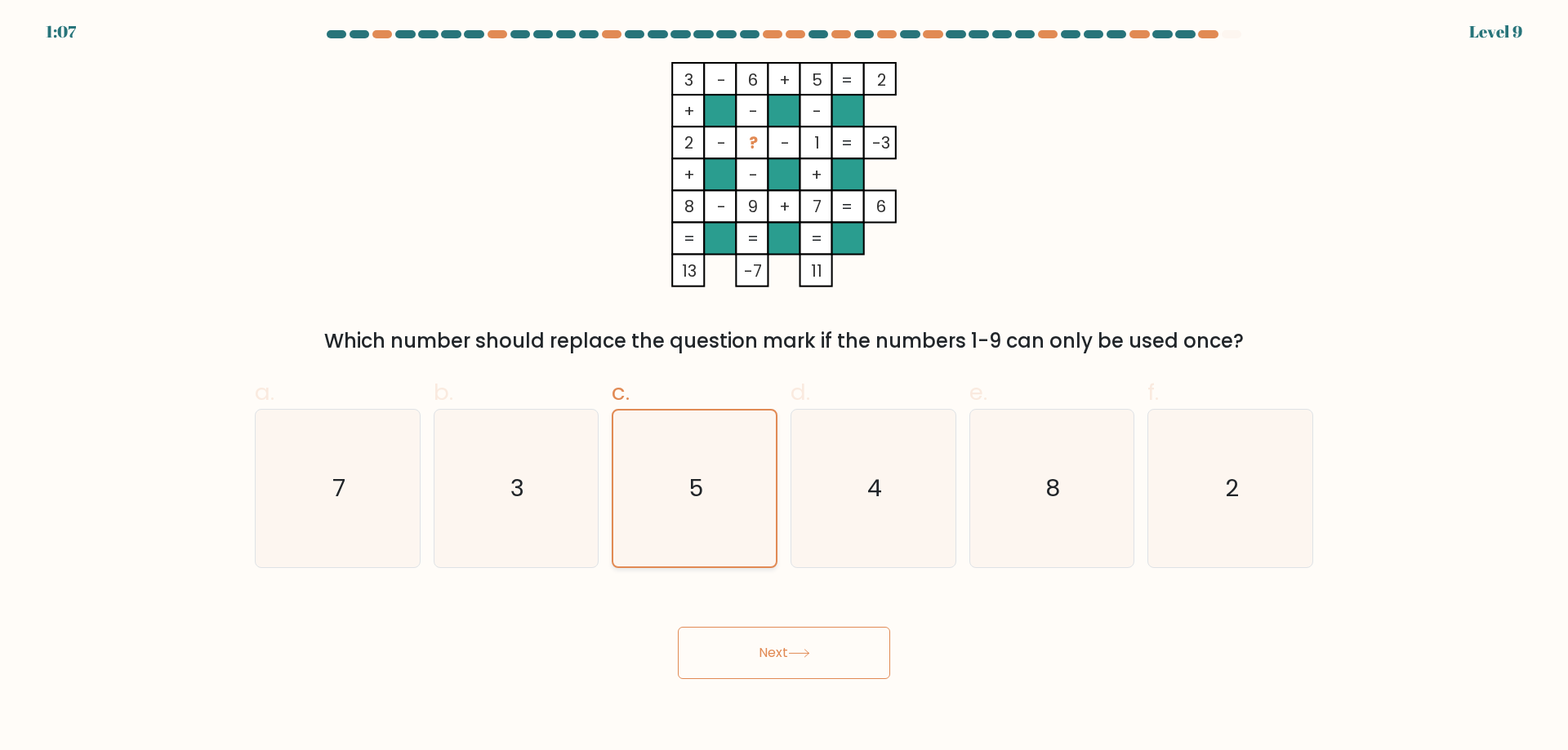
click at [724, 452] on icon "5" at bounding box center [695, 489] width 156 height 156
click at [784, 386] on input "c. 5" at bounding box center [784, 380] width 1 height 10
click at [760, 648] on button "Next" at bounding box center [784, 653] width 212 height 52
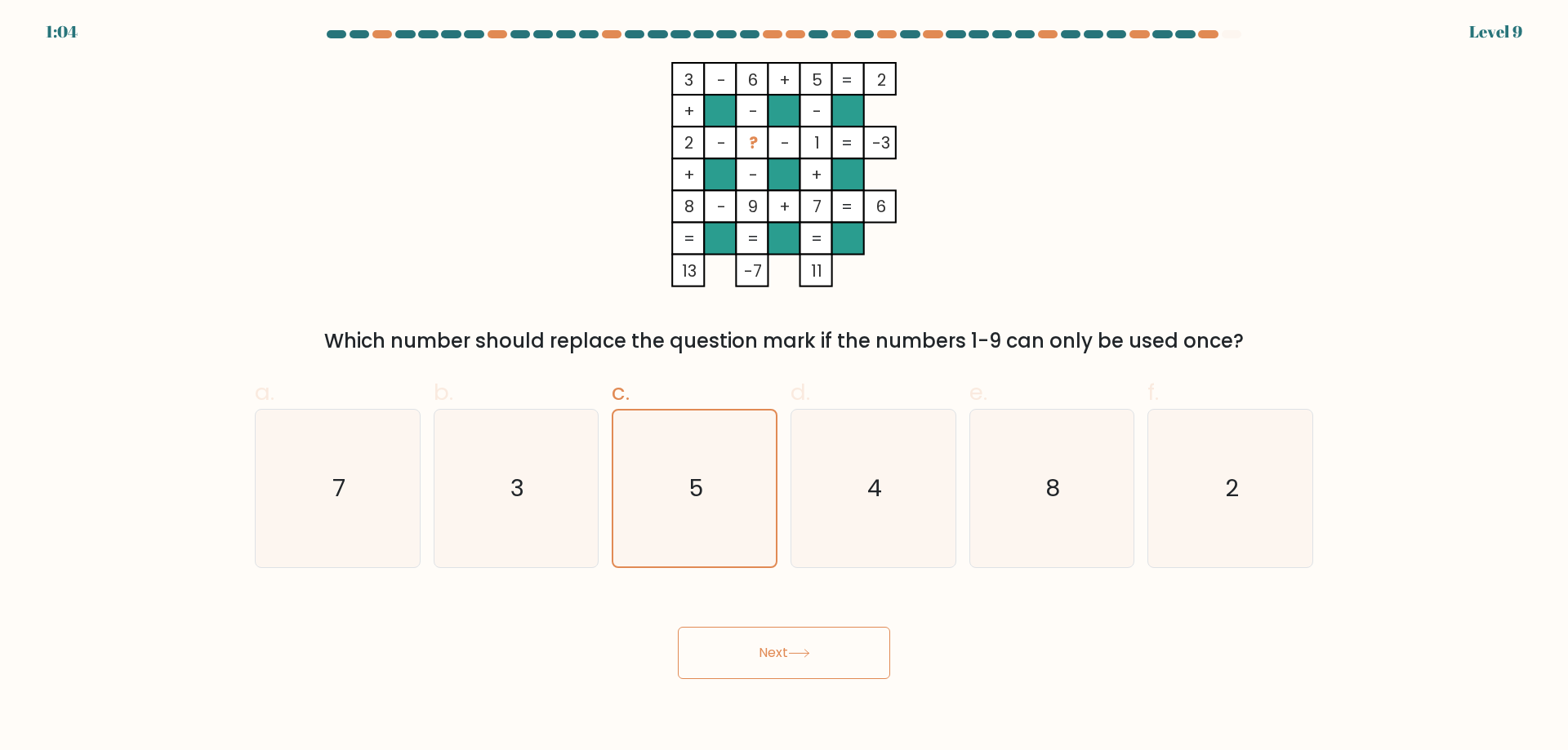
click at [760, 648] on button "Next" at bounding box center [784, 653] width 212 height 52
click at [882, 468] on icon "4" at bounding box center [872, 488] width 157 height 157
click at [785, 386] on input "d. 4" at bounding box center [784, 380] width 1 height 10
radio input "true"
click at [793, 650] on icon at bounding box center [799, 653] width 22 height 9
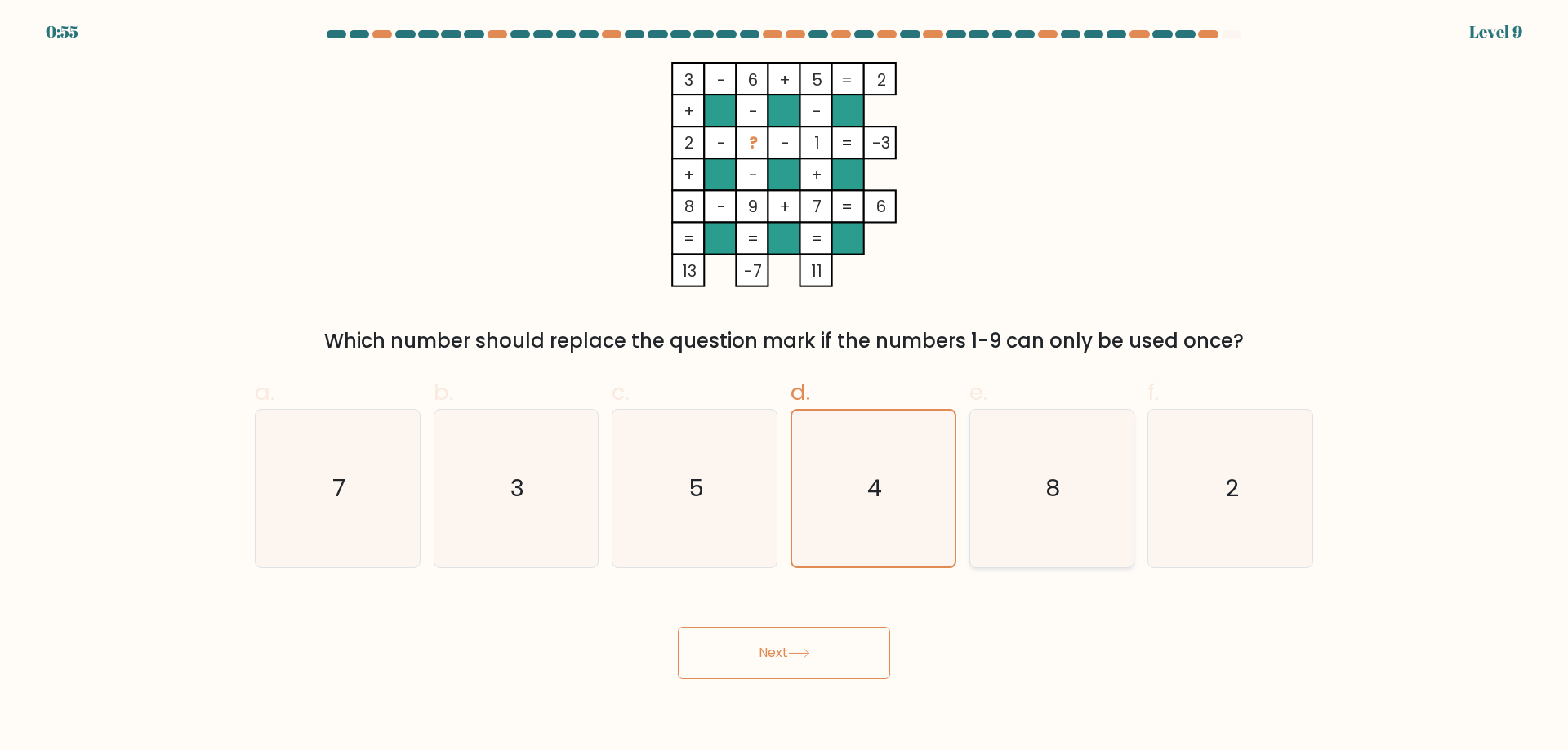
click at [1028, 482] on icon "8" at bounding box center [1051, 488] width 157 height 157
click at [785, 386] on input "e. 8" at bounding box center [784, 380] width 1 height 10
radio input "true"
click at [757, 658] on button "Next" at bounding box center [784, 653] width 212 height 52
click at [1248, 480] on icon "2" at bounding box center [1230, 488] width 157 height 157
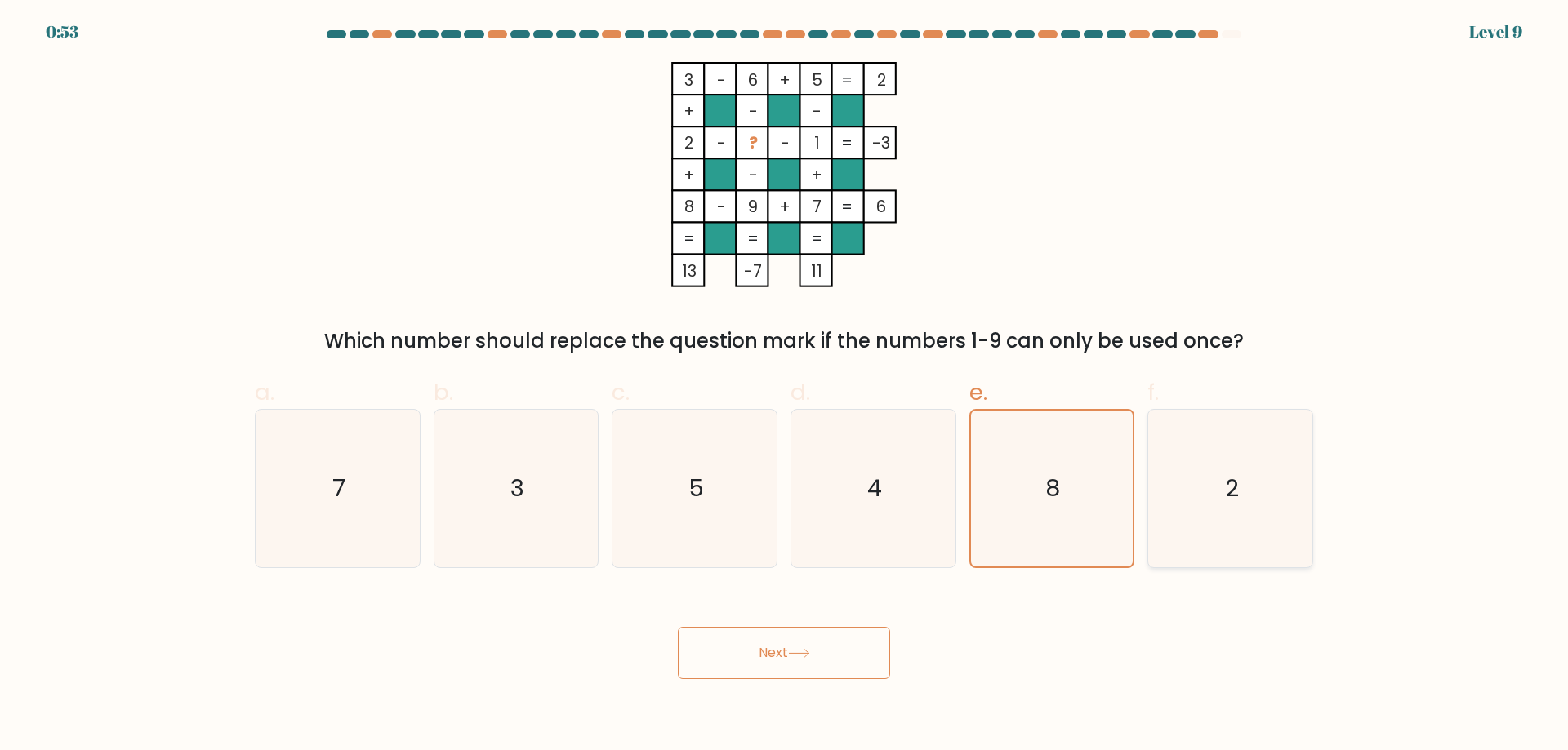
click at [785, 386] on input "f. 2" at bounding box center [784, 380] width 1 height 10
radio input "true"
click at [859, 647] on button "Next" at bounding box center [784, 653] width 212 height 52
click at [876, 491] on text "4" at bounding box center [874, 488] width 15 height 33
click at [785, 386] on input "d. 4" at bounding box center [784, 380] width 1 height 10
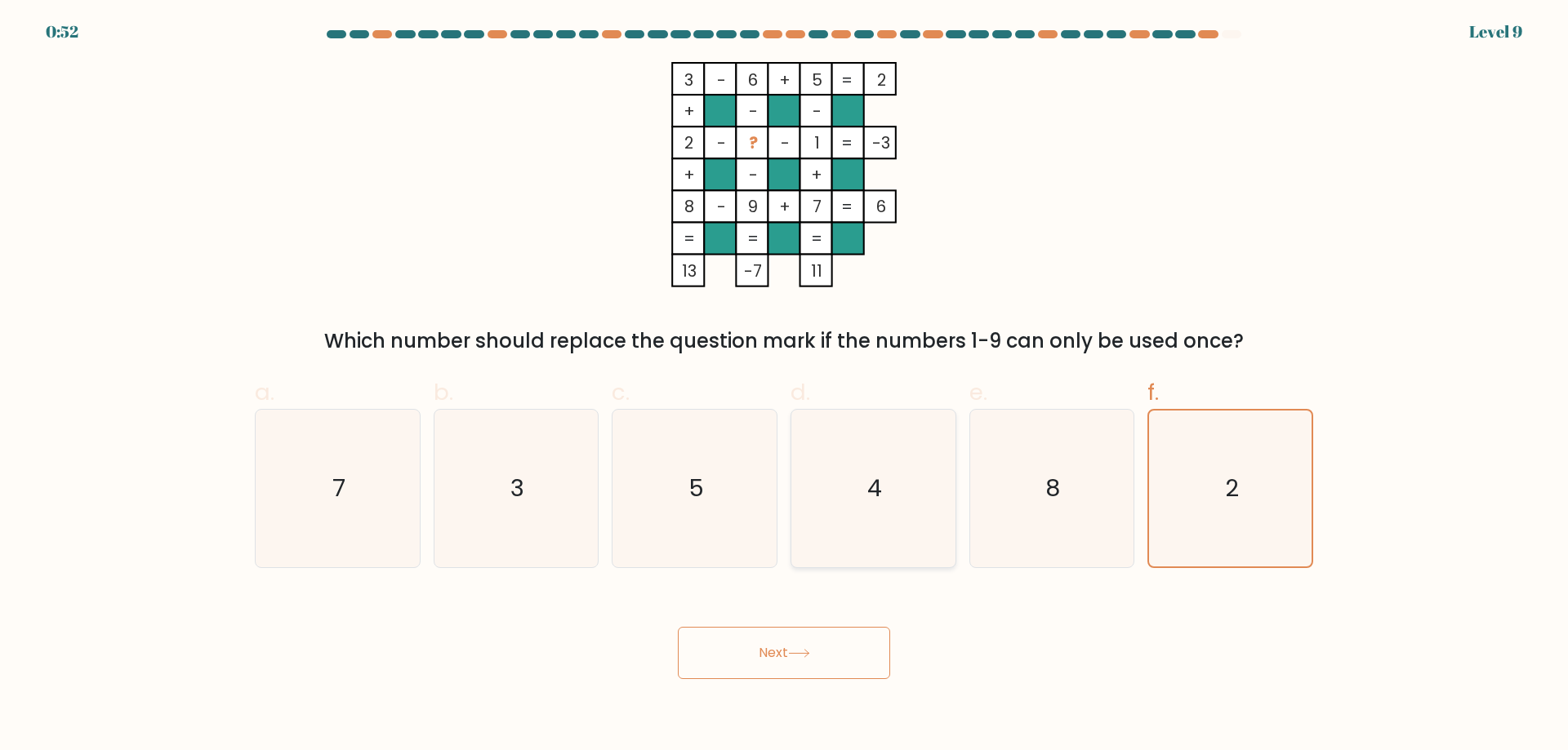
radio input "true"
click at [785, 653] on button "Next" at bounding box center [784, 653] width 212 height 52
click at [704, 510] on icon "5" at bounding box center [694, 488] width 157 height 157
click at [784, 386] on input "c. 5" at bounding box center [784, 380] width 1 height 10
radio input "true"
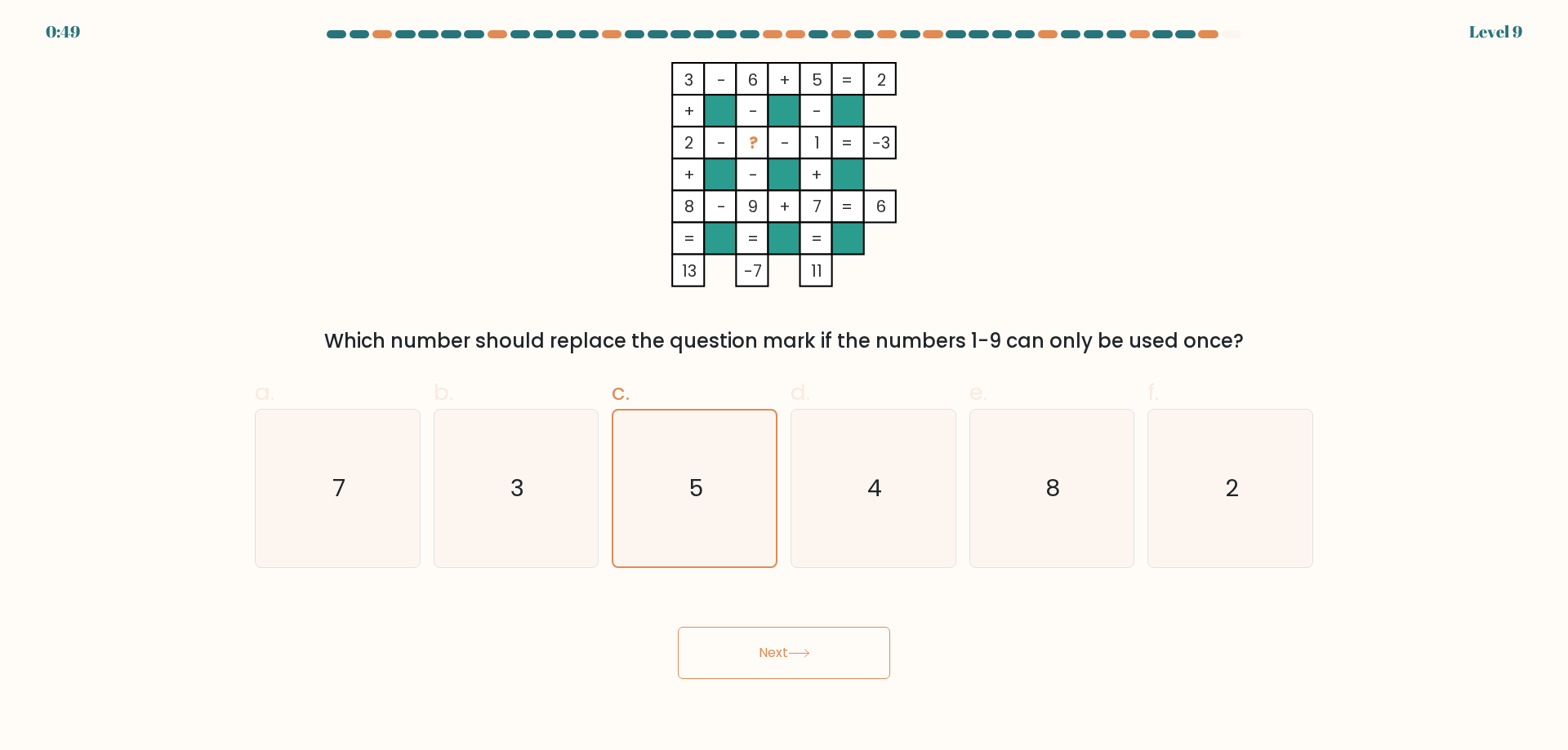
click at [758, 675] on button "Next" at bounding box center [784, 653] width 212 height 52
click at [760, 647] on button "Next" at bounding box center [784, 653] width 212 height 52
click at [533, 502] on icon "3" at bounding box center [515, 488] width 157 height 157
click at [784, 386] on input "b. 3" at bounding box center [784, 380] width 1 height 10
radio input "true"
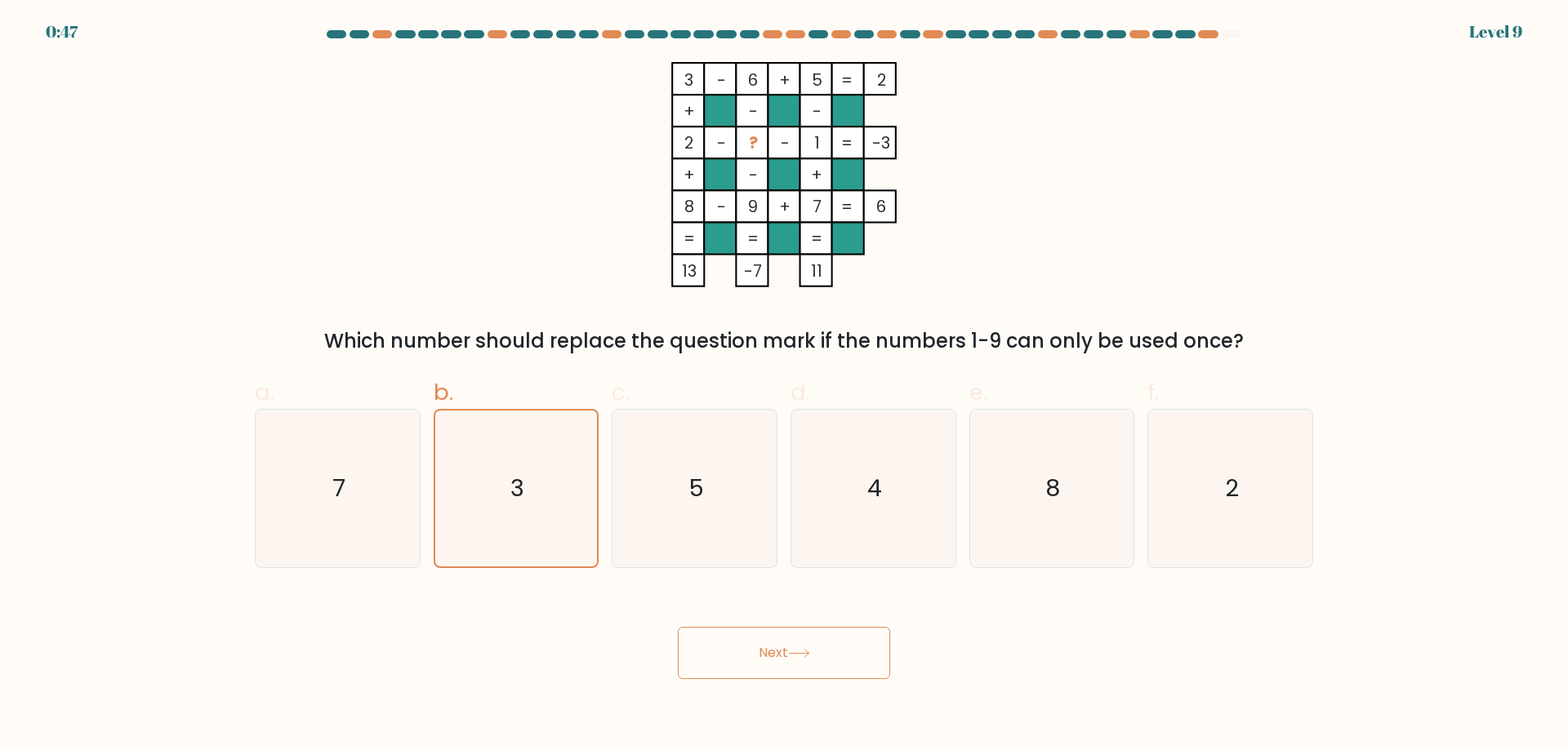
click at [725, 639] on button "Next" at bounding box center [784, 653] width 212 height 52
click at [358, 492] on icon "7" at bounding box center [337, 488] width 157 height 157
click at [784, 386] on input "a. 7" at bounding box center [784, 380] width 1 height 10
radio input "true"
click at [734, 648] on button "Next" at bounding box center [784, 653] width 212 height 52
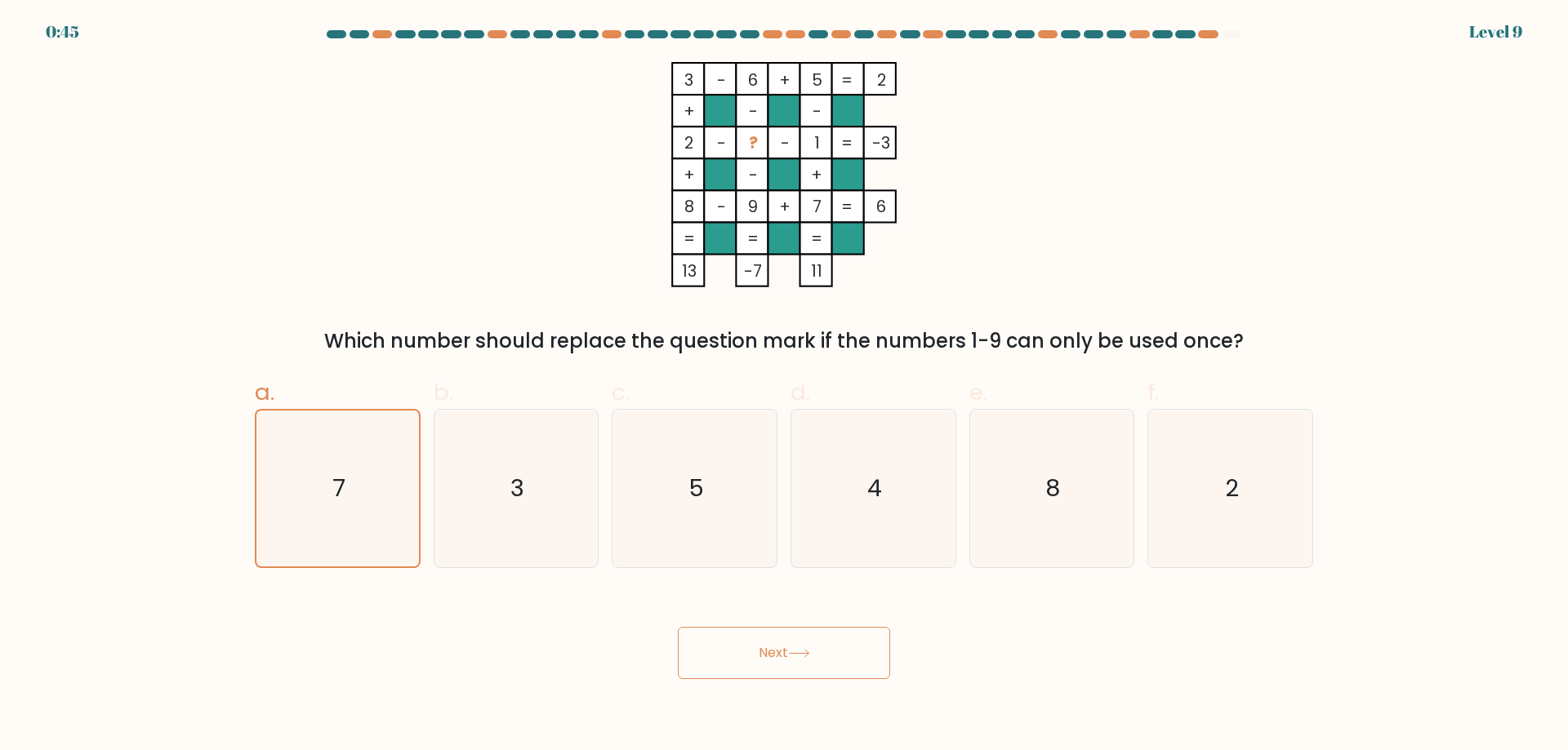
click at [748, 650] on button "Next" at bounding box center [784, 653] width 212 height 52
click at [749, 648] on button "Next" at bounding box center [784, 653] width 212 height 52
click at [689, 483] on text "5" at bounding box center [696, 488] width 16 height 33
click at [784, 386] on input "c. 5" at bounding box center [784, 380] width 1 height 10
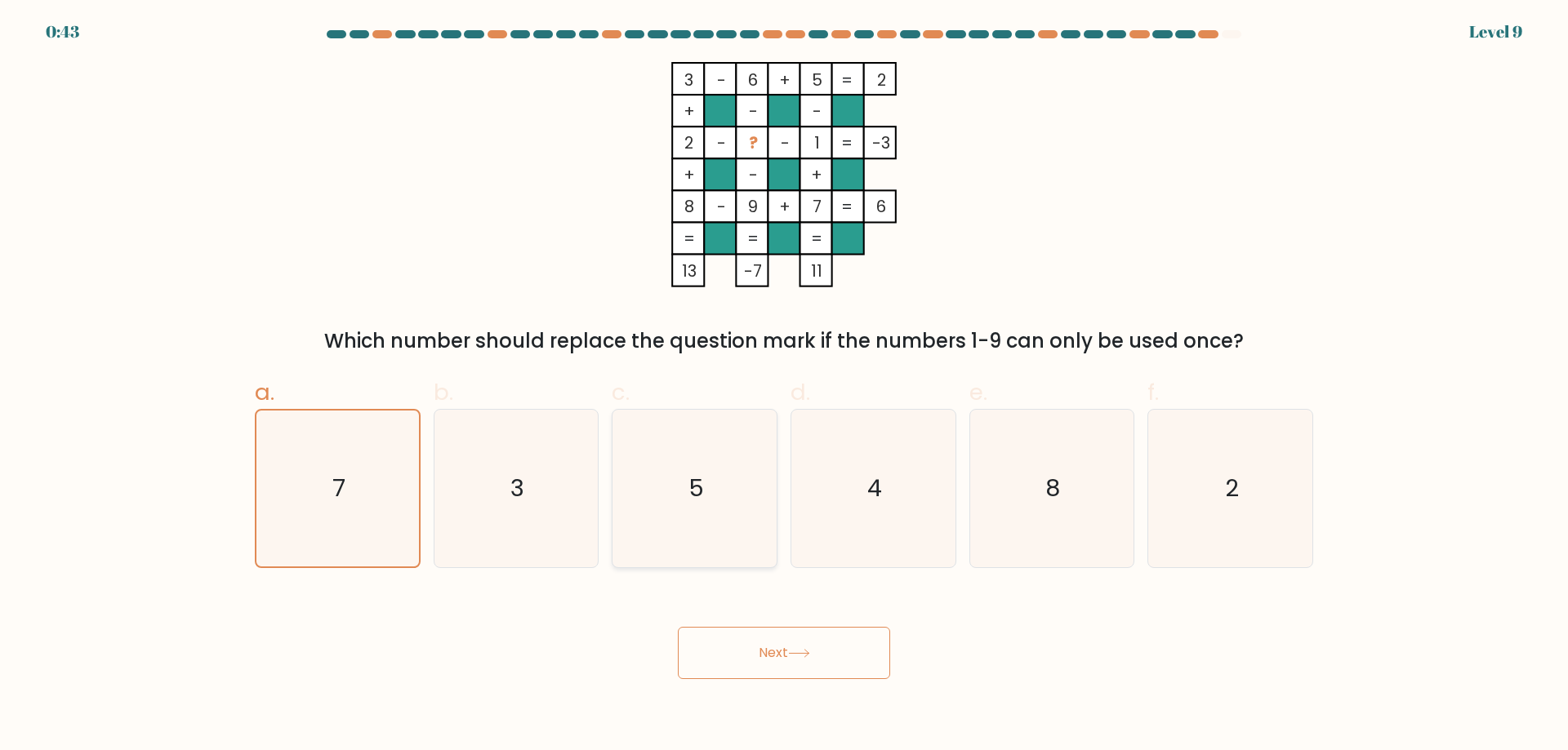
radio input "true"
click at [897, 502] on icon "4" at bounding box center [872, 488] width 157 height 157
click at [785, 386] on input "d. 4" at bounding box center [784, 380] width 1 height 10
radio input "true"
click at [788, 648] on button "Next" at bounding box center [784, 653] width 212 height 52
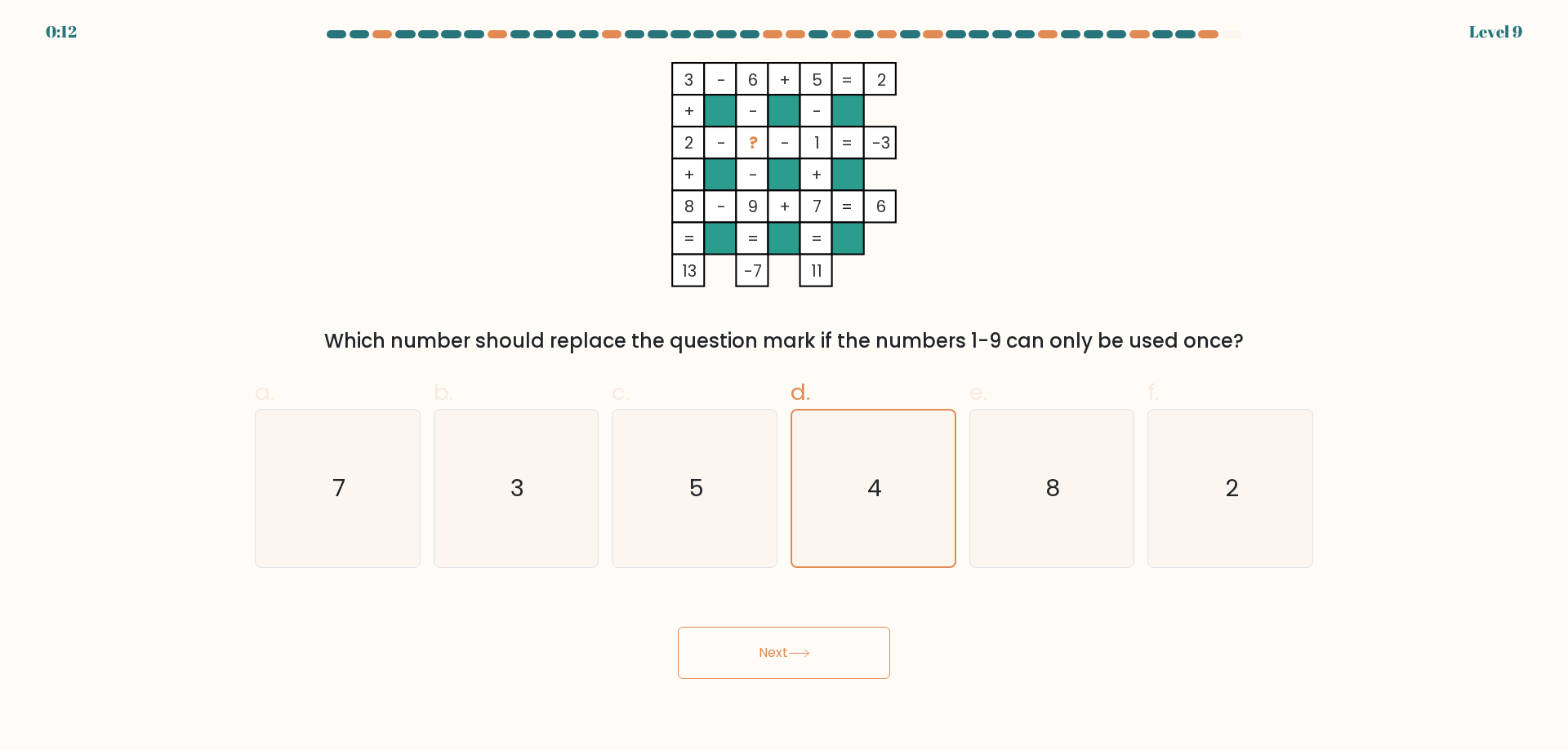
click at [784, 647] on button "Next" at bounding box center [784, 653] width 212 height 52
click at [784, 643] on button "Next" at bounding box center [784, 653] width 212 height 52
click at [784, 641] on button "Next" at bounding box center [784, 653] width 212 height 52
click at [735, 479] on icon "5" at bounding box center [694, 488] width 157 height 157
click at [784, 386] on input "c. 5" at bounding box center [784, 380] width 1 height 10
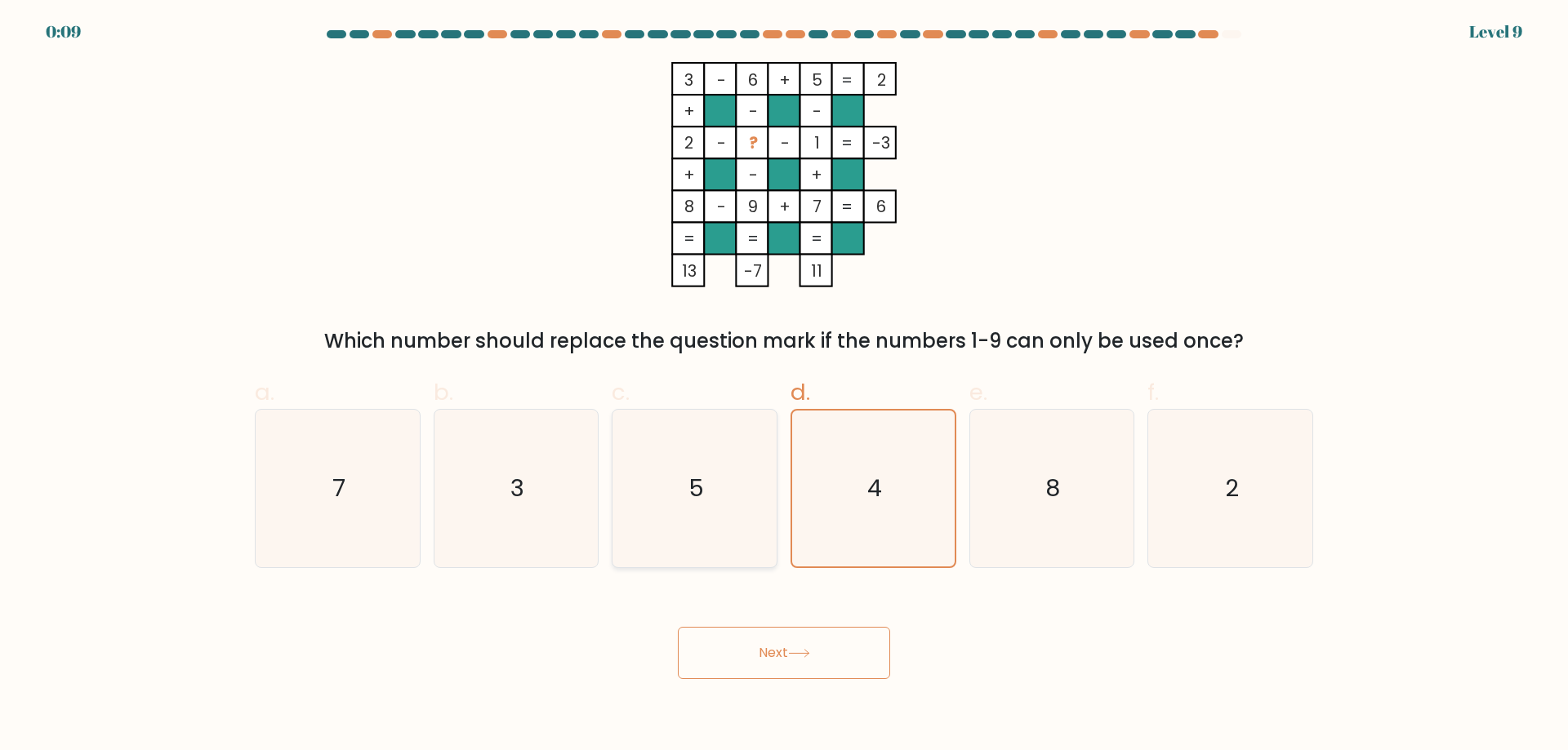
radio input "true"
click at [861, 472] on icon "4" at bounding box center [872, 488] width 157 height 157
click at [785, 386] on input "d. 4" at bounding box center [784, 380] width 1 height 10
radio input "true"
click at [697, 472] on text "5" at bounding box center [696, 488] width 16 height 33
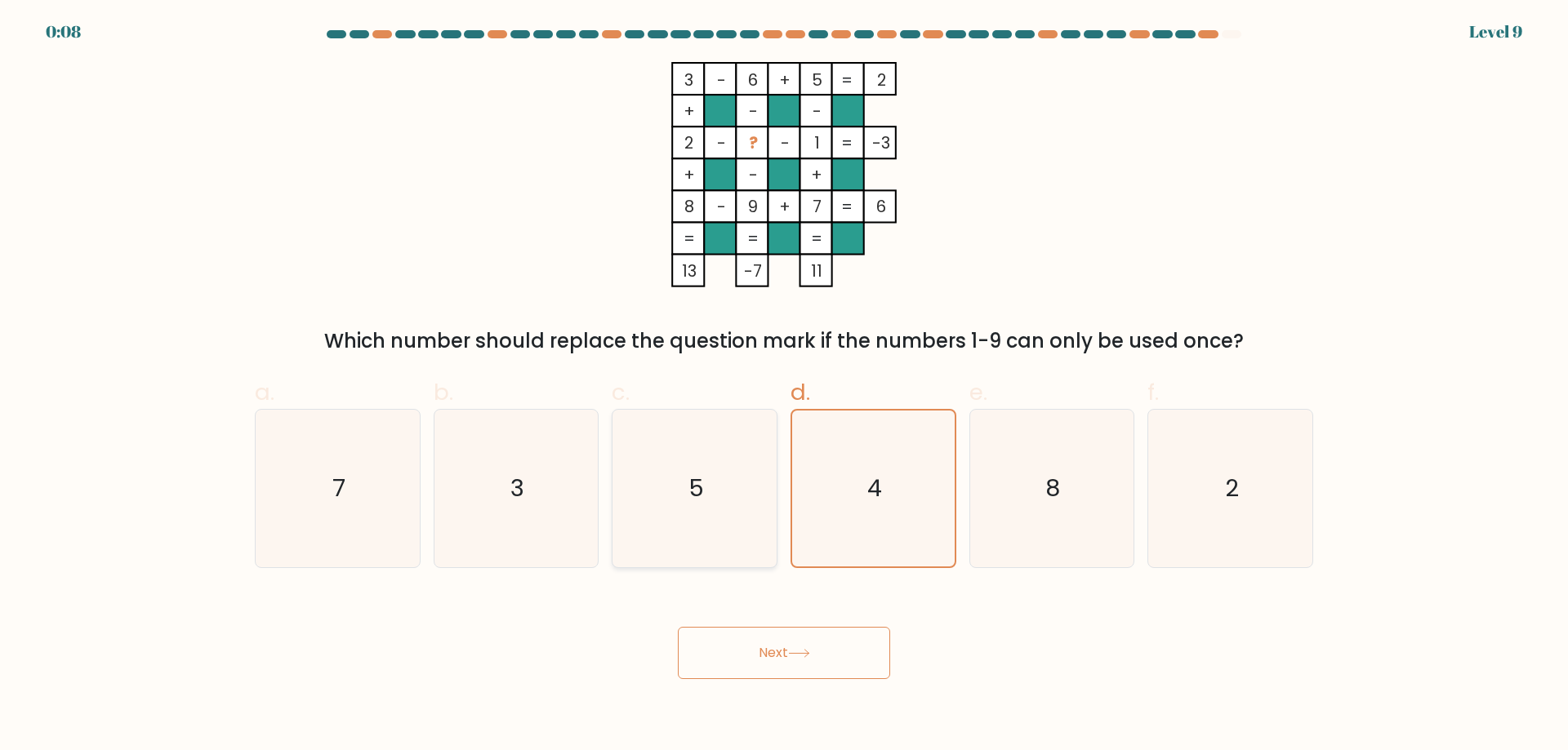
click at [784, 386] on input "c. 5" at bounding box center [784, 380] width 1 height 10
radio input "true"
click at [530, 464] on icon "3" at bounding box center [515, 488] width 157 height 157
click at [784, 386] on input "b. 3" at bounding box center [784, 380] width 1 height 10
radio input "true"
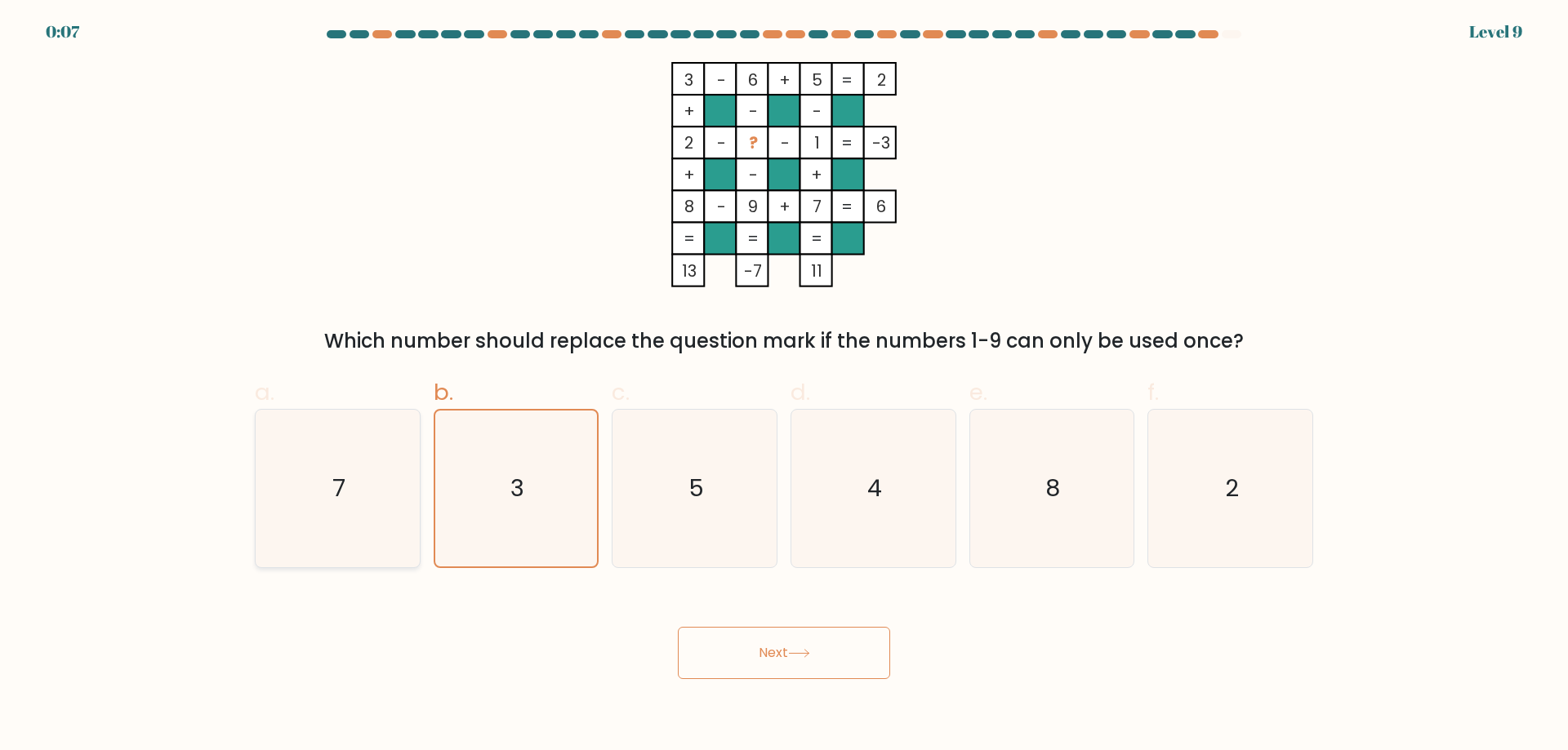
drag, startPoint x: 297, startPoint y: 468, endPoint x: 329, endPoint y: 469, distance: 32.0
click at [302, 469] on icon "7" at bounding box center [337, 488] width 157 height 157
click at [784, 386] on input "a. 7" at bounding box center [784, 380] width 1 height 10
radio input "true"
click at [504, 474] on icon "3" at bounding box center [515, 488] width 157 height 157
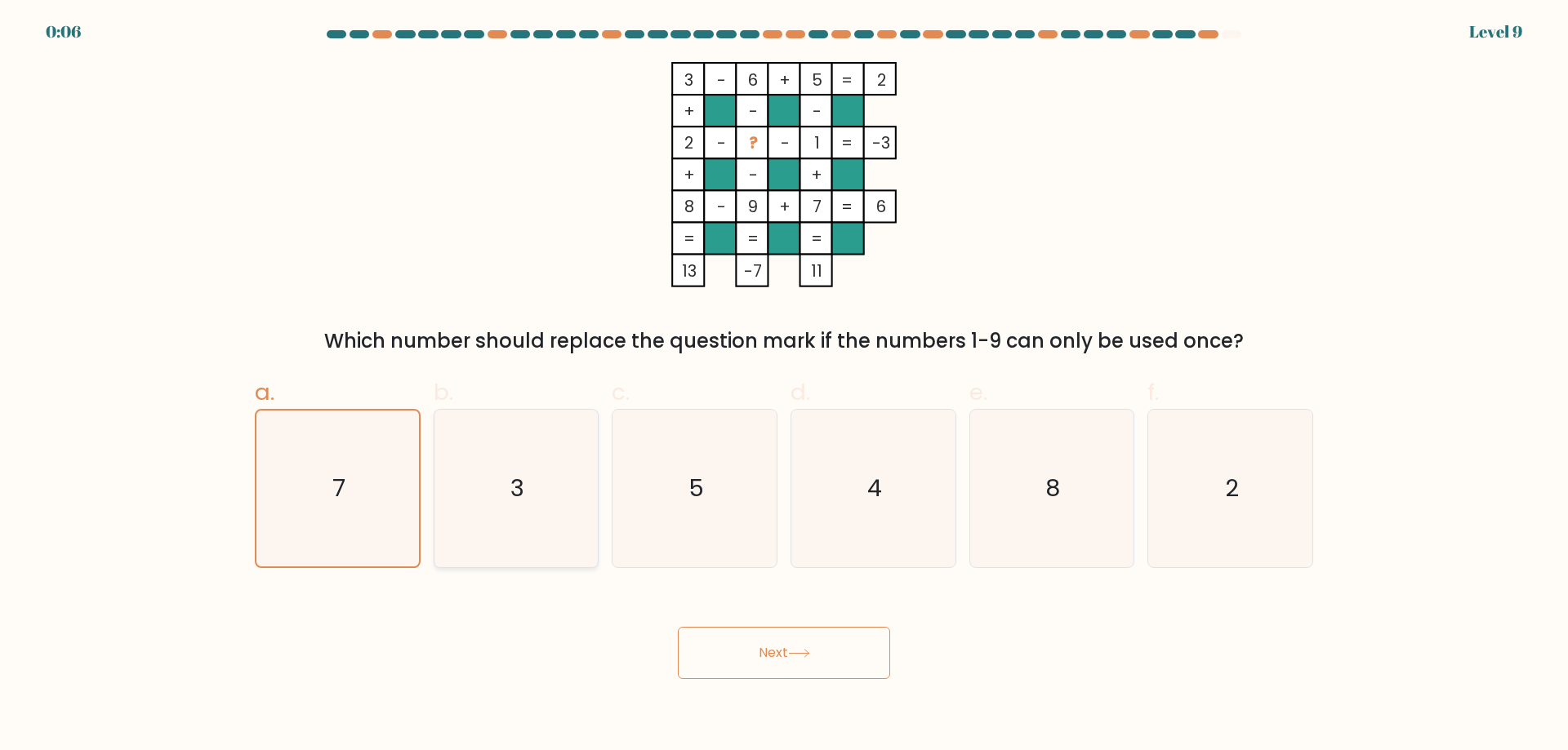
click at [784, 386] on input "b. 3" at bounding box center [784, 380] width 1 height 10
radio input "true"
drag, startPoint x: 738, startPoint y: 654, endPoint x: 721, endPoint y: 631, distance: 28.6
click at [724, 634] on button "Next" at bounding box center [784, 653] width 212 height 52
click at [698, 514] on icon "5" at bounding box center [694, 488] width 157 height 157
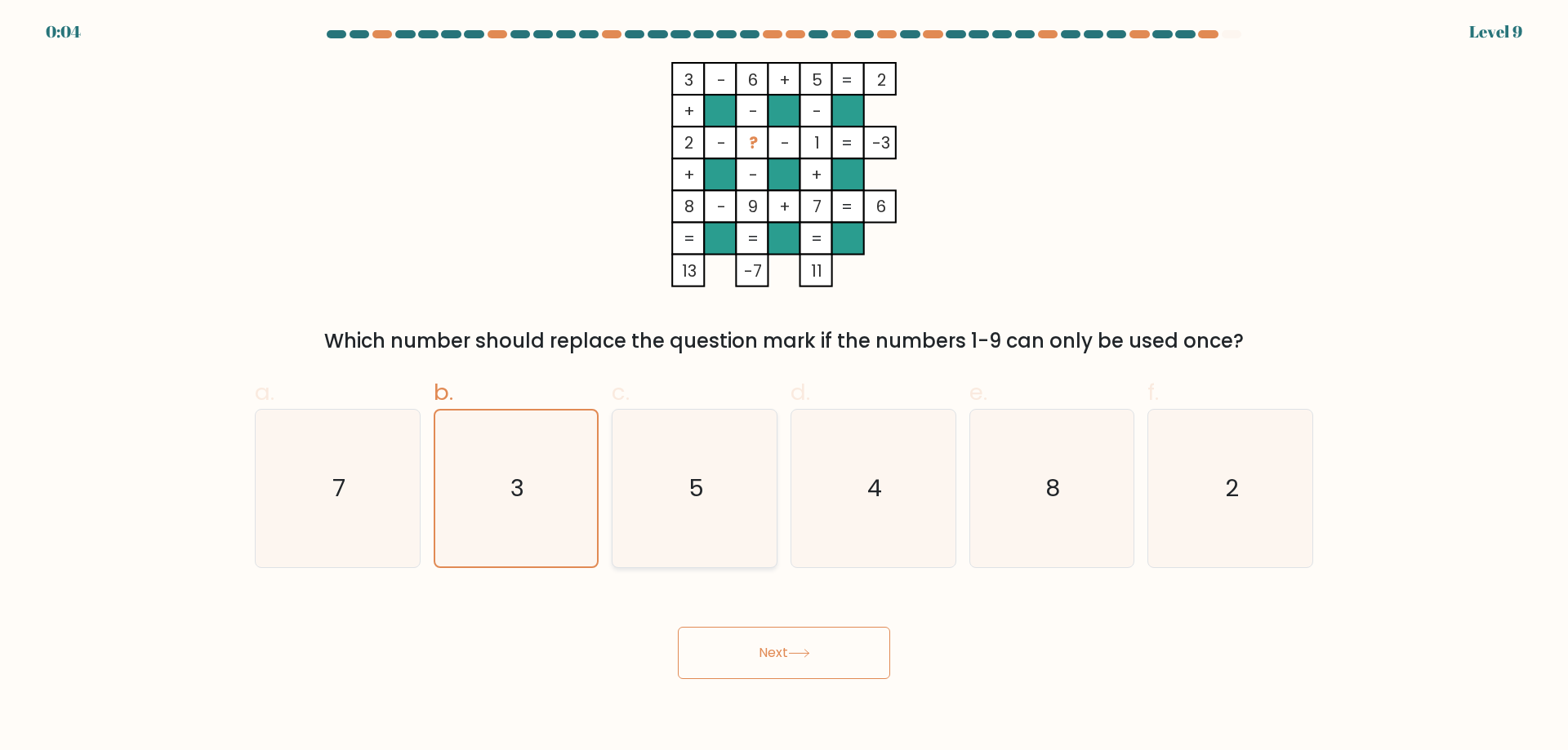
click at [784, 386] on input "c. 5" at bounding box center [784, 380] width 1 height 10
radio input "true"
click at [786, 670] on button "Next" at bounding box center [784, 653] width 212 height 52
drag, startPoint x: 872, startPoint y: 549, endPoint x: 872, endPoint y: 540, distance: 9.0
click at [872, 543] on icon "4" at bounding box center [872, 488] width 157 height 157
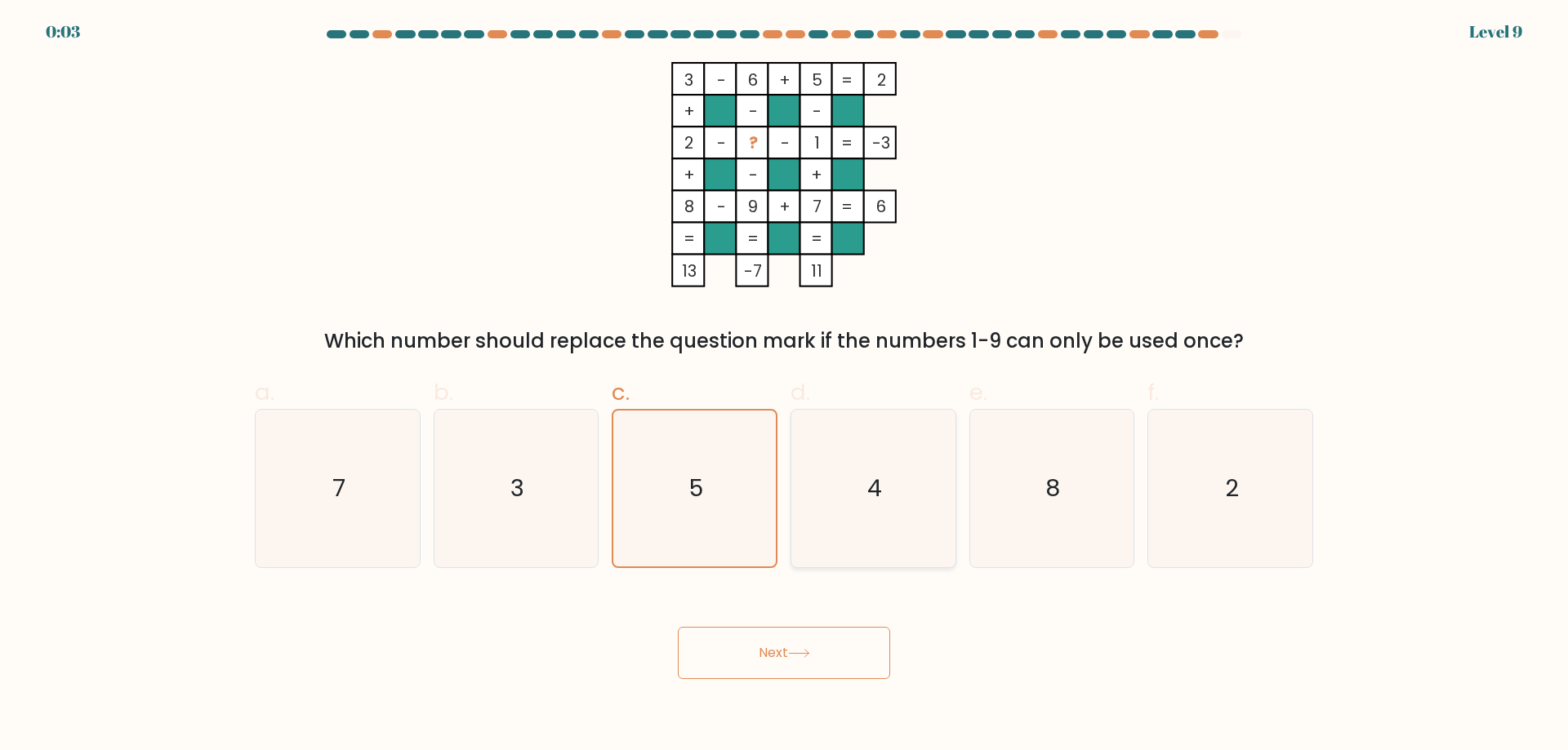
click at [785, 386] on input "d. 4" at bounding box center [784, 380] width 1 height 10
radio input "true"
drag, startPoint x: 795, startPoint y: 690, endPoint x: 802, endPoint y: 681, distance: 11.4
click at [800, 683] on body "0:02 Level 9" at bounding box center [784, 375] width 1568 height 750
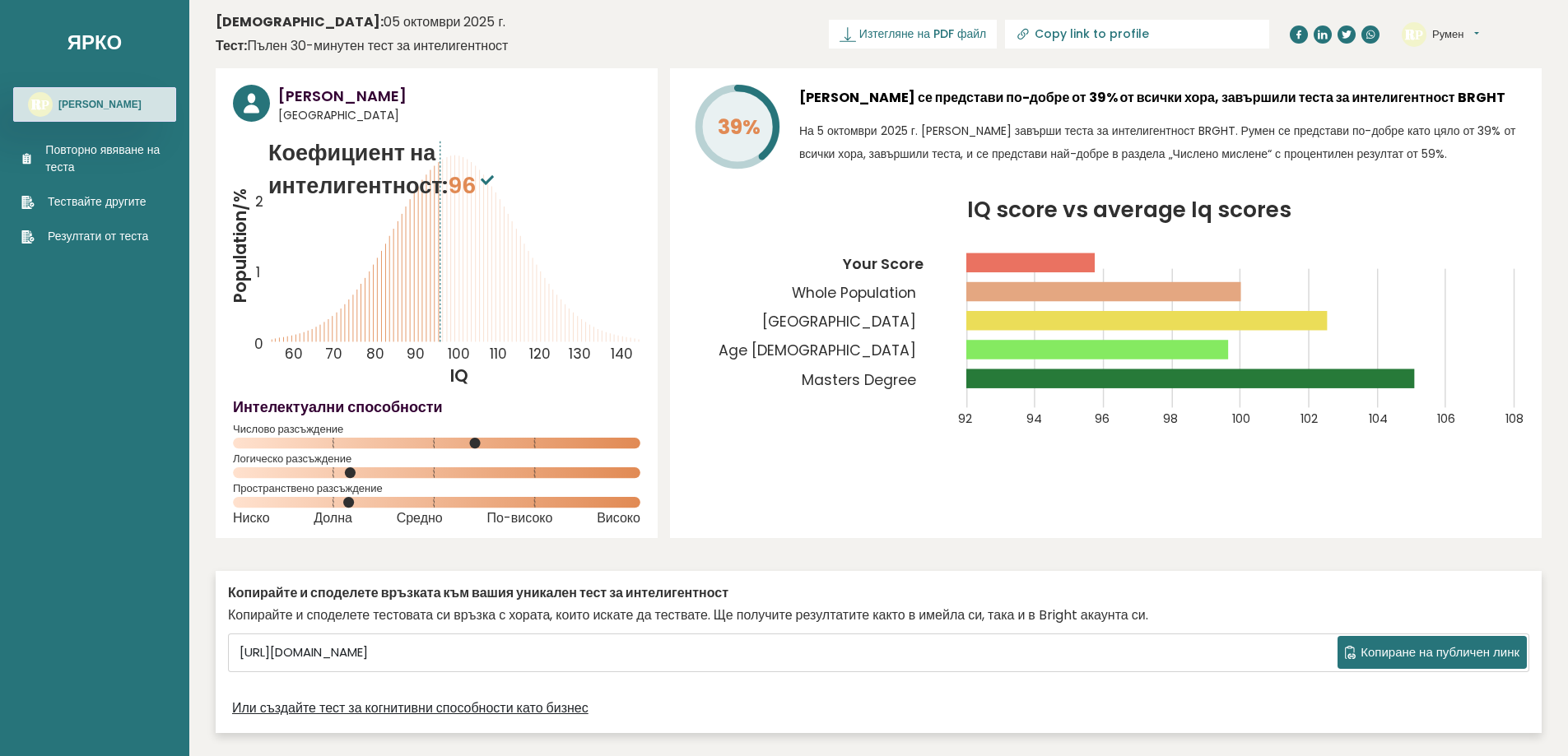
click at [738, 233] on icon "IQ score vs average Iq scores 92 94 96 98 100 102 104 106 108 Your Score Whole …" at bounding box center [1105, 324] width 837 height 248
click at [982, 30] on font "Изтегляне на PDF файл" at bounding box center [922, 34] width 127 height 17
